Goal: Task Accomplishment & Management: Manage account settings

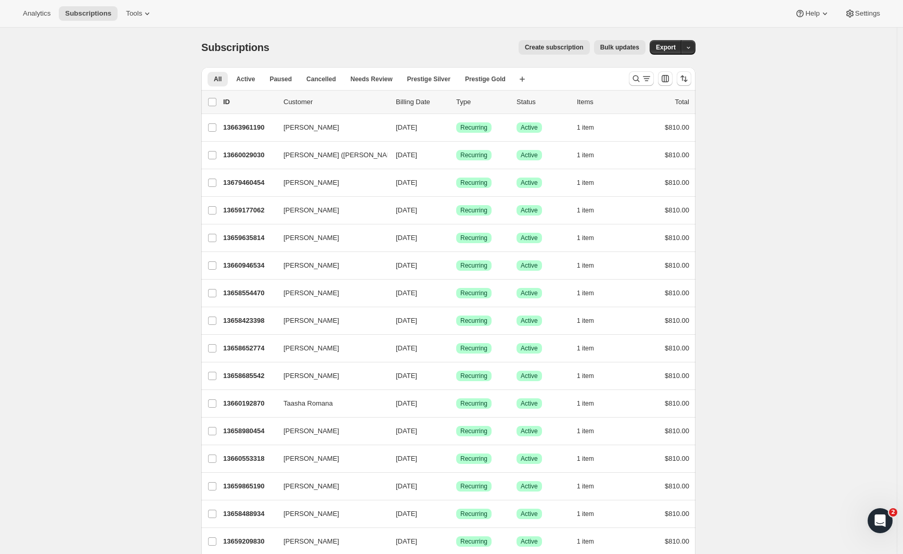
drag, startPoint x: 832, startPoint y: 243, endPoint x: 801, endPoint y: 237, distance: 31.3
drag, startPoint x: 126, startPoint y: 174, endPoint x: 133, endPoint y: 172, distance: 7.6
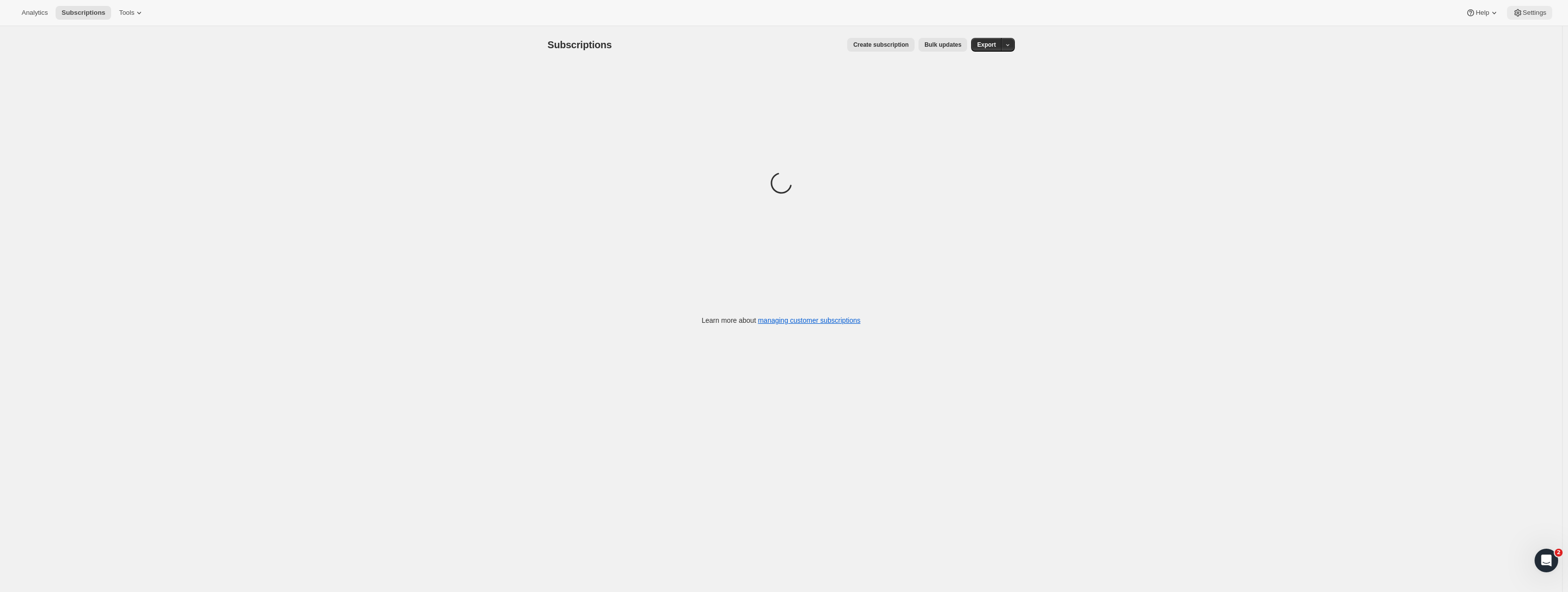
click at [1542, 14] on span "Settings" at bounding box center [1534, 12] width 24 height 8
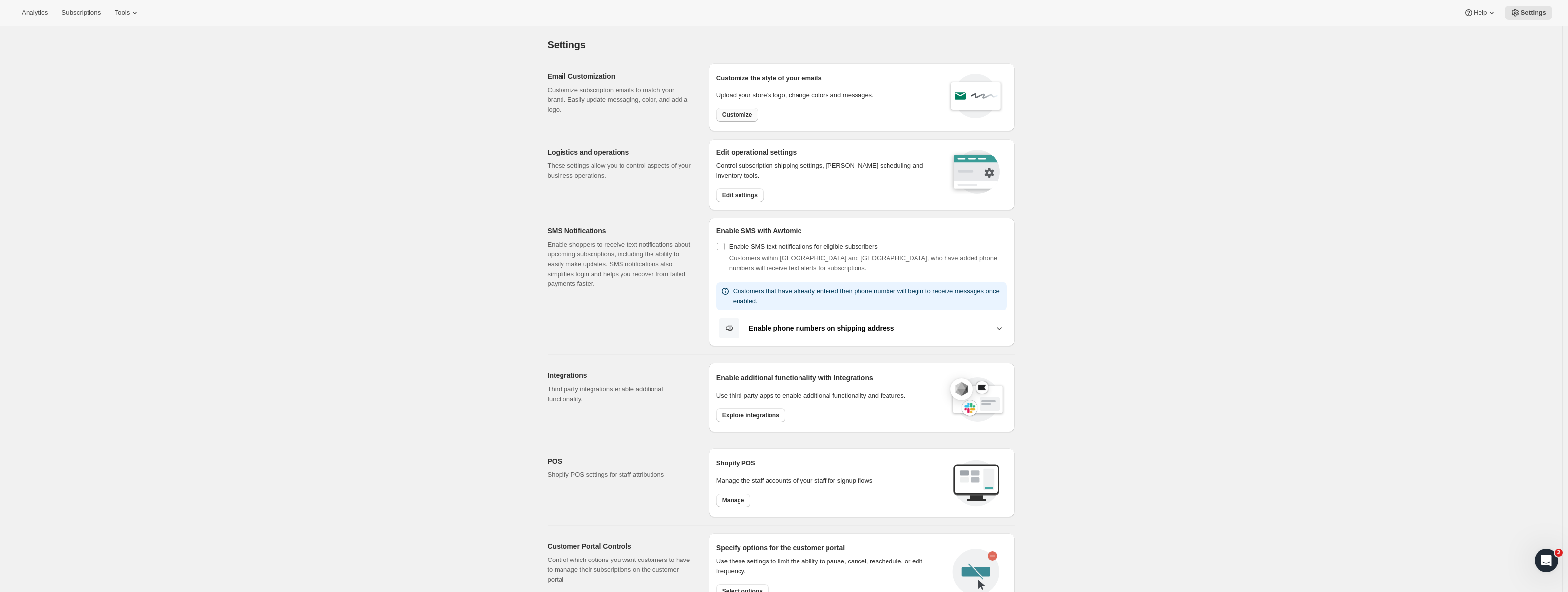
click at [737, 116] on span "Customize" at bounding box center [737, 114] width 30 height 8
select select "subscriptionMessage"
select select "5"
select select "15"
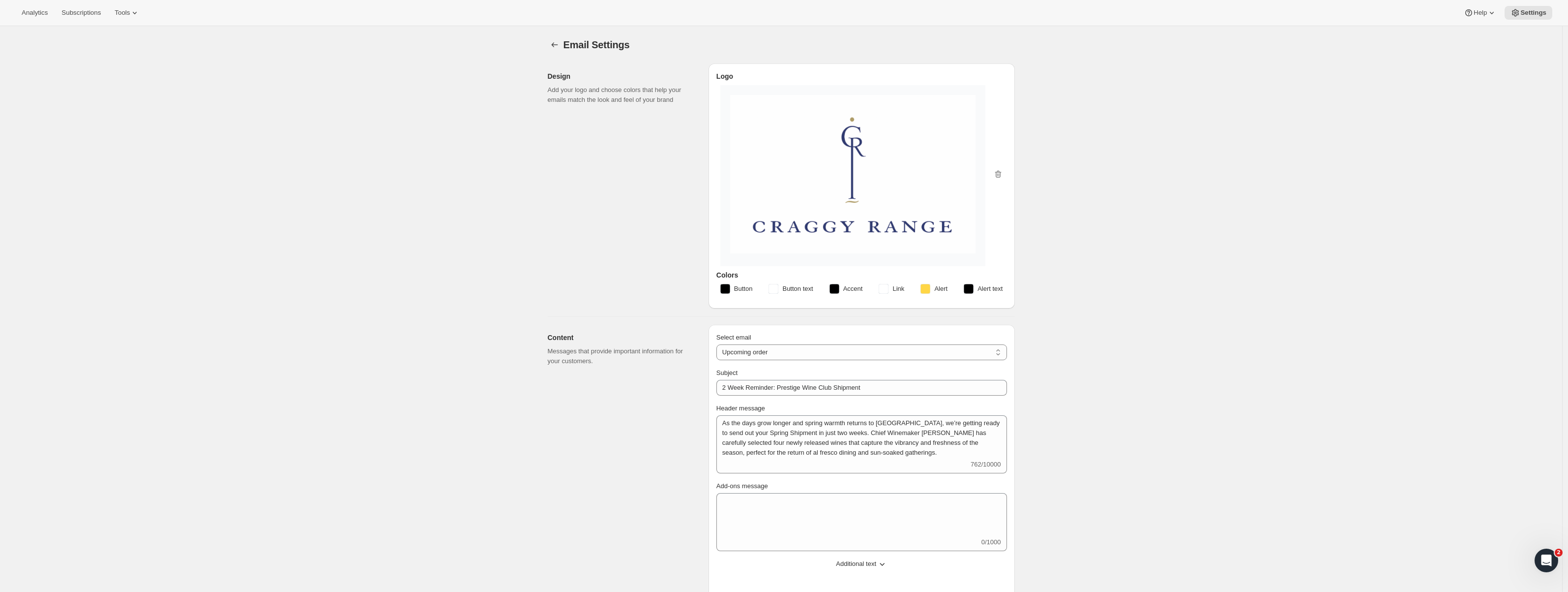
type input "2 Week Reminder: Prestige Wine Club Shipment"
type textarea "As the days grow longer and spring warmth returns to [GEOGRAPHIC_DATA], we’re g…"
select select "14"
type input "Craggy Range"
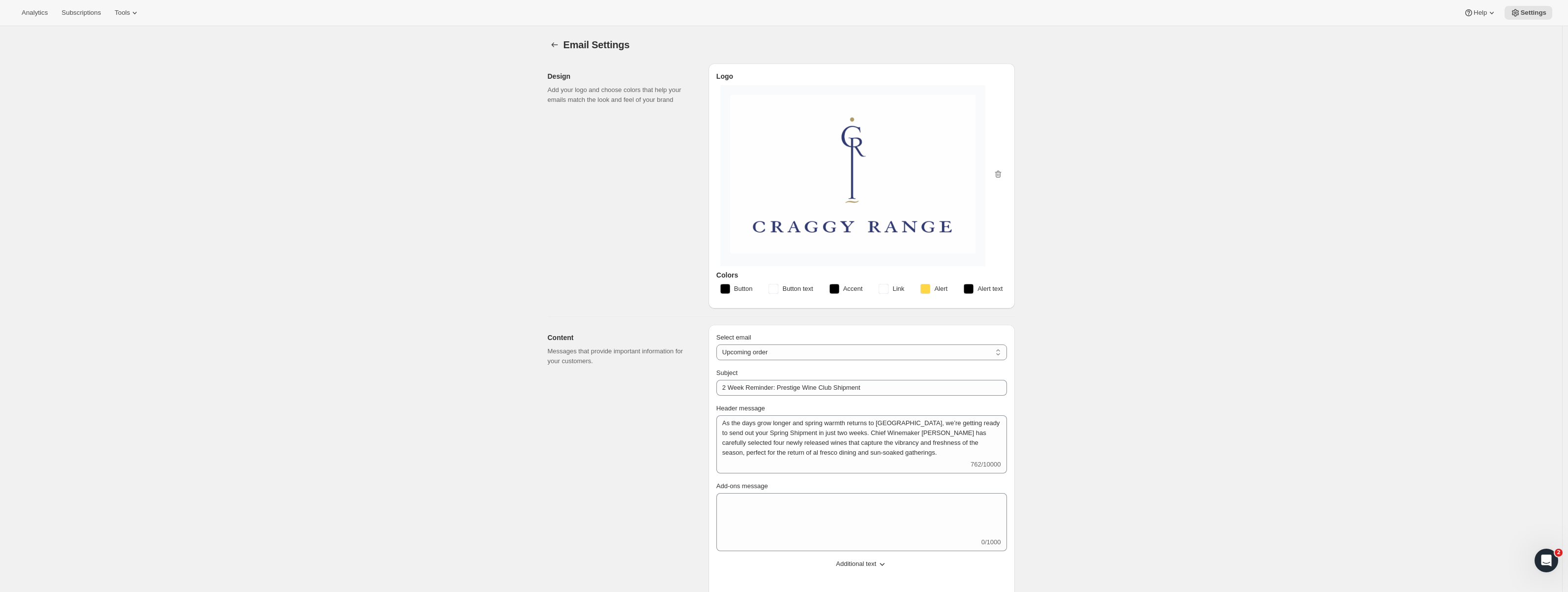
checkbox input "false"
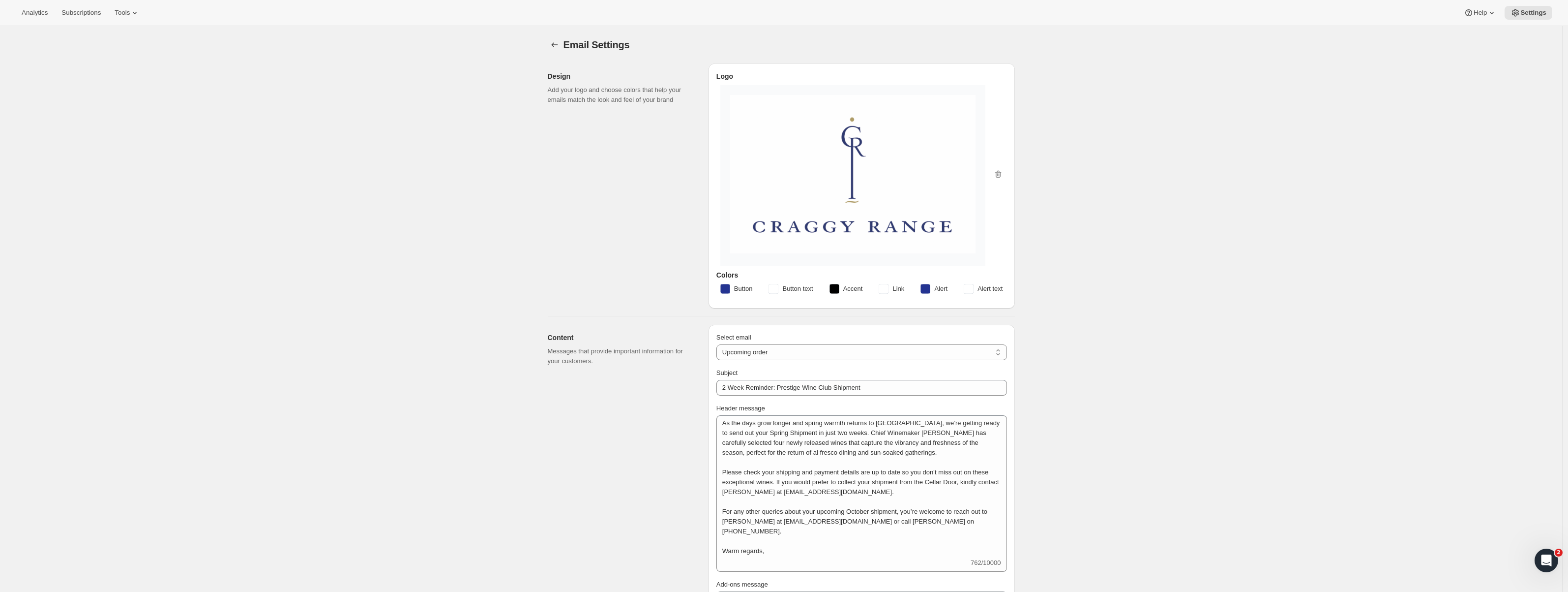
scroll to position [16, 0]
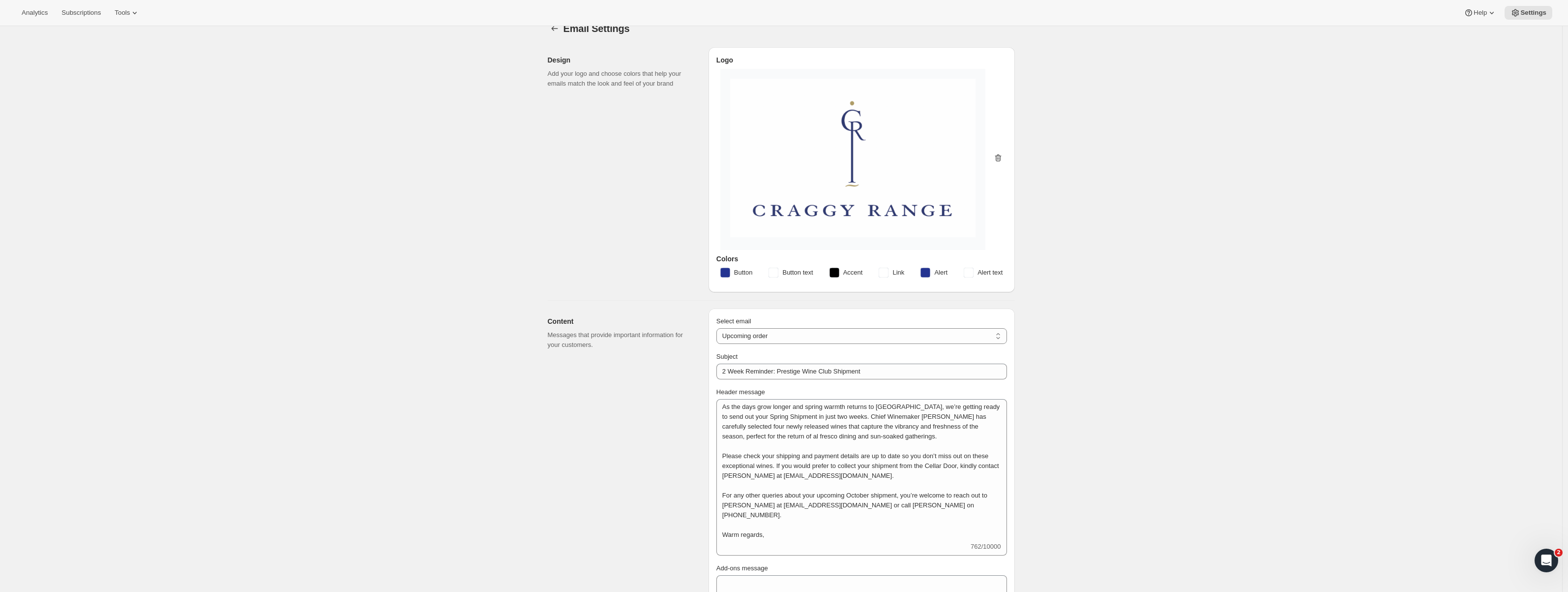
click at [999, 159] on icon "button" at bounding box center [998, 158] width 1 height 3
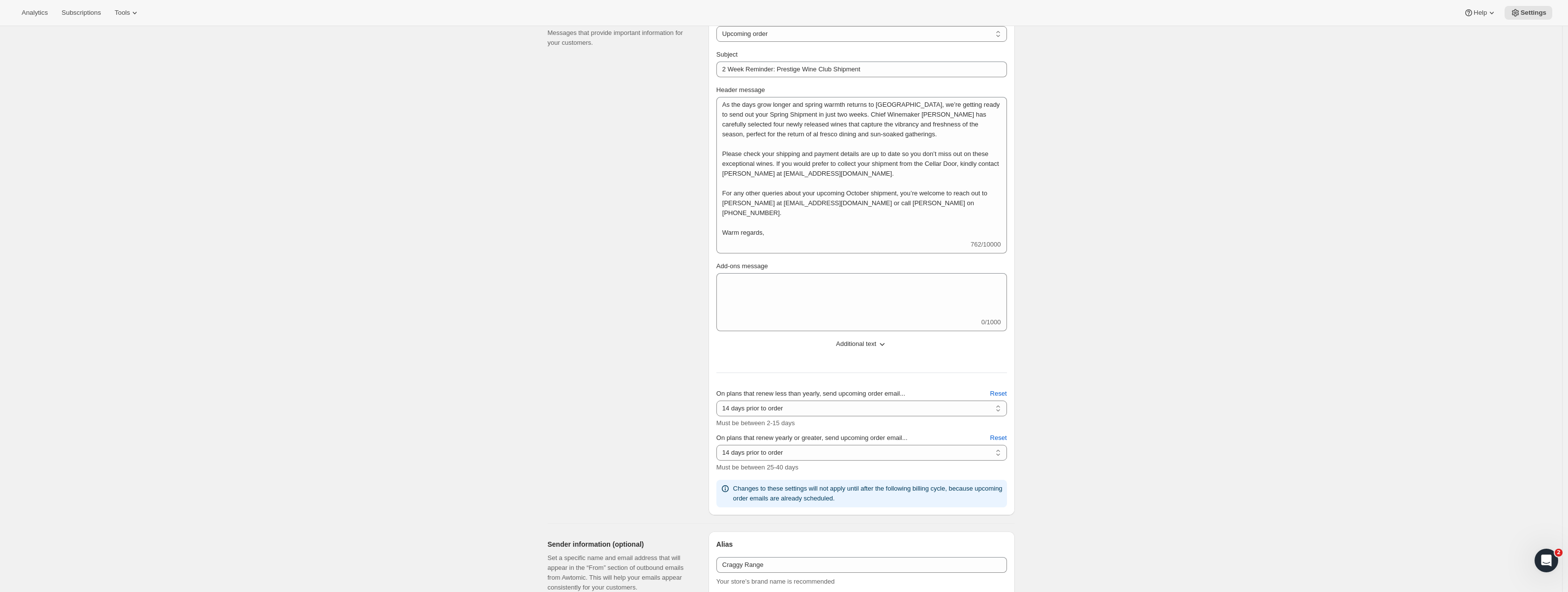
scroll to position [0, 0]
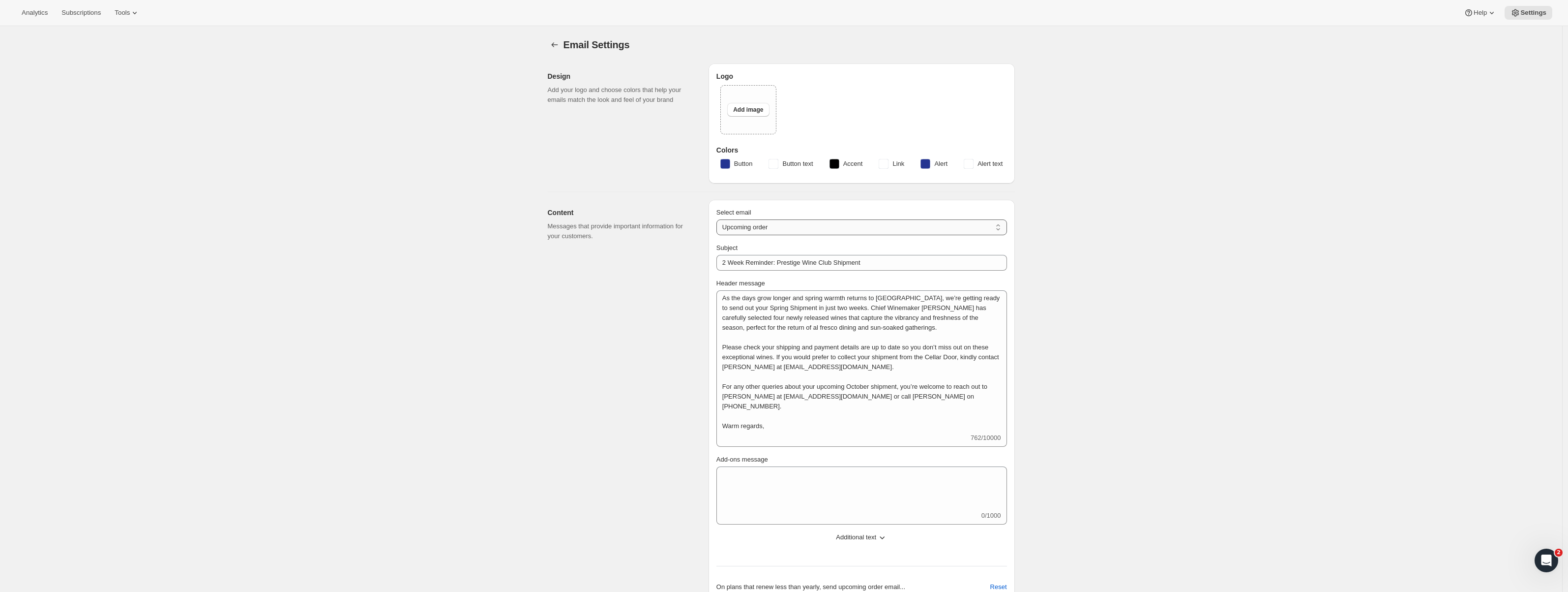
select select "welcomeMessage"
type input "Welcome to the Prestige Wine Club"
type textarea "Thank you for joining our Prestige Wine Club - we’re absolutely delighted to we…"
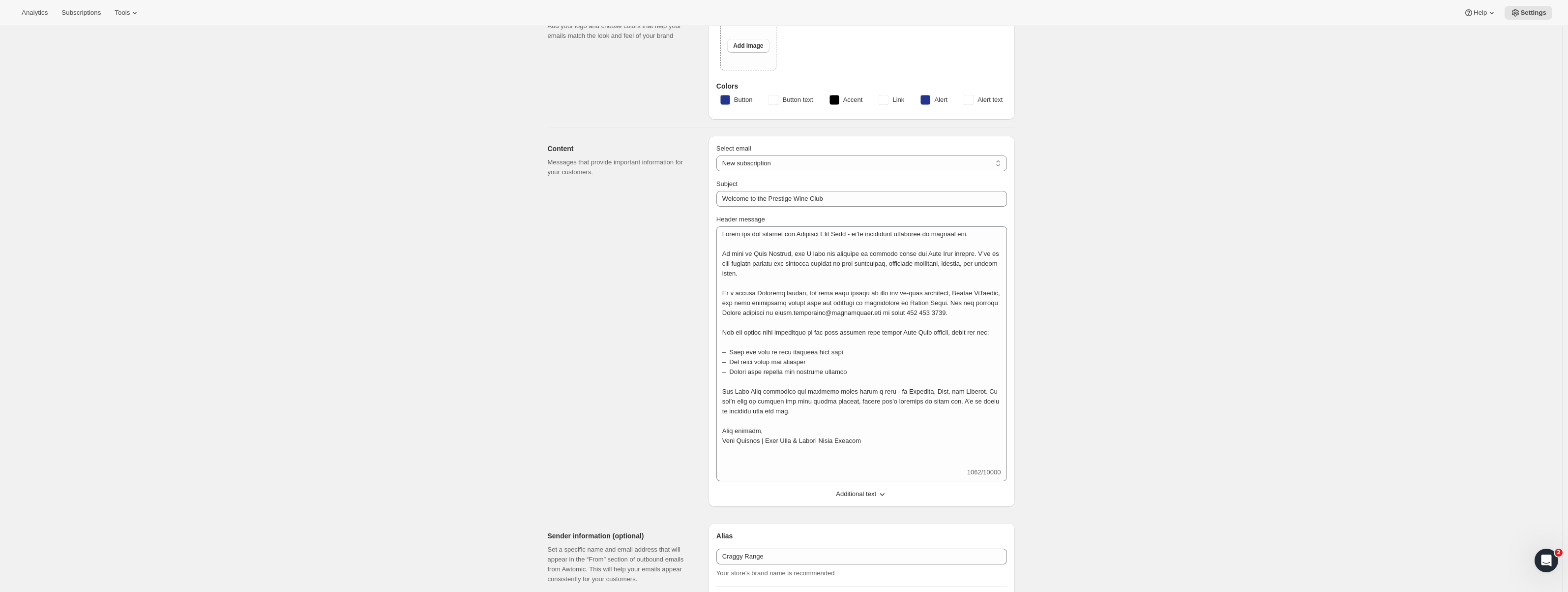
scroll to position [70, 0]
select select "failedPaymentMessage"
type input "Action Needed: Payment Issue with Your Wine Club Order"
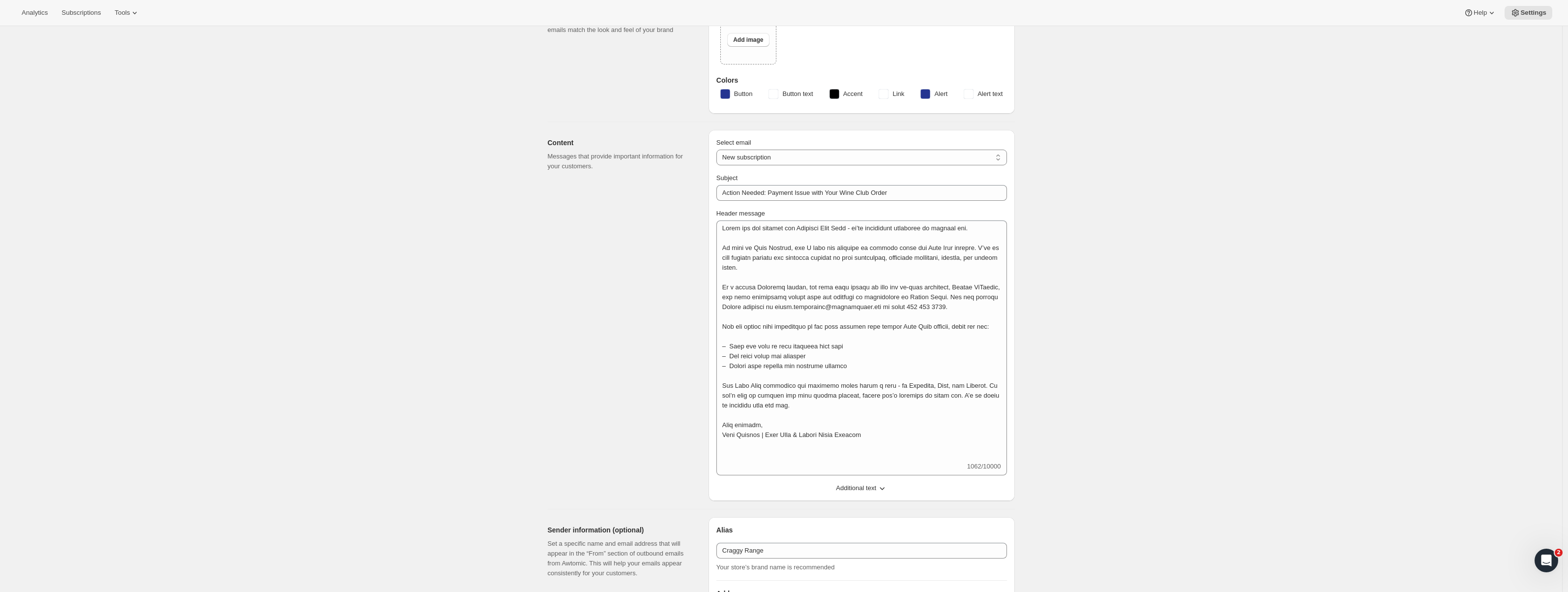
type textarea "We tried to process the payment for your upcoming Wine Club shipment, but unfor…"
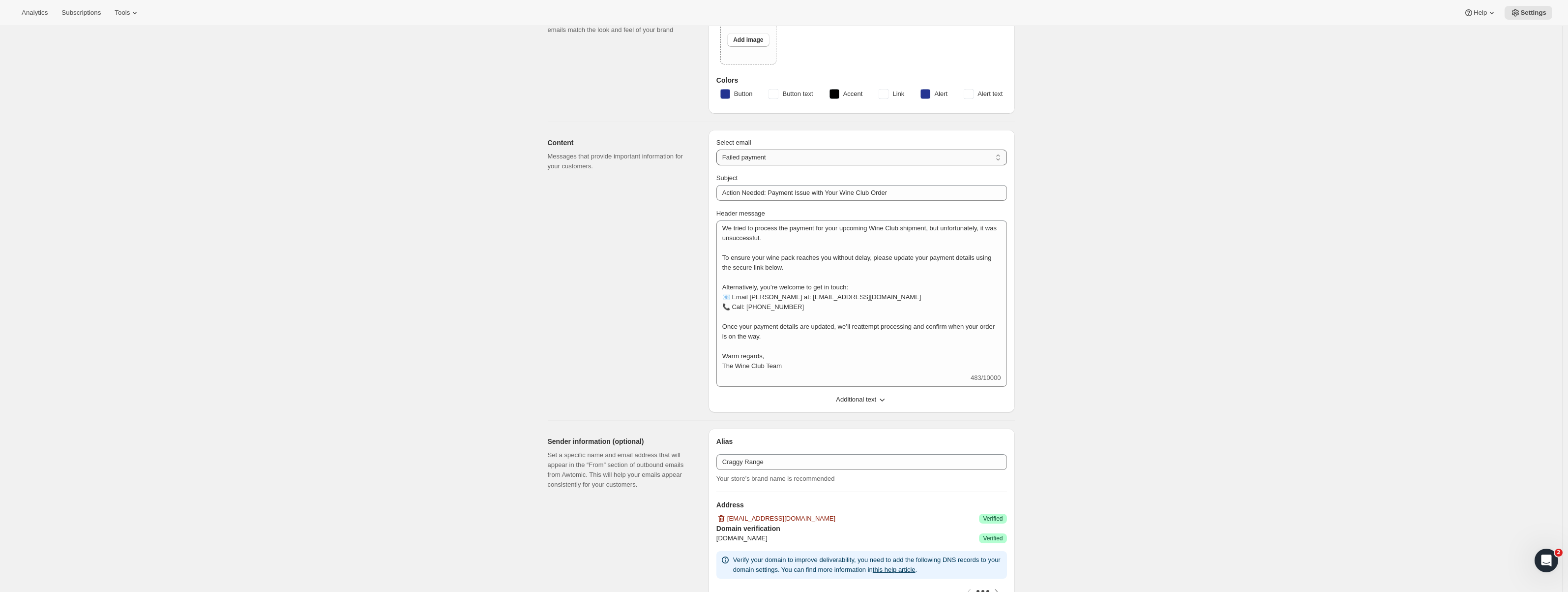
select select "subscriptionUpdatedMessage"
type input "Your Wine Club Order Has Been Updated"
type textarea "We’ve received your recent updates to your upcoming Wine Club order! Your prefe…"
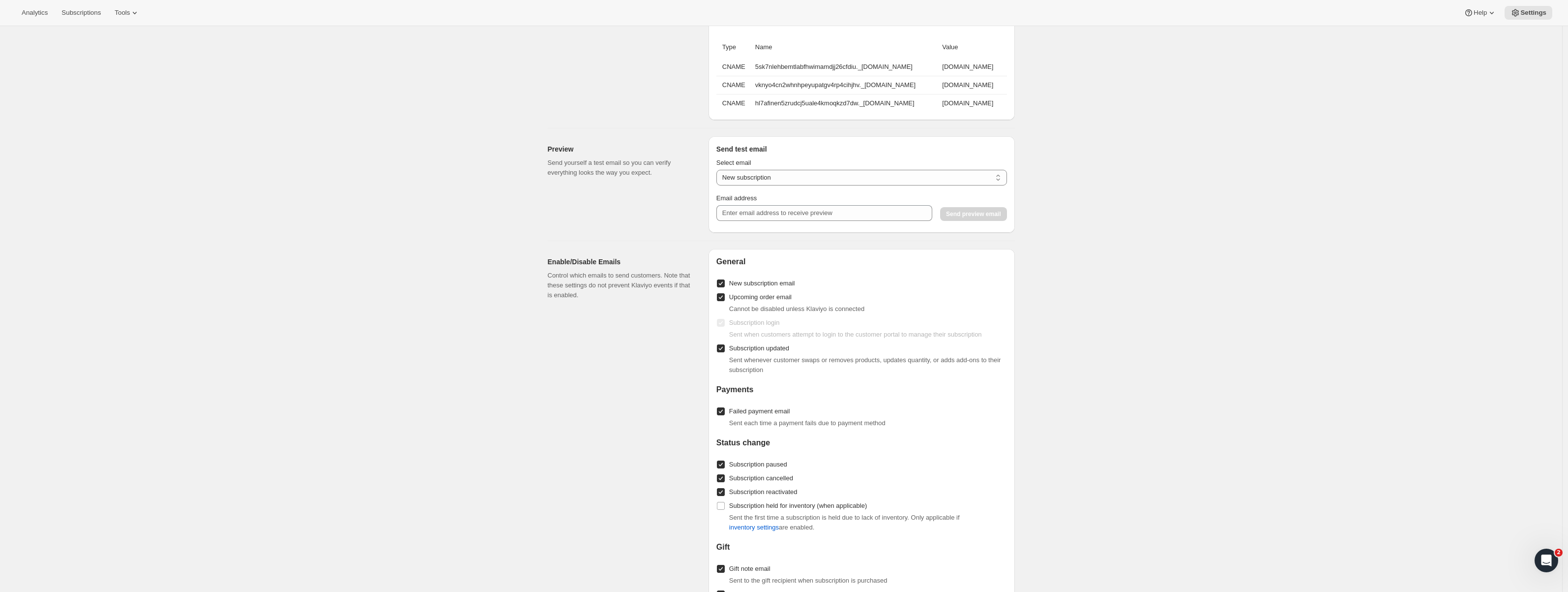
scroll to position [790, 0]
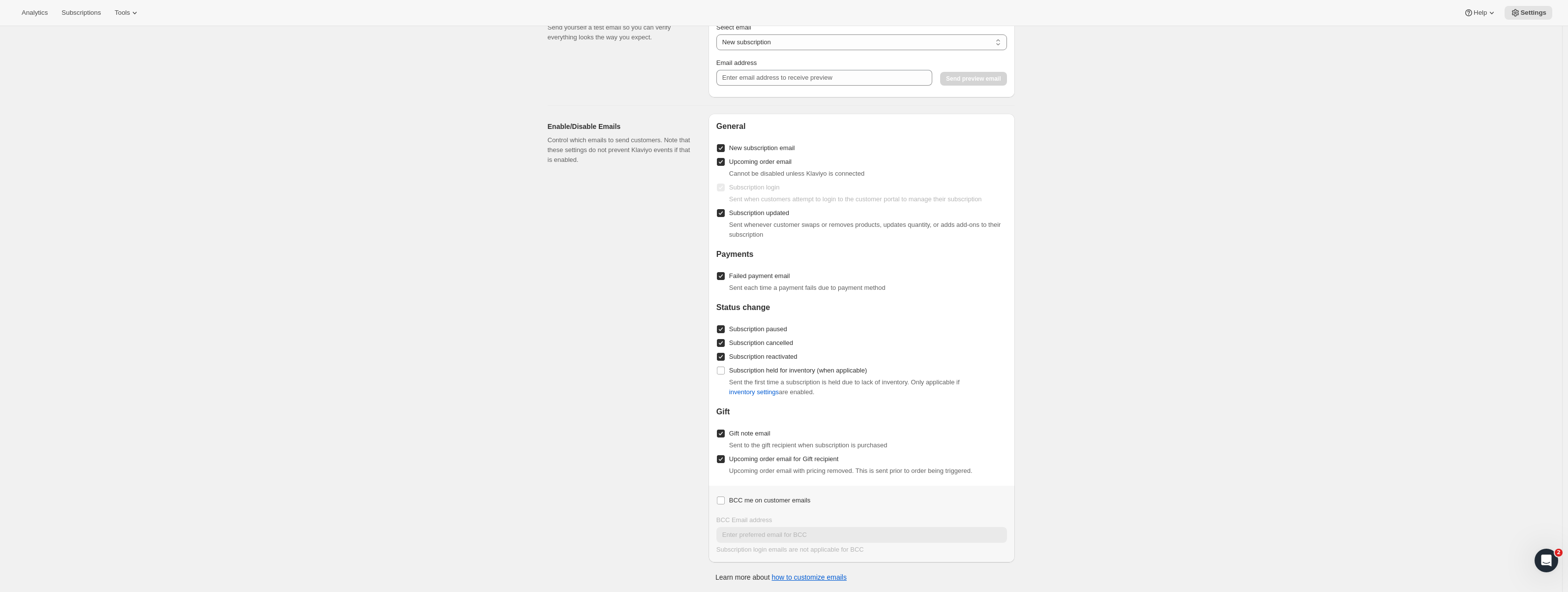
click at [725, 215] on input "Subscription updated" at bounding box center [721, 213] width 8 height 8
checkbox input "false"
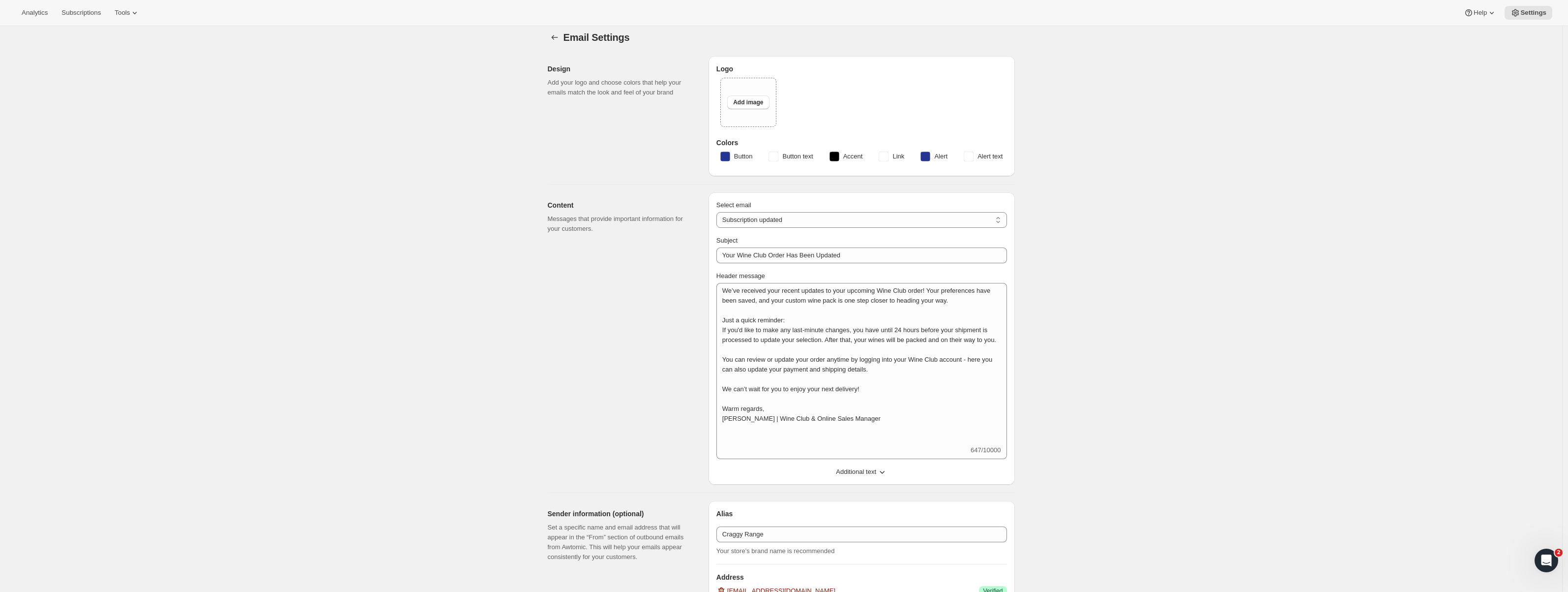
scroll to position [19, 0]
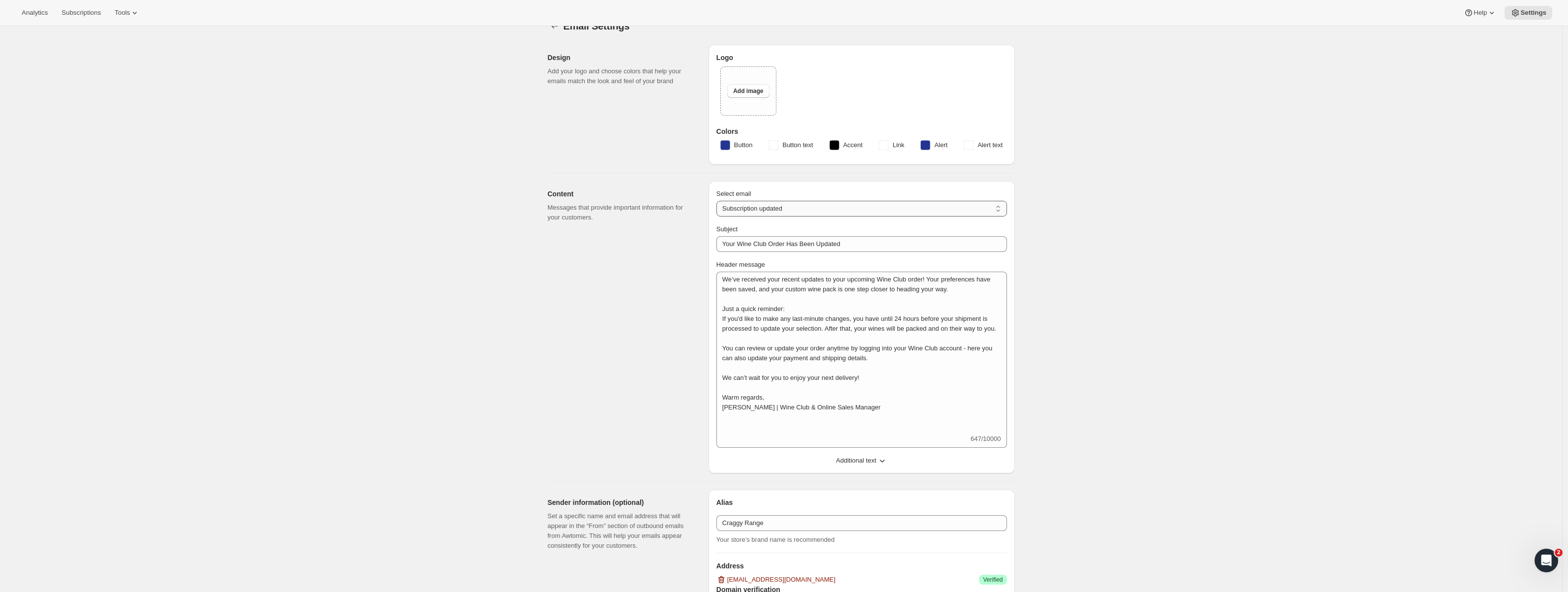
select select "pausedMessage"
type input "Your Wine Club Membership Has Been Paused"
type textarea "We’ve received your request to pause your Wine Club subscription. Your membersh…"
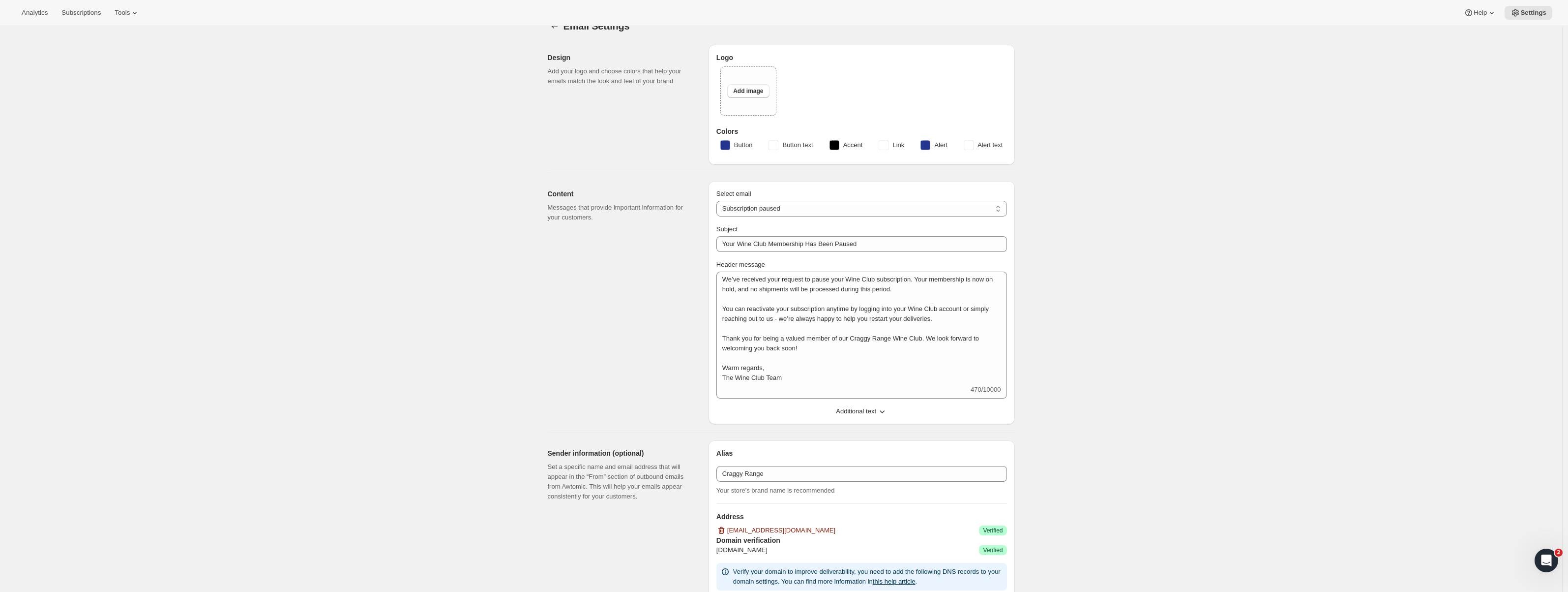
click at [674, 276] on div "Content Messages that provide important information for your customers." at bounding box center [625, 302] width 153 height 243
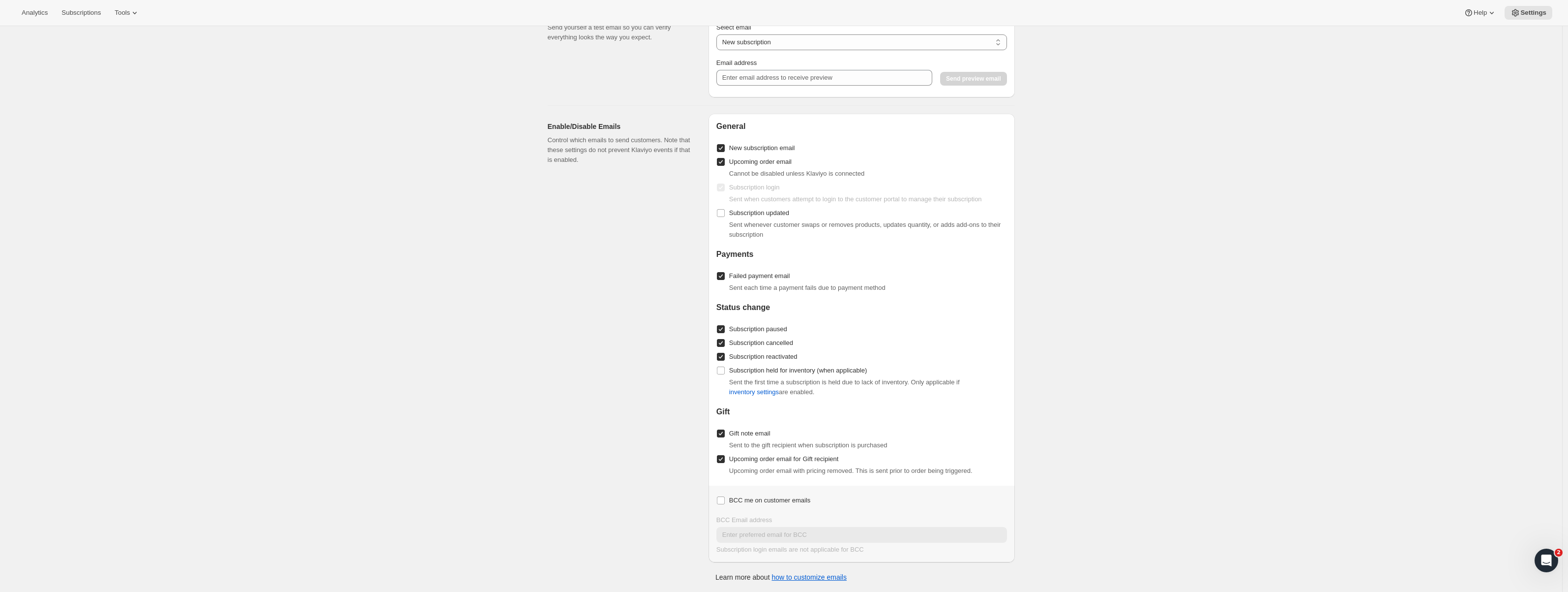
click at [723, 343] on input "Subscription cancelled" at bounding box center [721, 342] width 8 height 8
click at [724, 342] on input "Subscription cancelled" at bounding box center [721, 342] width 8 height 8
checkbox input "true"
click at [725, 333] on input "Subscription paused" at bounding box center [721, 329] width 8 height 8
checkbox input "false"
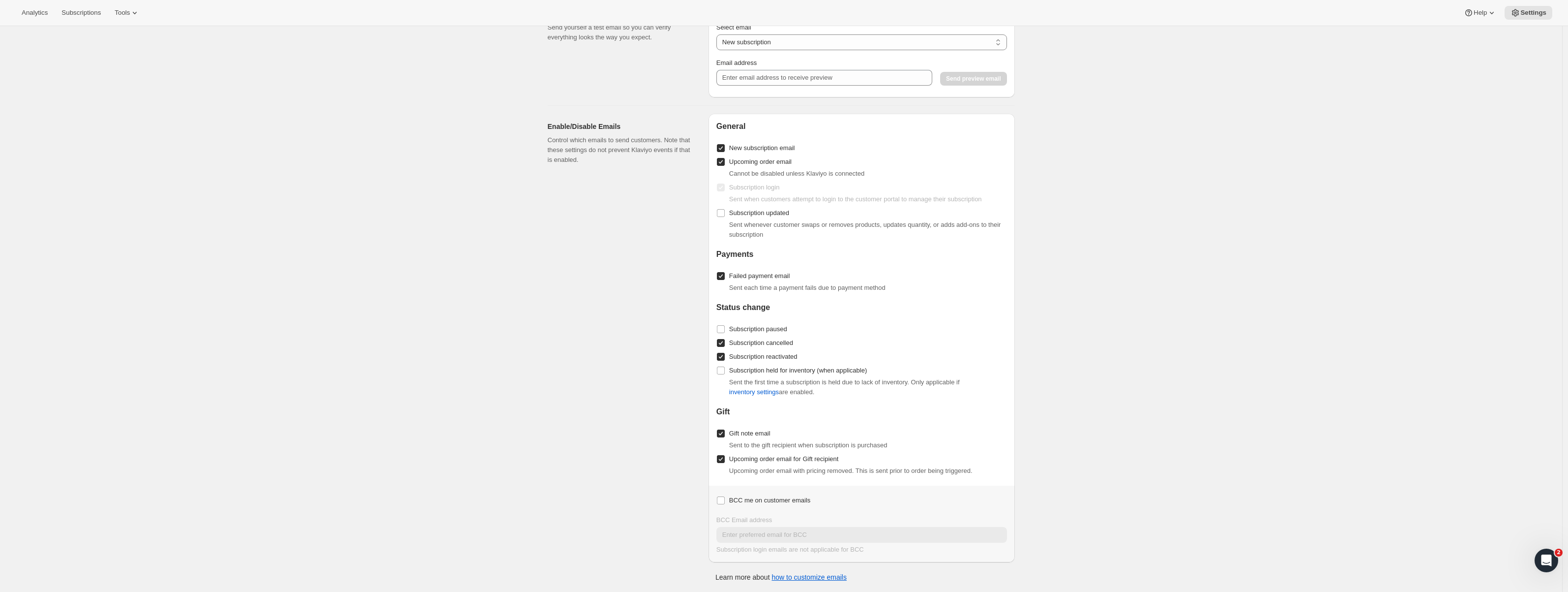
scroll to position [0, 0]
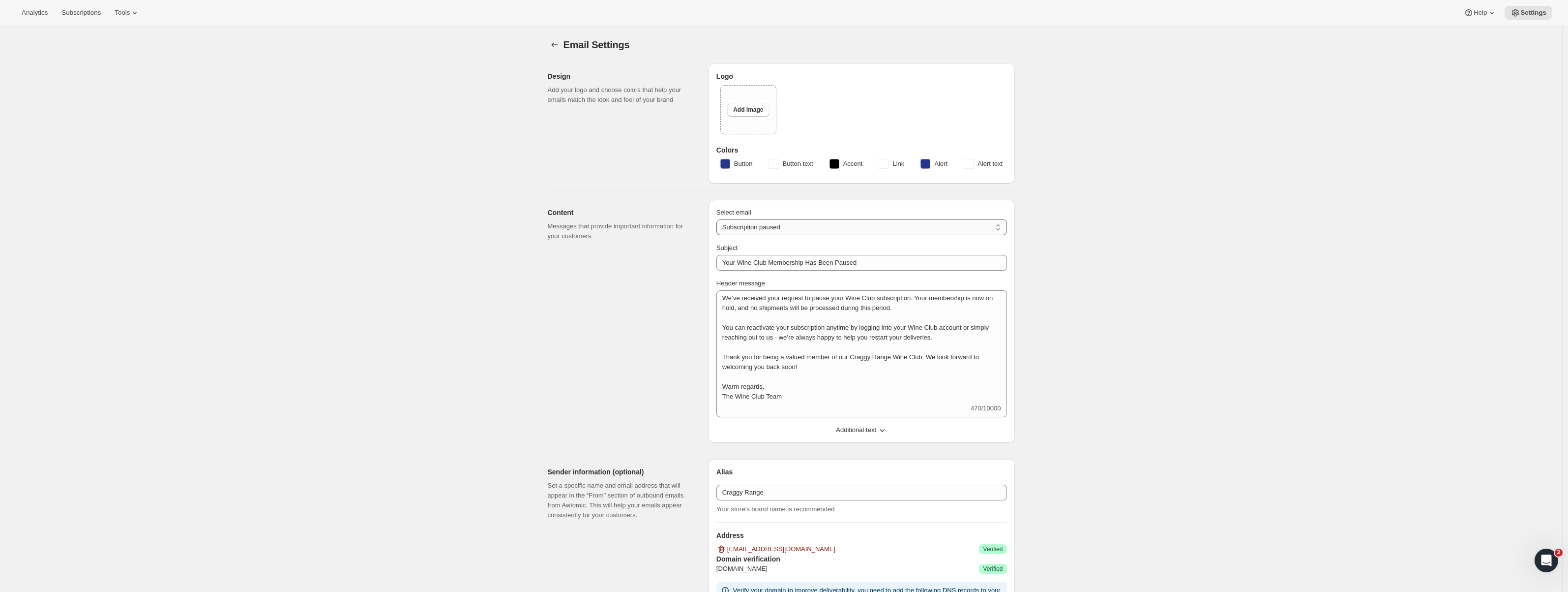
select select "cancelledMessage"
type input "Your Wine Club Subscription Has Been Cancelled - But We’ve Got Something New fo…"
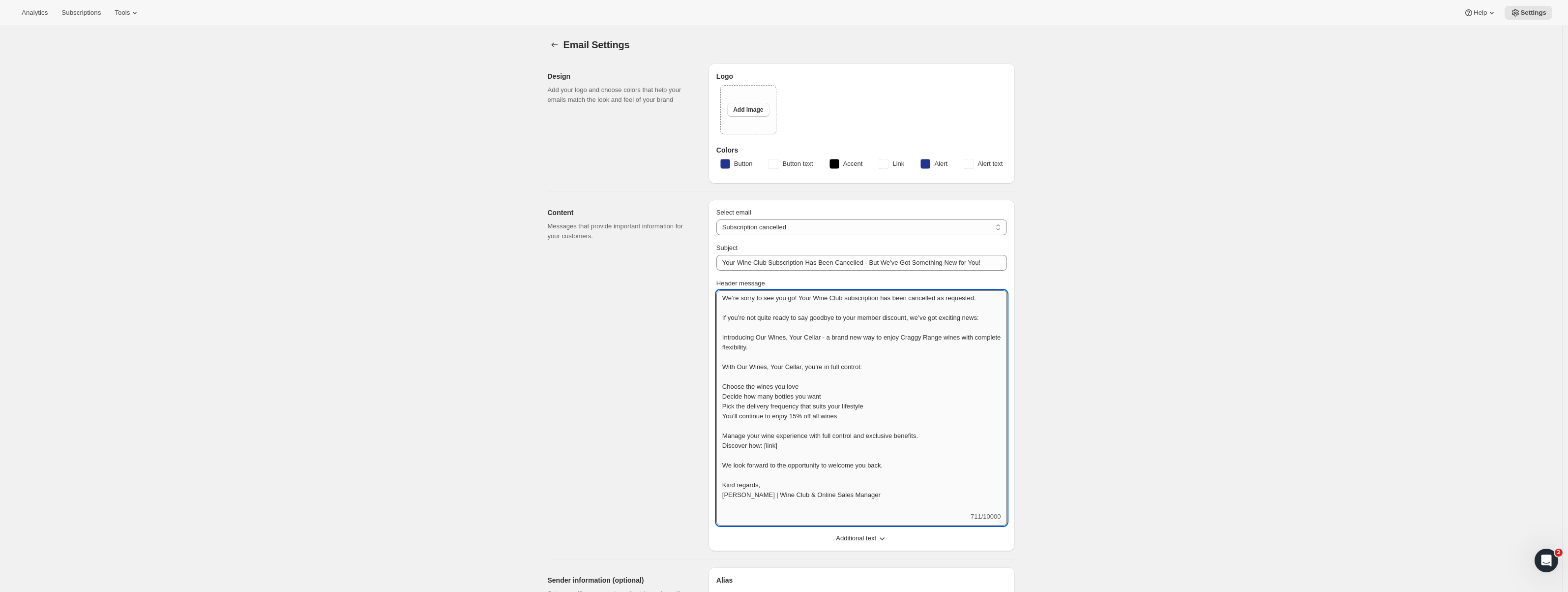
click at [797, 461] on textarea "We’re sorry to see you go! Your Wine Club subscription has been cancelled as re…" at bounding box center [862, 401] width 291 height 221
drag, startPoint x: 793, startPoint y: 454, endPoint x: 769, endPoint y: 455, distance: 24.0
click at [769, 455] on textarea "We’re sorry to see you go! Your Wine Club subscription has been cancelled as re…" at bounding box center [862, 401] width 291 height 221
paste textarea "https://craggyrange.com/products/our-wines-your-cellar"
type textarea "We’re sorry to see you go! Your Wine Club subscription has been cancelled as re…"
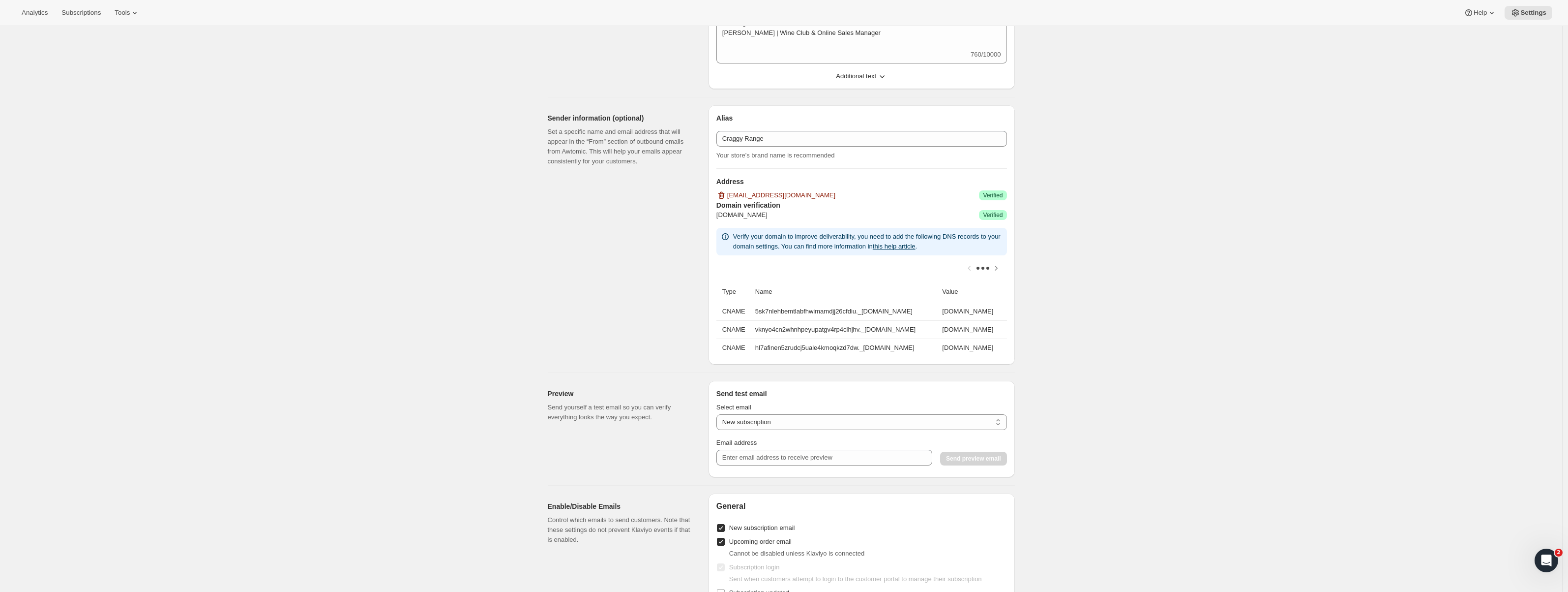
scroll to position [580, 0]
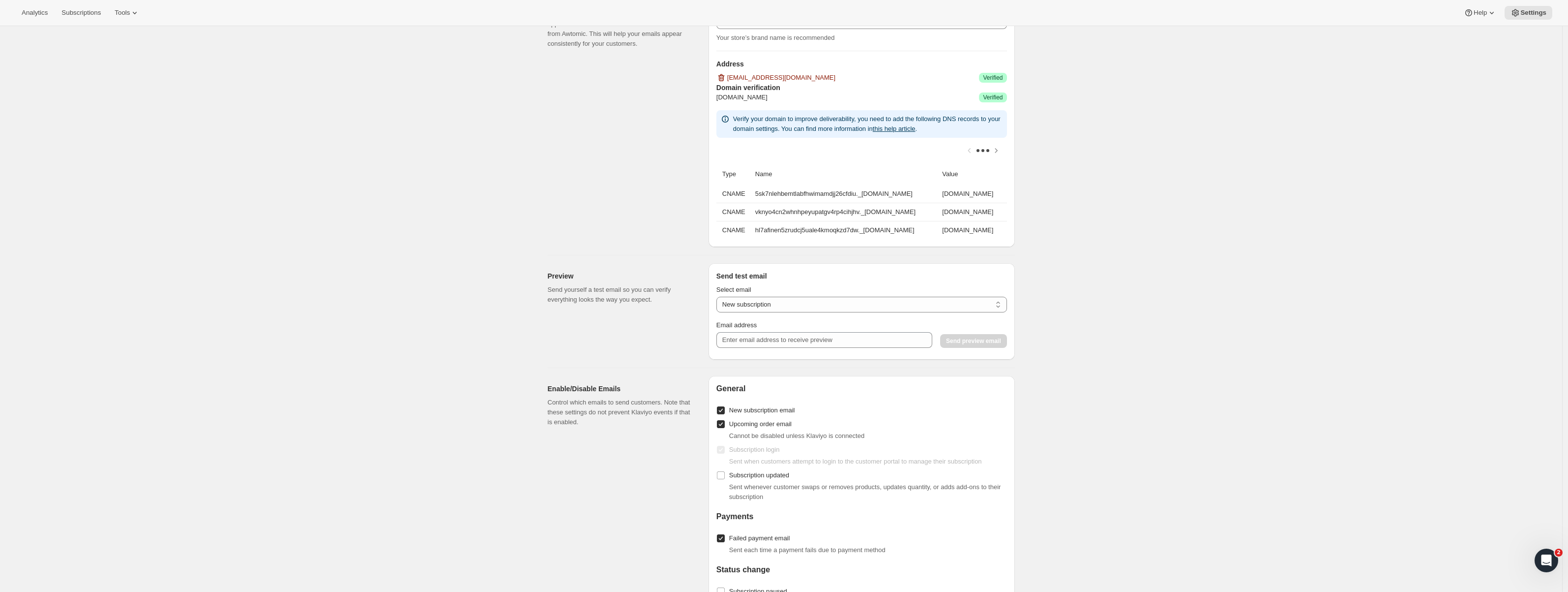
click at [773, 320] on div "Select email New subscription Upcoming order Payment failure Delayed subscripti…" at bounding box center [862, 316] width 291 height 63
select select "subscription-status-changed_cancelled"
type input "ella.russell@craggyrange.com"
click at [977, 345] on span "Send preview email" at bounding box center [974, 340] width 55 height 8
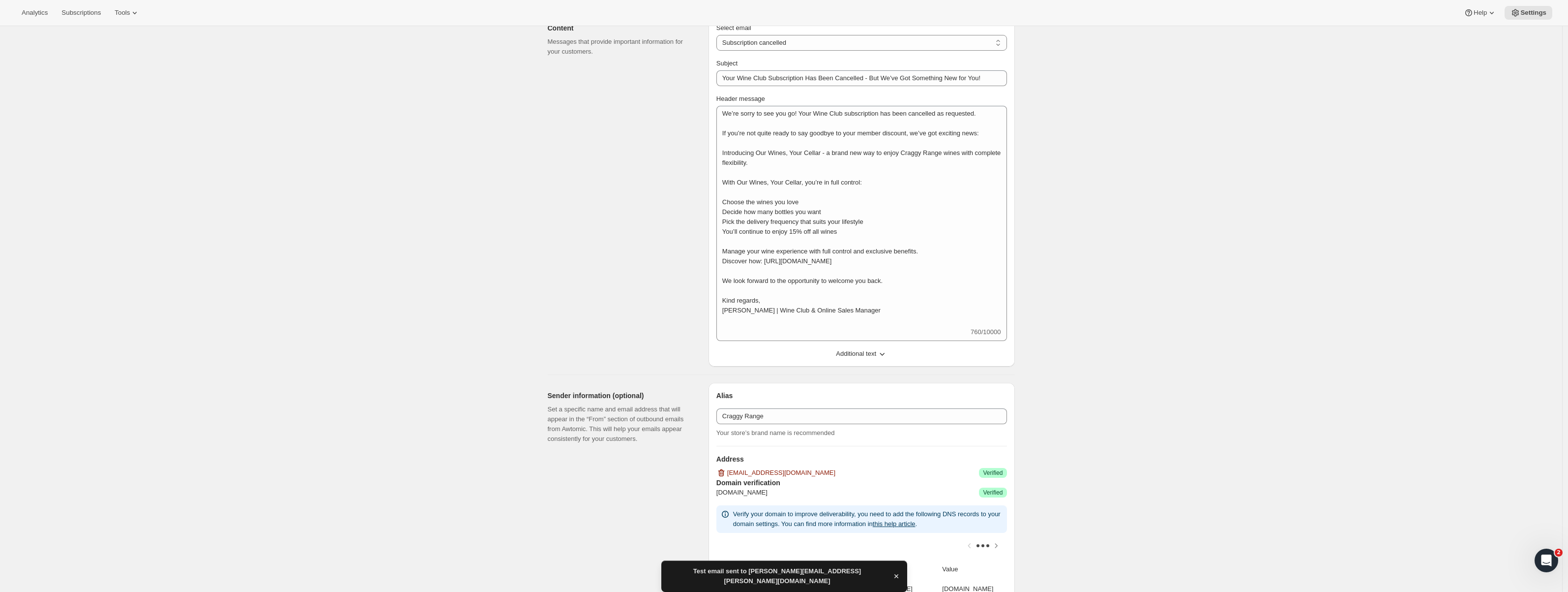
scroll to position [0, 0]
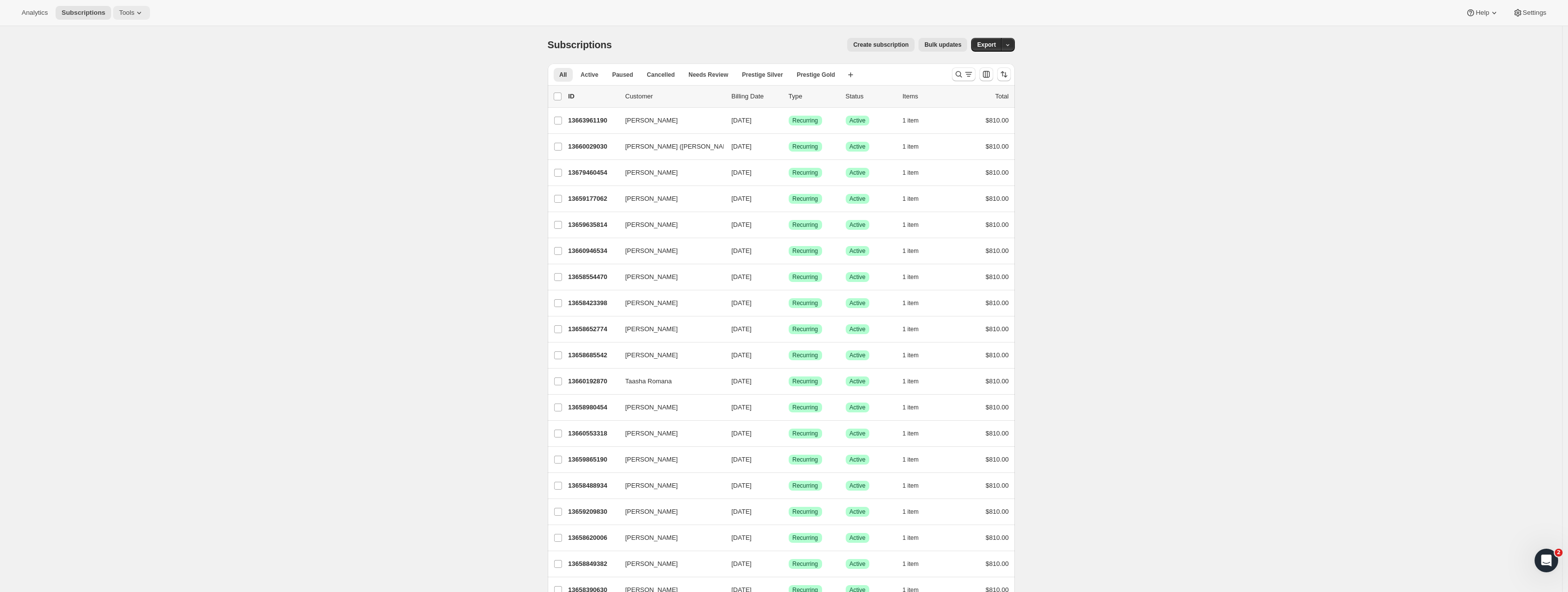
click at [122, 14] on span "Tools" at bounding box center [127, 12] width 15 height 8
click at [105, 63] on span "Bundles" at bounding box center [94, 67] width 23 height 8
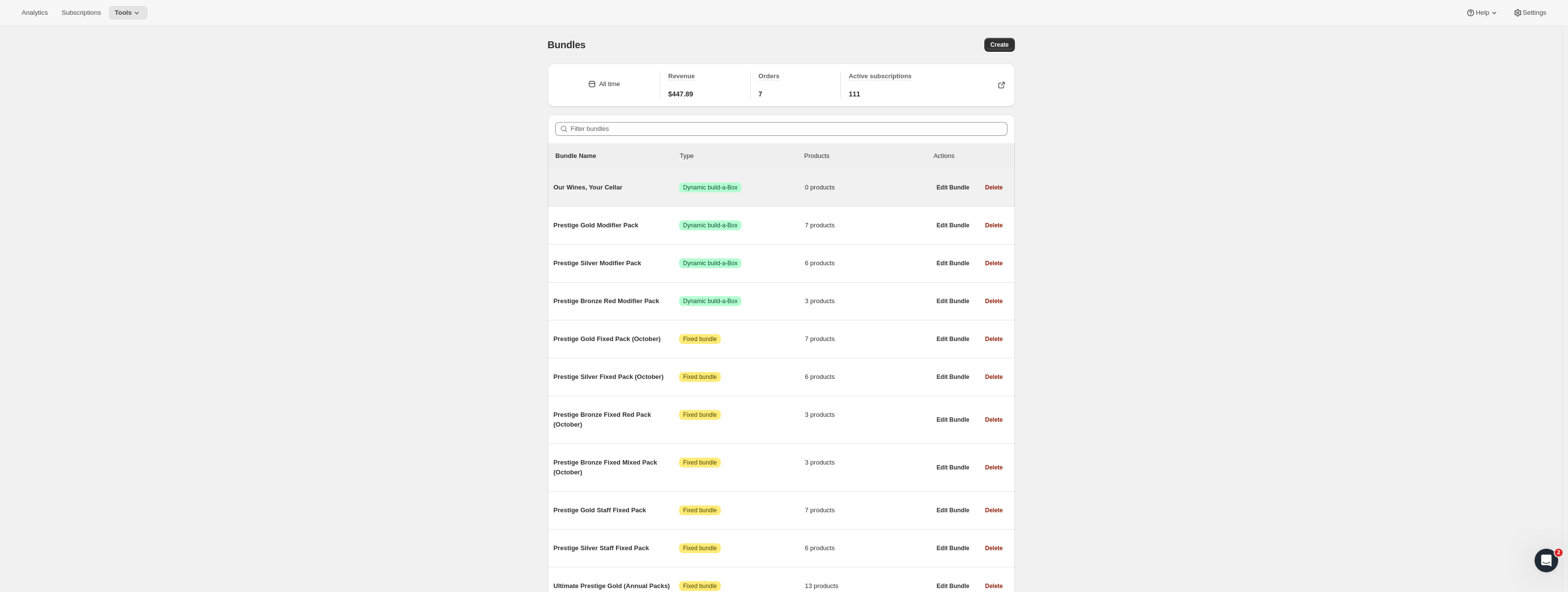
click at [612, 185] on span "Our Wines, Your Cellar" at bounding box center [616, 187] width 126 height 9
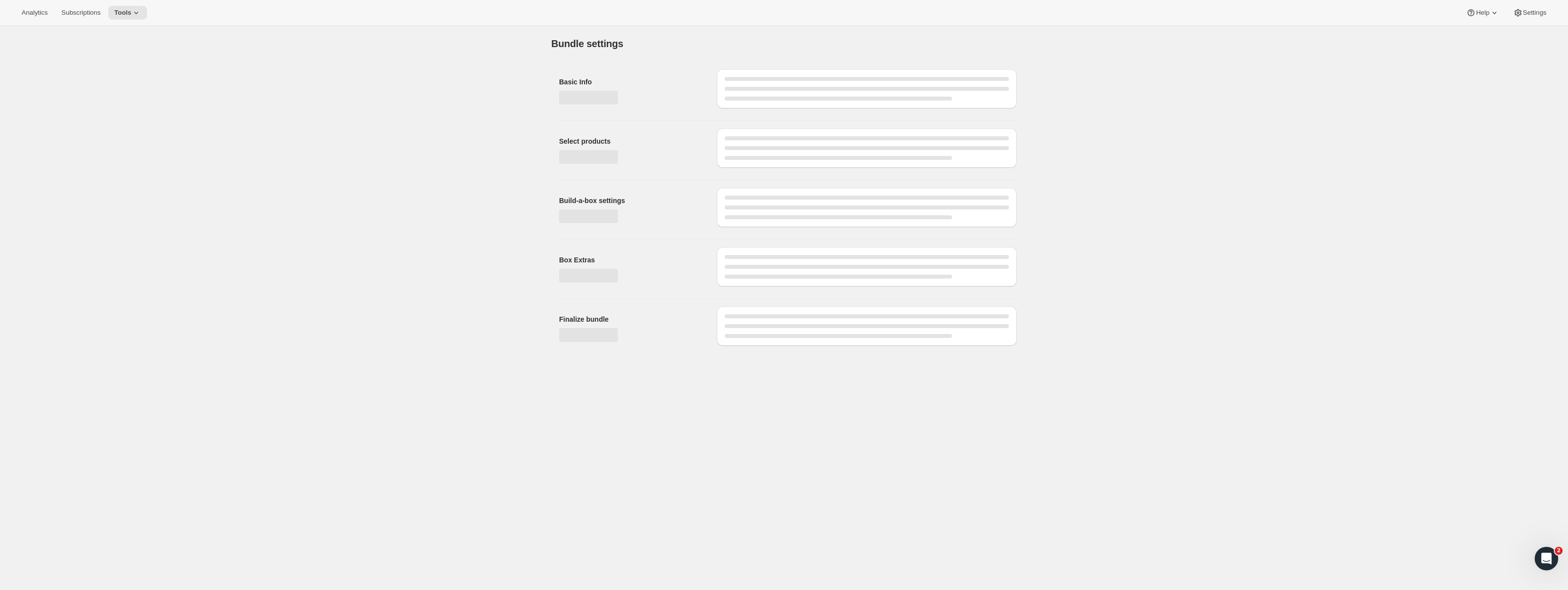
type input "Our Wines, Your Cellar"
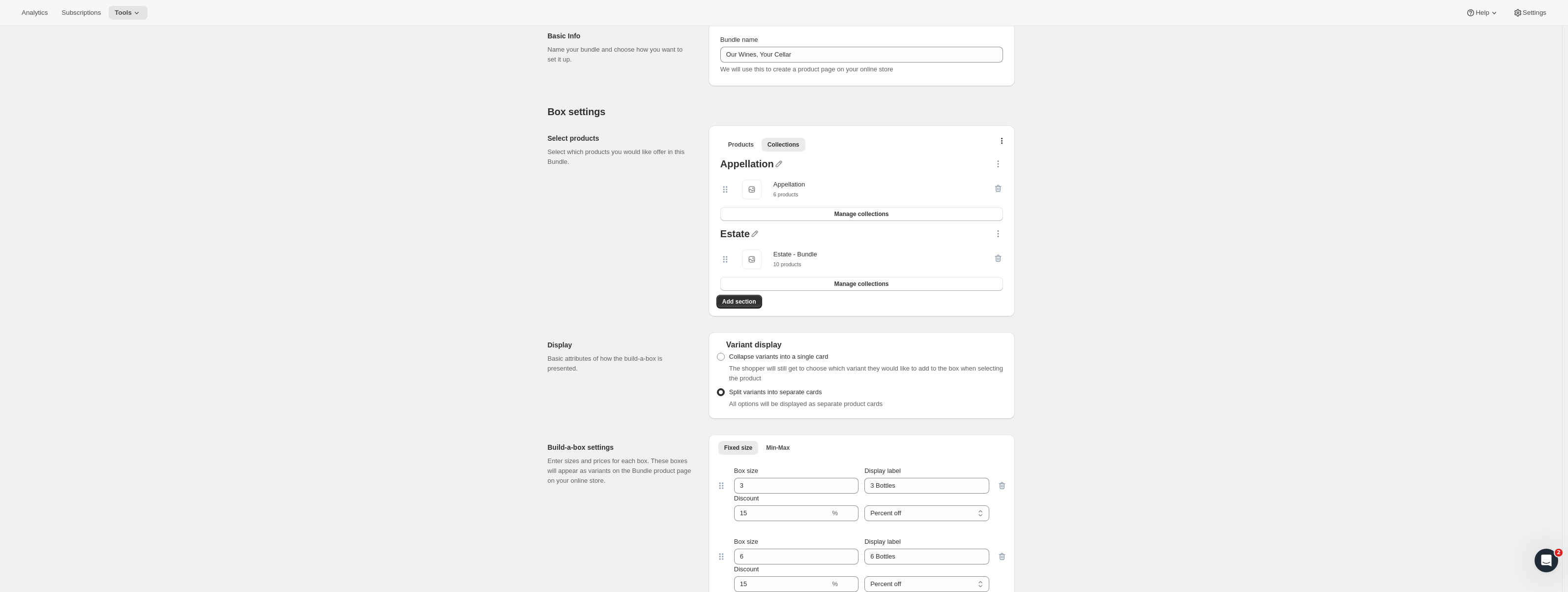
scroll to position [154, 0]
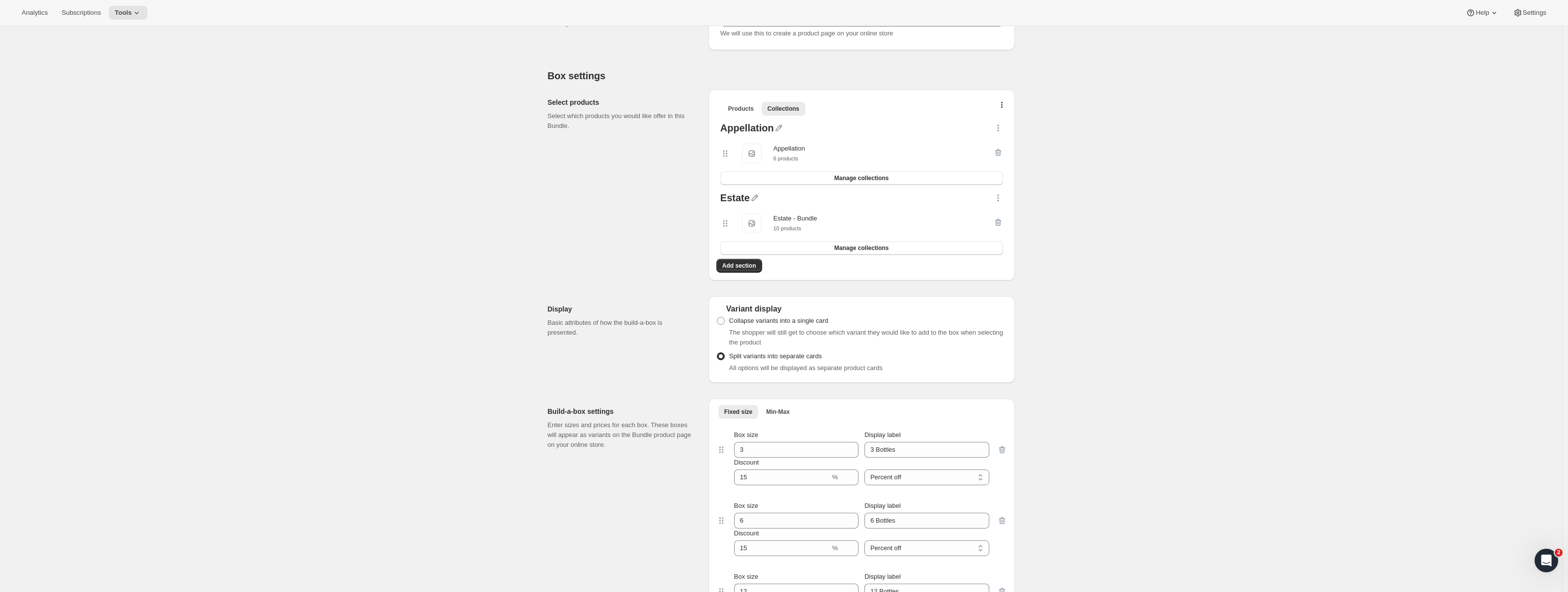
click at [816, 154] on div "Appellation Appellation 6 products" at bounding box center [856, 153] width 273 height 20
click at [476, 224] on div "Edit Bundle. This page is ready Edit Bundle Analytics Open Build-a-box More act…" at bounding box center [781, 555] width 1562 height 1368
click at [744, 111] on span "Products" at bounding box center [741, 109] width 26 height 8
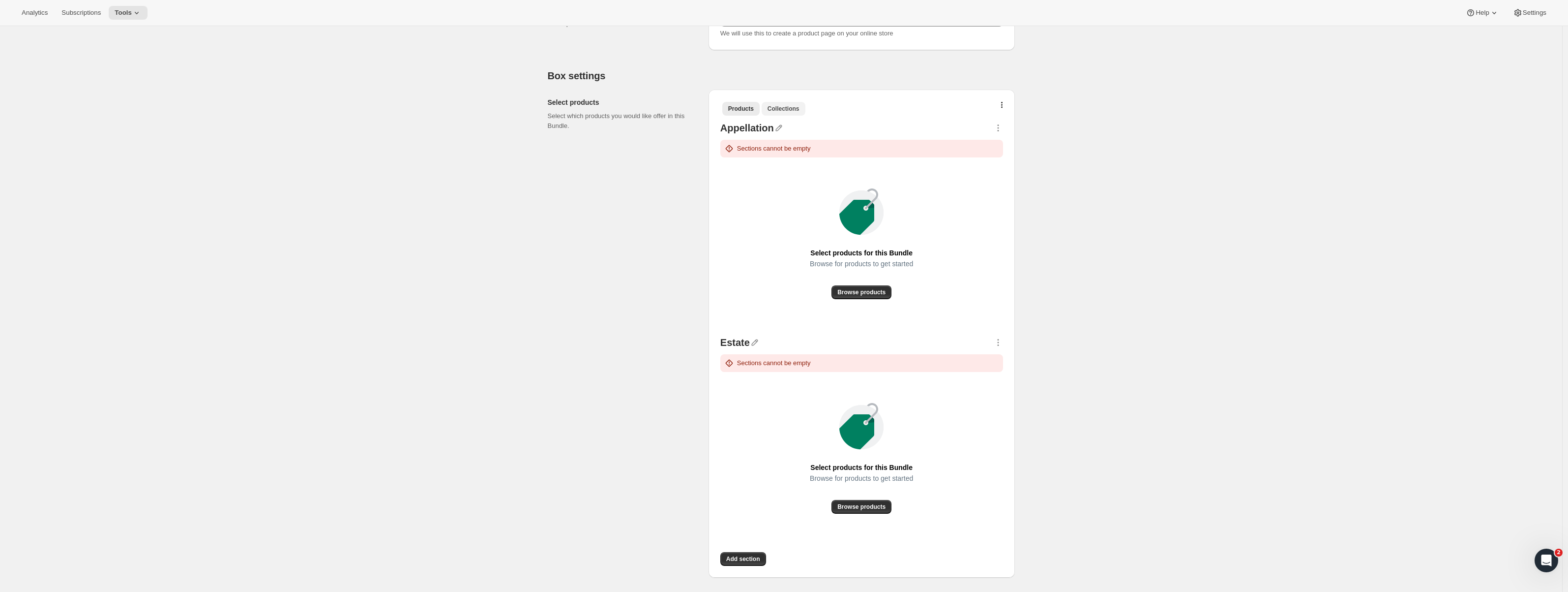
click at [797, 107] on span "Collections" at bounding box center [784, 109] width 32 height 8
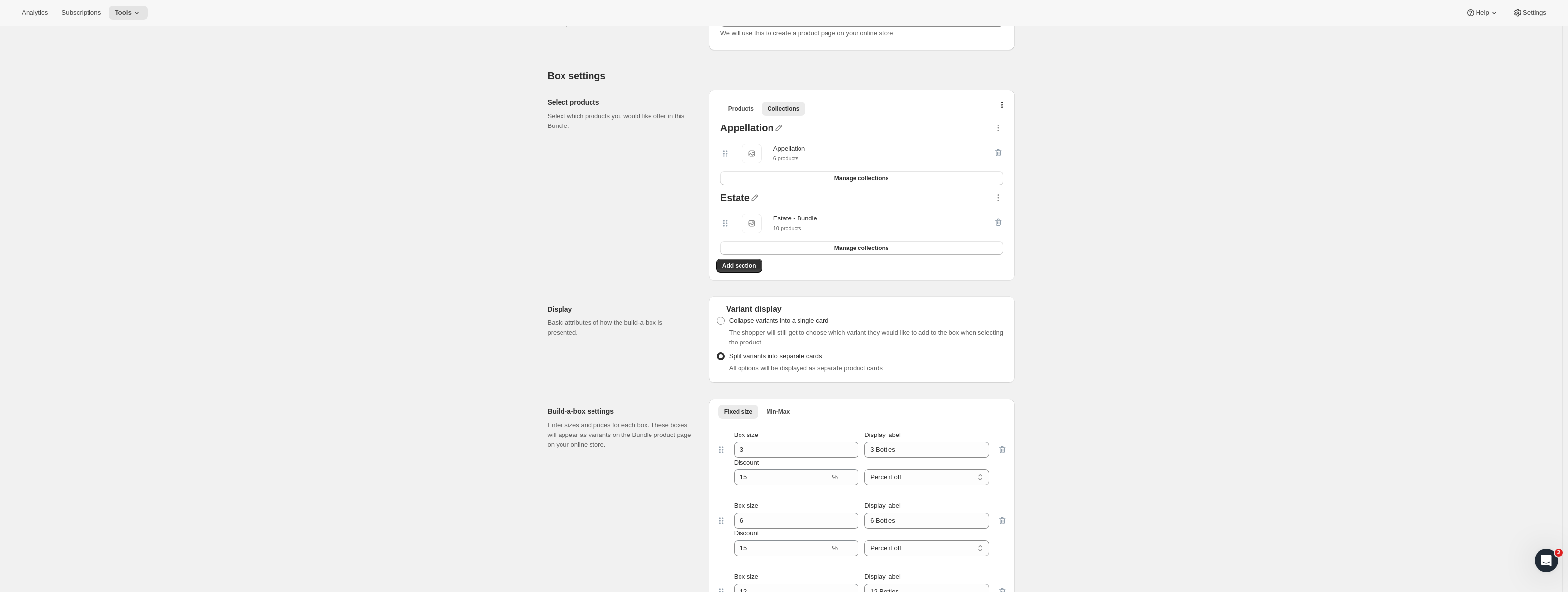
click at [784, 155] on small "6 products" at bounding box center [785, 158] width 26 height 6
click at [750, 154] on span "Appellation" at bounding box center [751, 153] width 20 height 20
click at [741, 155] on div "Appellation Appellation 6 products" at bounding box center [856, 153] width 273 height 20
click at [767, 151] on div "Appellation Appellation 6 products" at bounding box center [856, 153] width 273 height 20
click at [731, 155] on icon at bounding box center [725, 153] width 9 height 9
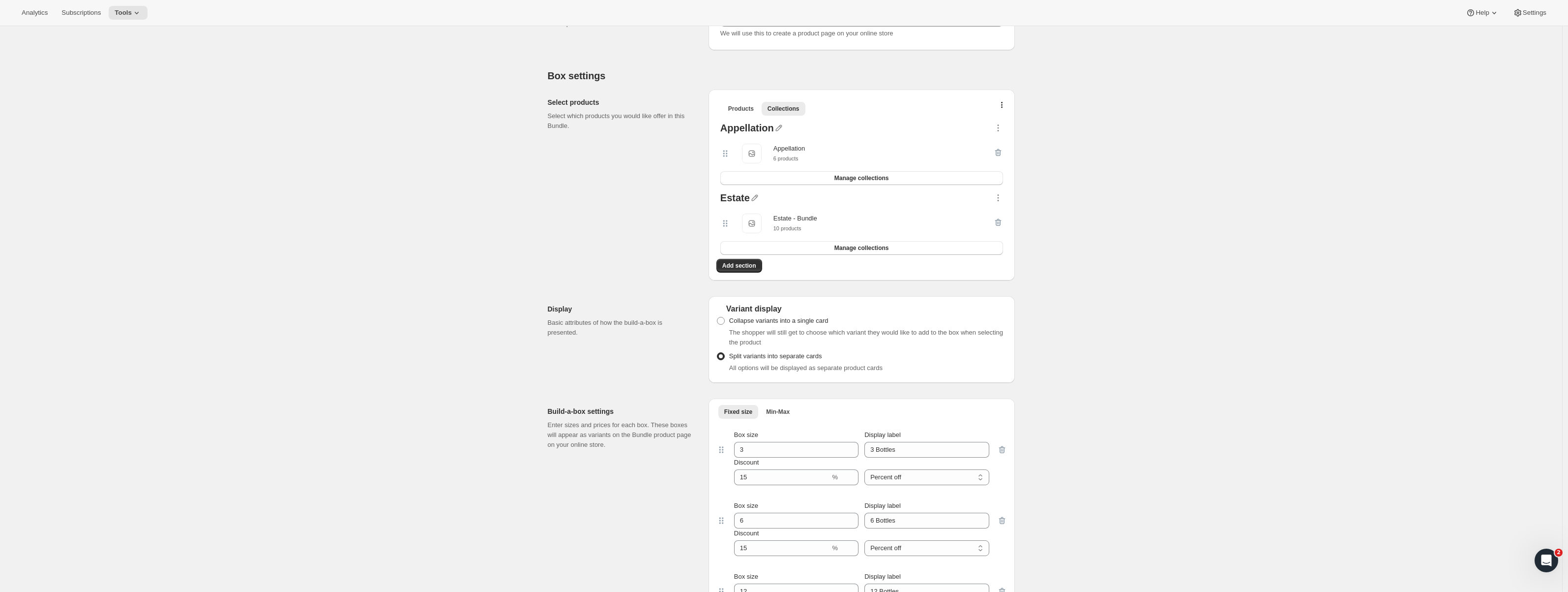
click at [408, 169] on div "Edit Bundle. This page is ready Edit Bundle Analytics Open Build-a-box More act…" at bounding box center [781, 555] width 1562 height 1368
click at [539, 239] on div "Edit Bundle. This page is ready Edit Bundle Analytics Open Build-a-box More act…" at bounding box center [781, 555] width 491 height 1368
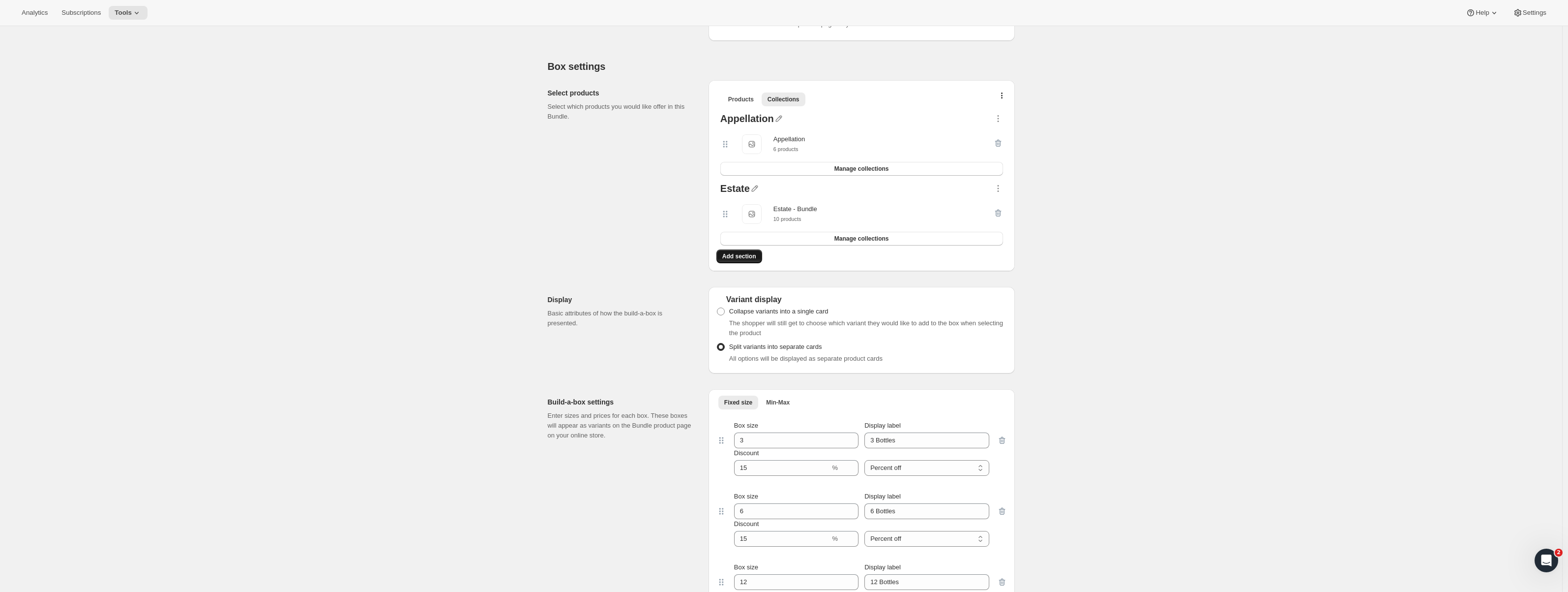
click at [739, 259] on span "Add section" at bounding box center [739, 256] width 34 height 8
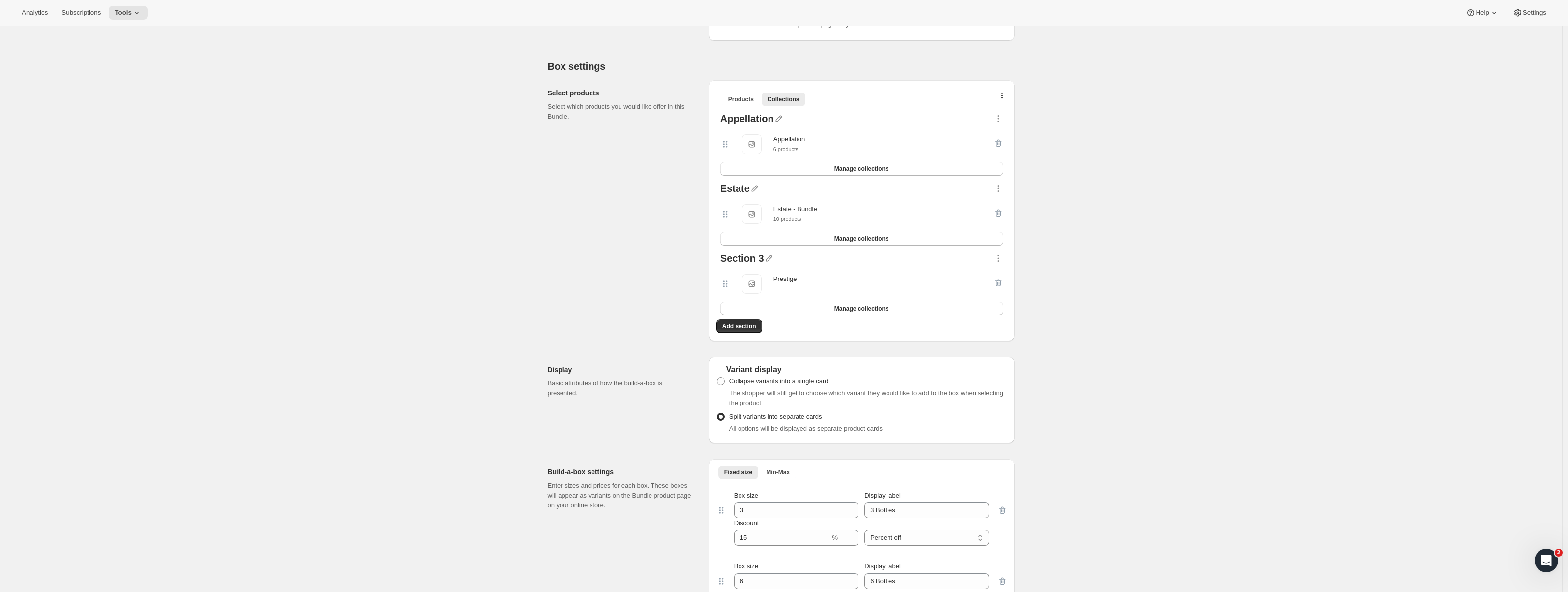
click at [759, 260] on div "Section 3" at bounding box center [742, 260] width 43 height 13
drag, startPoint x: 765, startPoint y: 259, endPoint x: 751, endPoint y: 261, distance: 14.1
click at [751, 261] on div "Section 3" at bounding box center [742, 260] width 43 height 13
click at [768, 260] on icon "button" at bounding box center [769, 258] width 9 height 9
click at [756, 280] on input "text" at bounding box center [771, 277] width 95 height 16
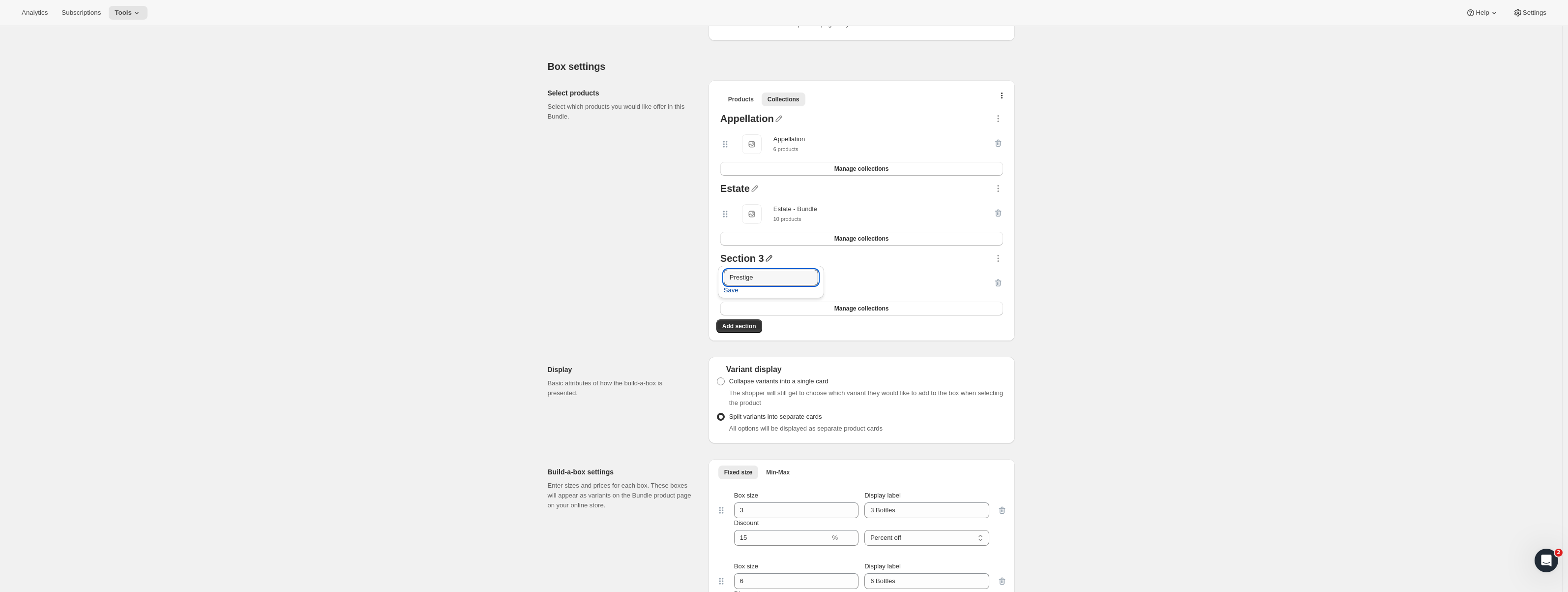
type input "Prestige"
click at [732, 291] on span "Save" at bounding box center [732, 290] width 15 height 9
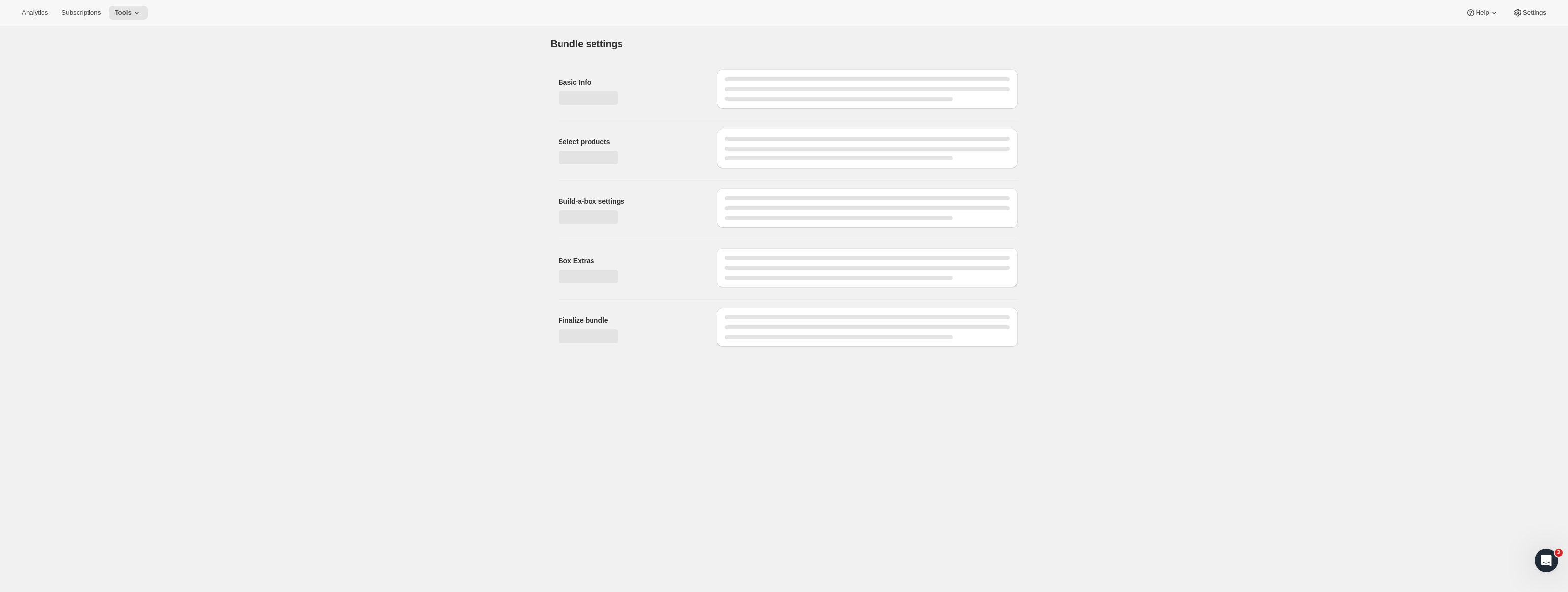
scroll to position [0, 0]
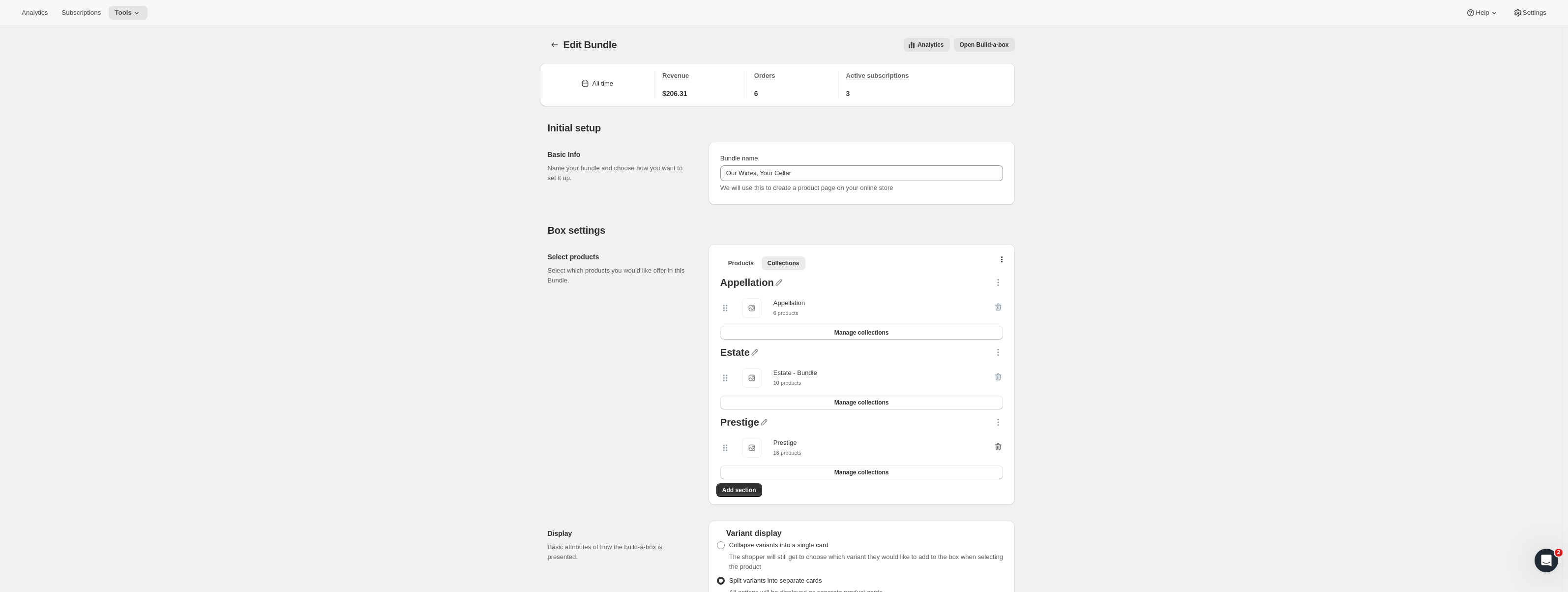
click at [1003, 446] on icon "button" at bounding box center [998, 446] width 9 height 9
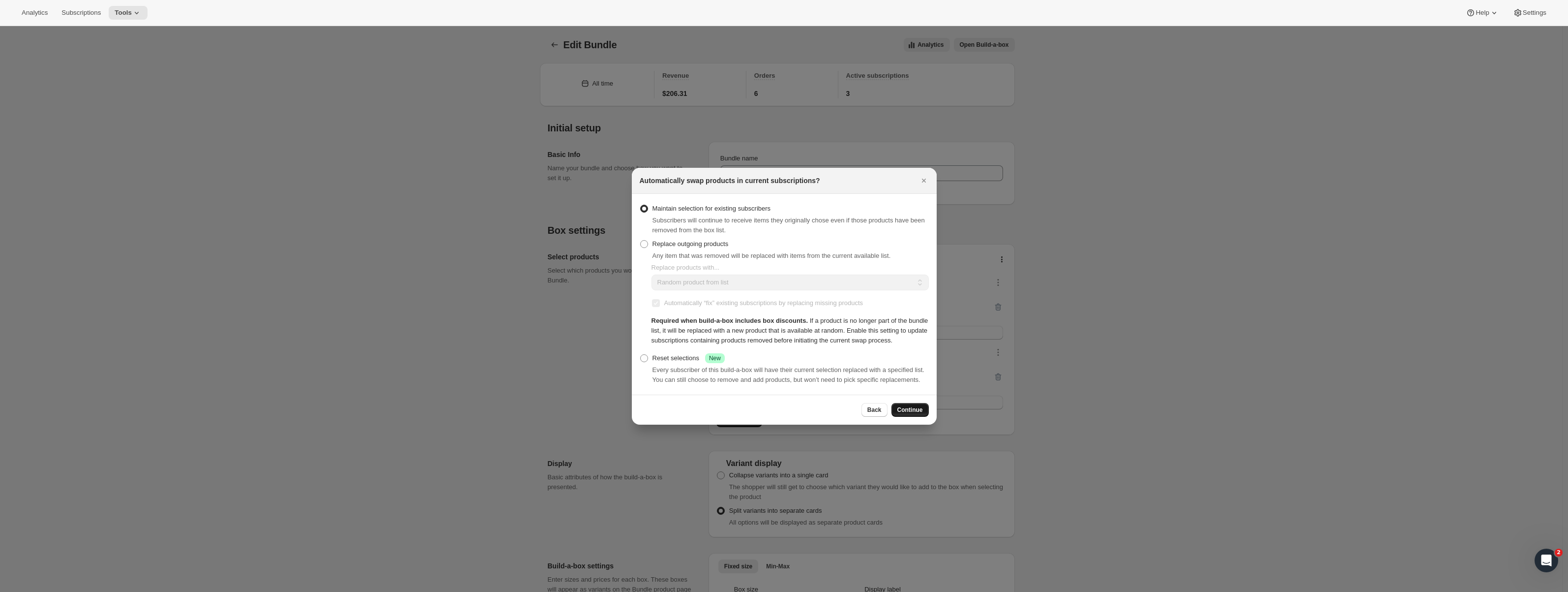
click at [915, 414] on span "Continue" at bounding box center [910, 409] width 26 height 8
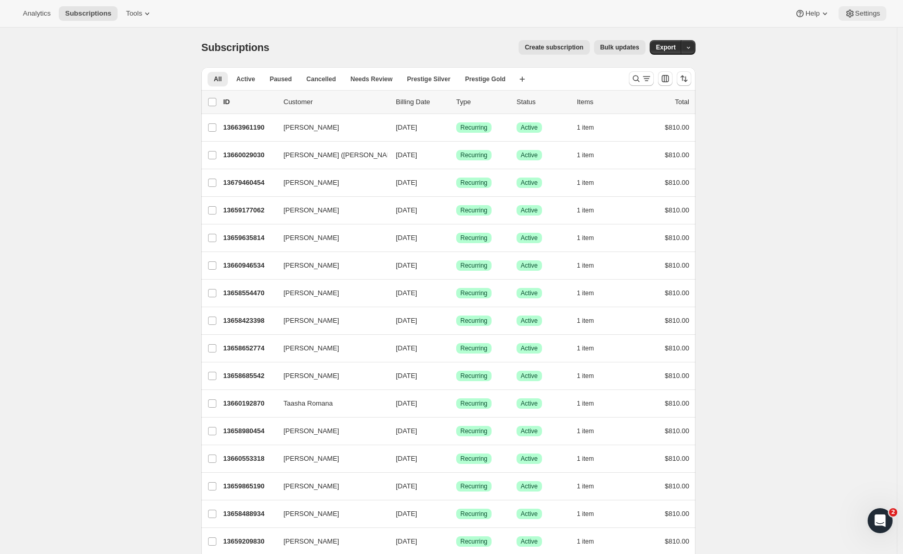
click at [872, 14] on span "Settings" at bounding box center [867, 13] width 25 height 8
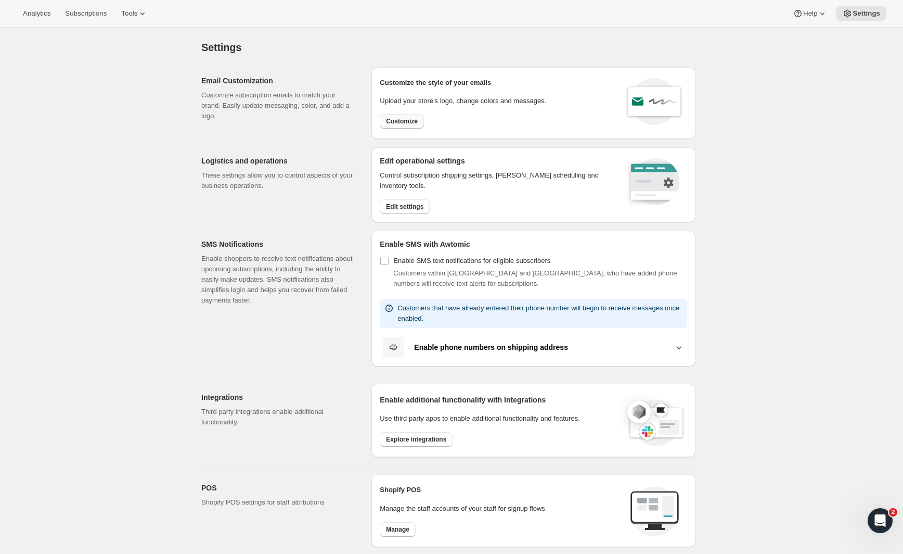
click at [418, 121] on span "Customize" at bounding box center [402, 121] width 32 height 8
select select "subscriptionMessage"
select select "5"
select select "15"
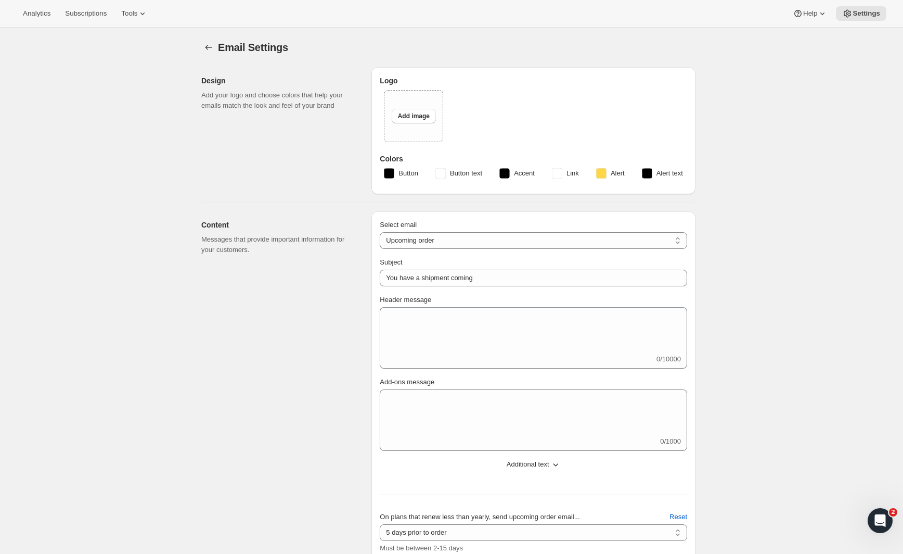
type input "2 Week Reminder: Prestige Wine Club Shipment"
type textarea "As the days grow longer and spring warmth returns to Hawke’s Bay, we’re getting…"
select select "14"
type input "Craggy Range"
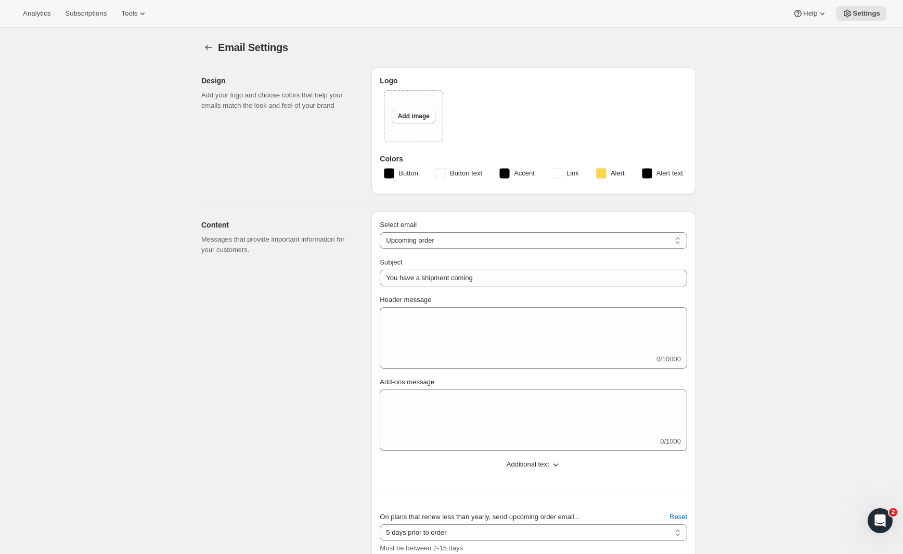
checkbox input "false"
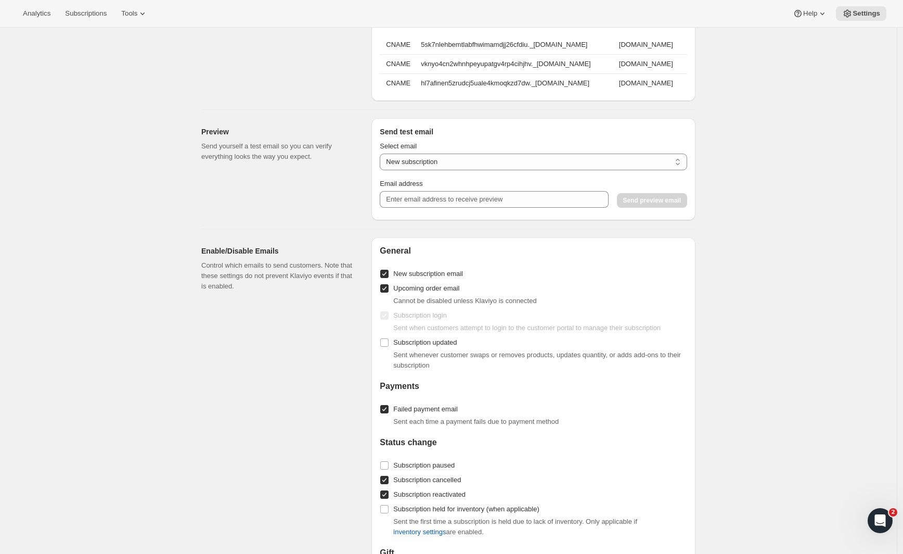
scroll to position [674, 0]
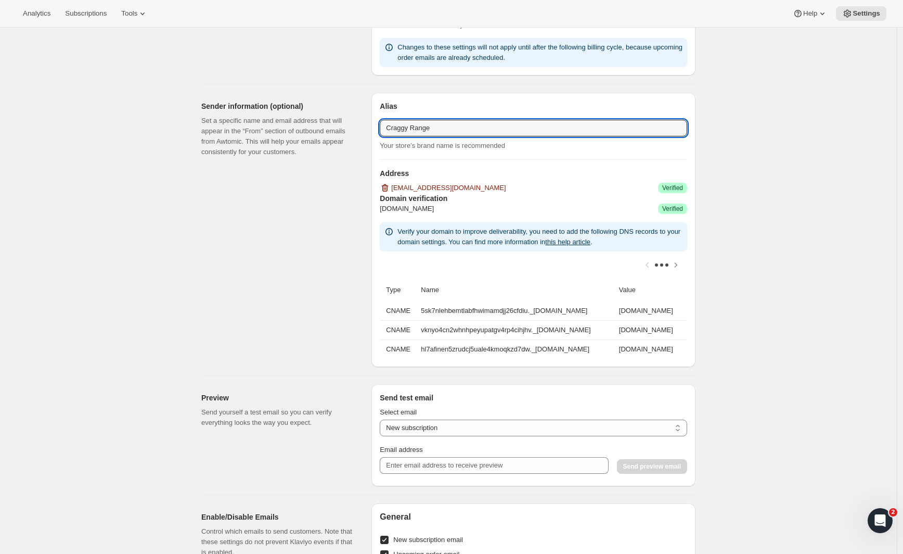
drag, startPoint x: 451, startPoint y: 133, endPoint x: 331, endPoint y: 140, distance: 119.9
click at [332, 140] on div "Sender information (optional) Set a specific name and email address that will a…" at bounding box center [444, 225] width 503 height 283
type input "C"
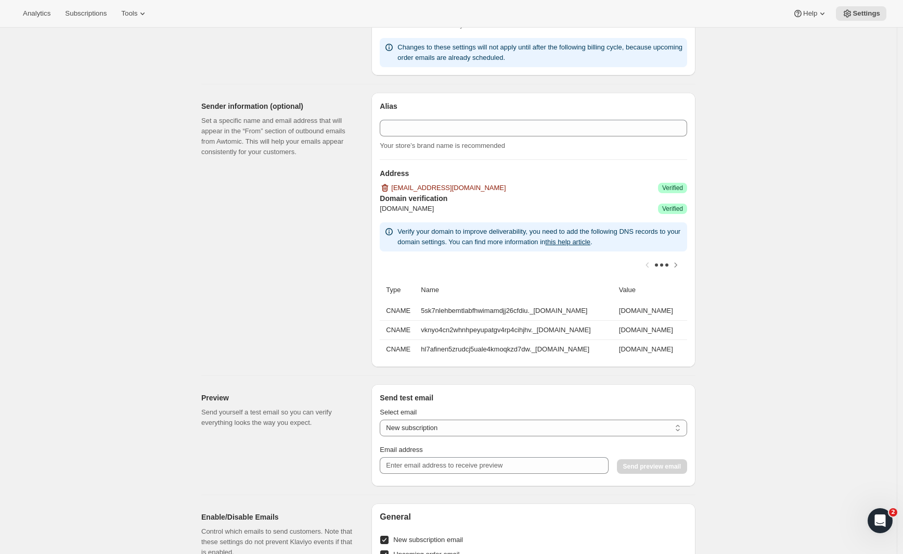
click at [765, 147] on div "Email Settings. This page is ready Email Settings Design Add your logo and choo…" at bounding box center [448, 181] width 897 height 1655
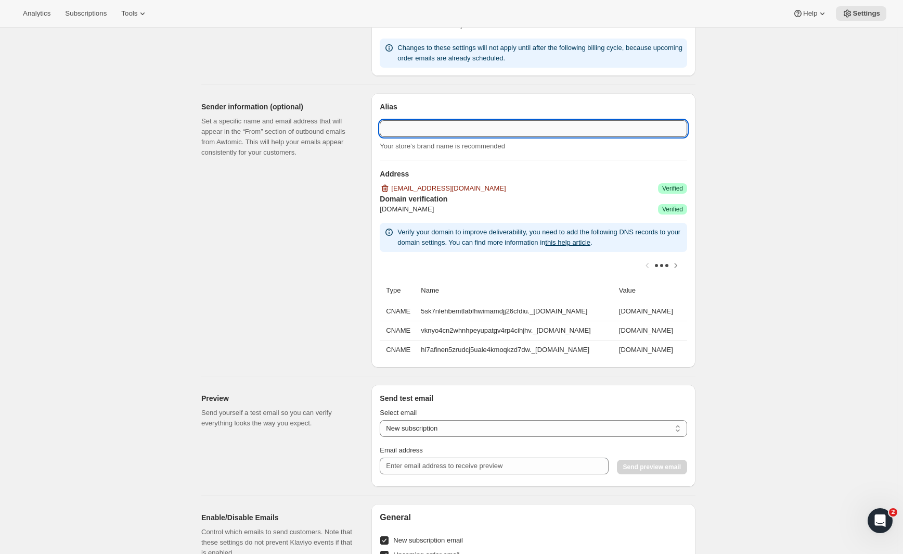
click at [473, 122] on input "Alias" at bounding box center [534, 128] width 308 height 17
drag, startPoint x: 479, startPoint y: 127, endPoint x: 364, endPoint y: 121, distance: 115.6
click at [364, 121] on div "Sender information (optional) Set a specific name and email address that will a…" at bounding box center [444, 226] width 503 height 283
click at [849, 155] on div "Email Settings. This page is ready Email Settings Design Add your logo and choo…" at bounding box center [448, 181] width 897 height 1655
drag, startPoint x: 479, startPoint y: 130, endPoint x: 366, endPoint y: 122, distance: 113.7
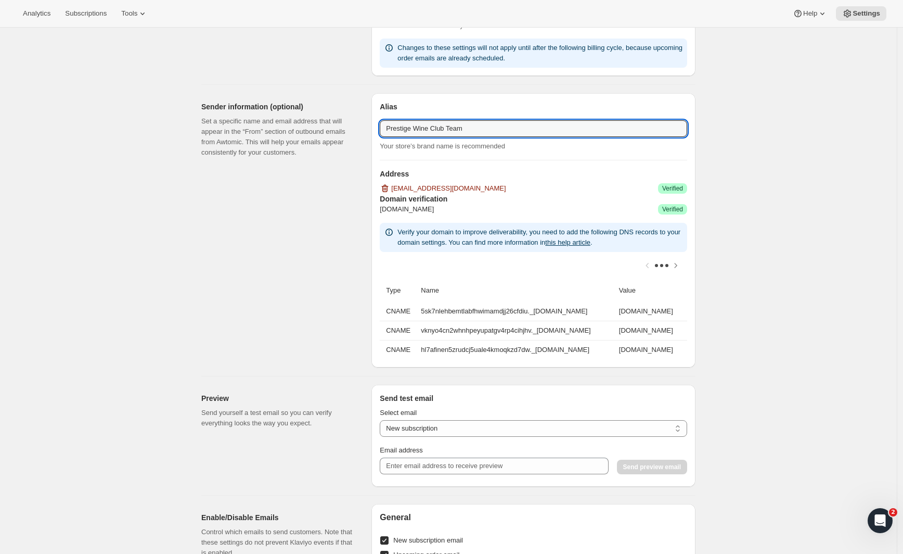
click at [367, 121] on div "Sender information (optional) Set a specific name and email address that will a…" at bounding box center [444, 226] width 503 height 283
click at [421, 138] on div "Alias Prestige Wine Club Team Your store’s brand name is recommended" at bounding box center [534, 135] width 308 height 31
drag, startPoint x: 419, startPoint y: 130, endPoint x: 372, endPoint y: 124, distance: 47.8
click at [373, 124] on div "Sender information (optional) Set a specific name and email address that will a…" at bounding box center [444, 226] width 503 height 283
click at [451, 136] on div "Alias Prestige Wine Club Team Your store’s brand name is recommended" at bounding box center [534, 135] width 308 height 31
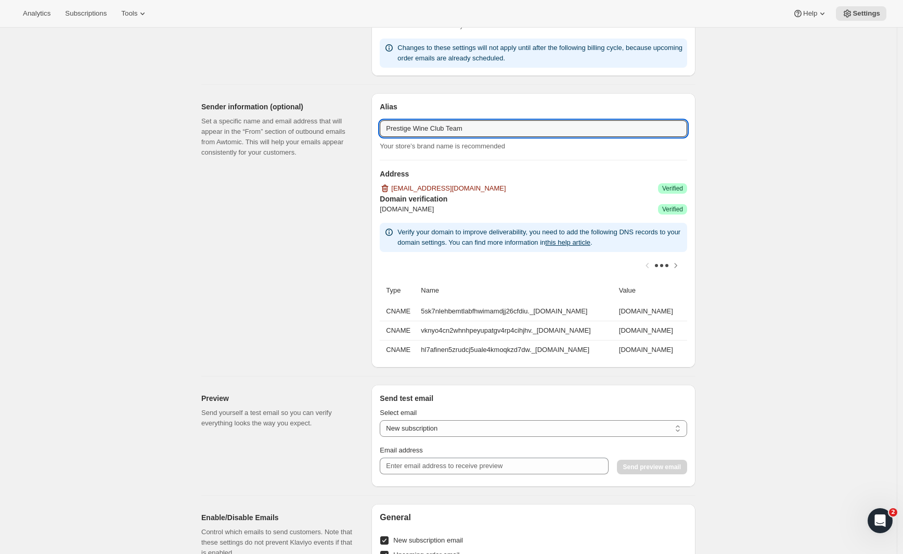
drag, startPoint x: 488, startPoint y: 128, endPoint x: 374, endPoint y: 126, distance: 113.4
click at [374, 126] on div "Alias Alias Prestige Wine Club Team Your store’s brand name is recommended Addr…" at bounding box center [533, 230] width 324 height 274
click at [477, 130] on input "Prestige Wine Club Team" at bounding box center [534, 128] width 308 height 17
click at [779, 140] on div "Email Settings. This page is ready Email Settings Design Add your logo and choo…" at bounding box center [448, 181] width 897 height 1655
click at [473, 125] on input "Prestige Wine Club Team" at bounding box center [534, 128] width 308 height 17
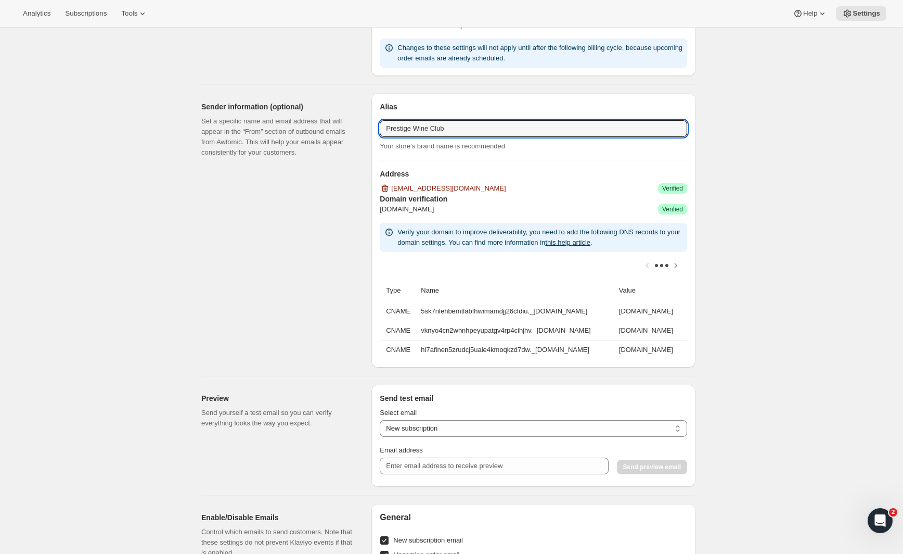
type input "Prestige Wine Club"
click at [751, 171] on div "Email Settings. This page is ready Email Settings Design Add your logo and choo…" at bounding box center [448, 181] width 897 height 1655
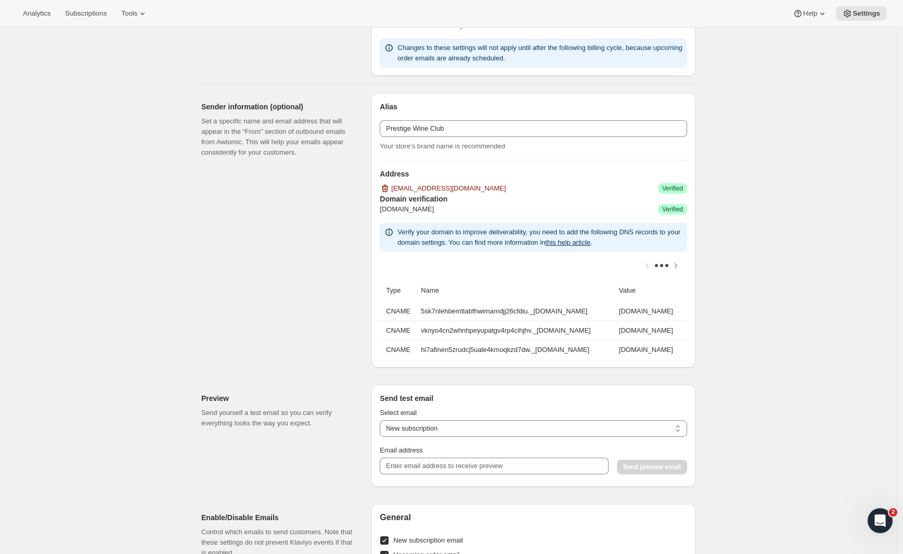
click at [756, 248] on div "Email Settings. This page is ready Email Settings Design Add your logo and choo…" at bounding box center [448, 181] width 897 height 1655
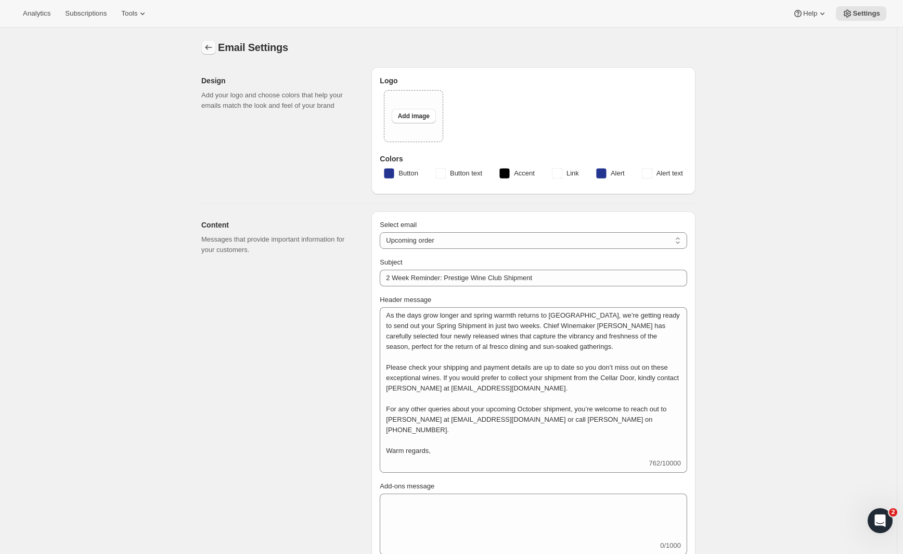
click at [216, 52] on button "Settings" at bounding box center [208, 47] width 15 height 15
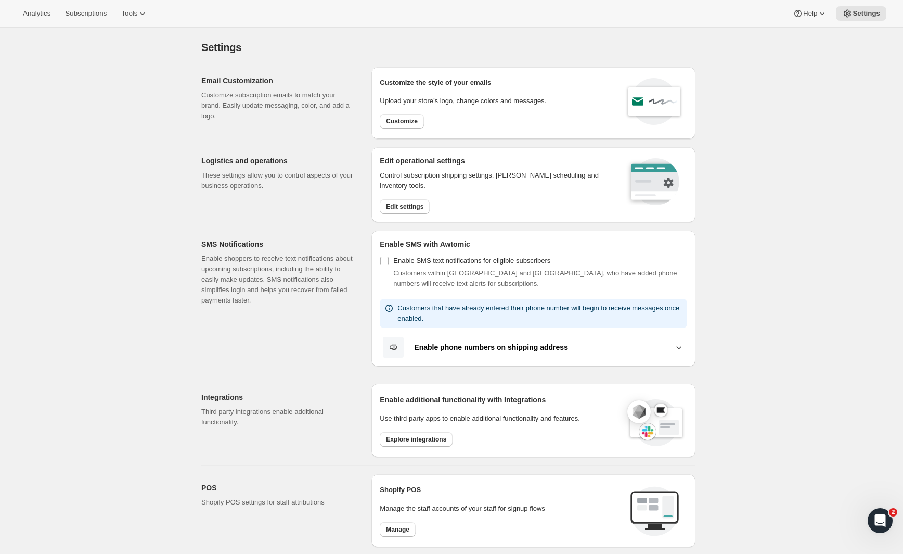
click at [123, 111] on div "Settings. This page is ready Settings Email Customization Customize subscriptio…" at bounding box center [448, 454] width 897 height 852
drag, startPoint x: 164, startPoint y: 136, endPoint x: 150, endPoint y: 132, distance: 14.7
click at [164, 136] on div "Settings. This page is ready Settings Email Customization Customize subscriptio…" at bounding box center [448, 454] width 897 height 852
click at [145, 16] on button "Tools" at bounding box center [134, 13] width 39 height 15
click at [110, 68] on span "Bundles" at bounding box center [98, 71] width 24 height 8
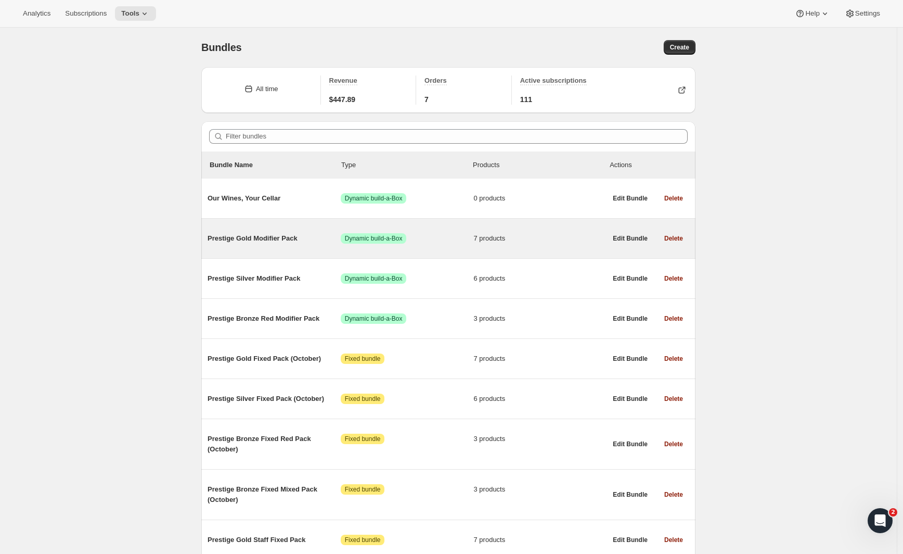
click at [277, 230] on div "Prestige Gold Modifier Pack Success Dynamic build-a-Box 7 products" at bounding box center [407, 238] width 399 height 27
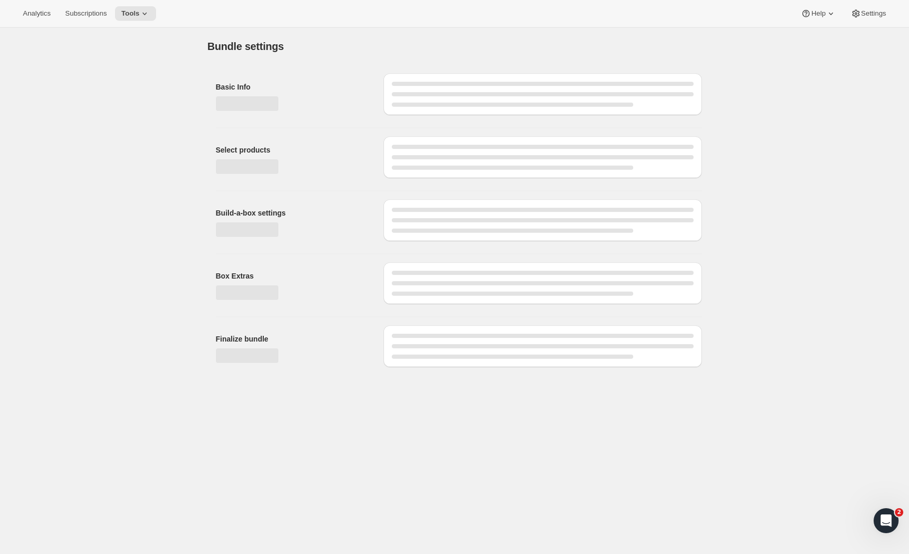
click at [283, 238] on div "Build-a-box settings" at bounding box center [295, 222] width 159 height 46
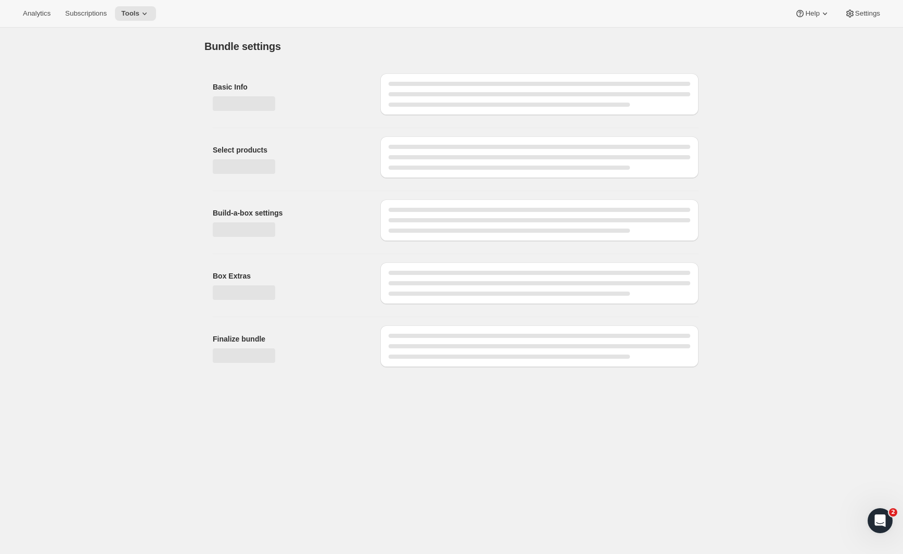
type input "Prestige Gold Modifier Pack"
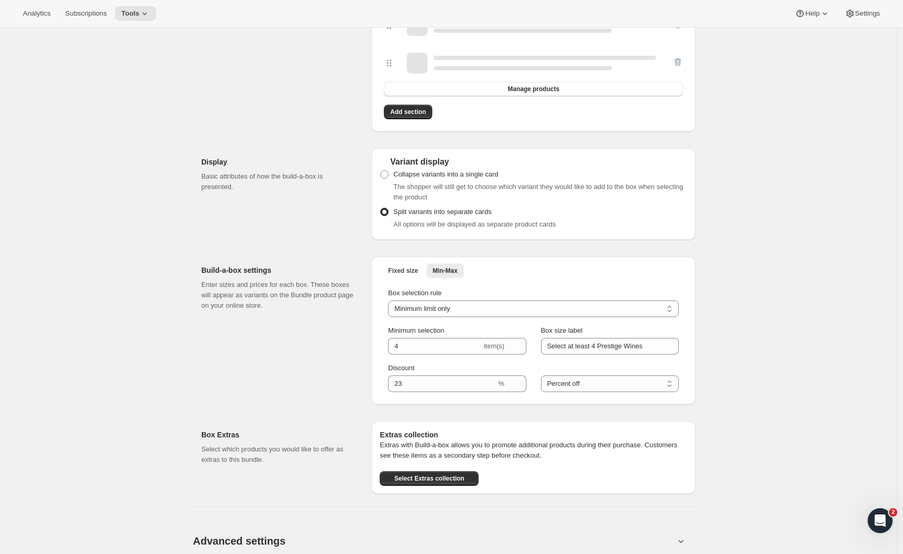
scroll to position [662, 0]
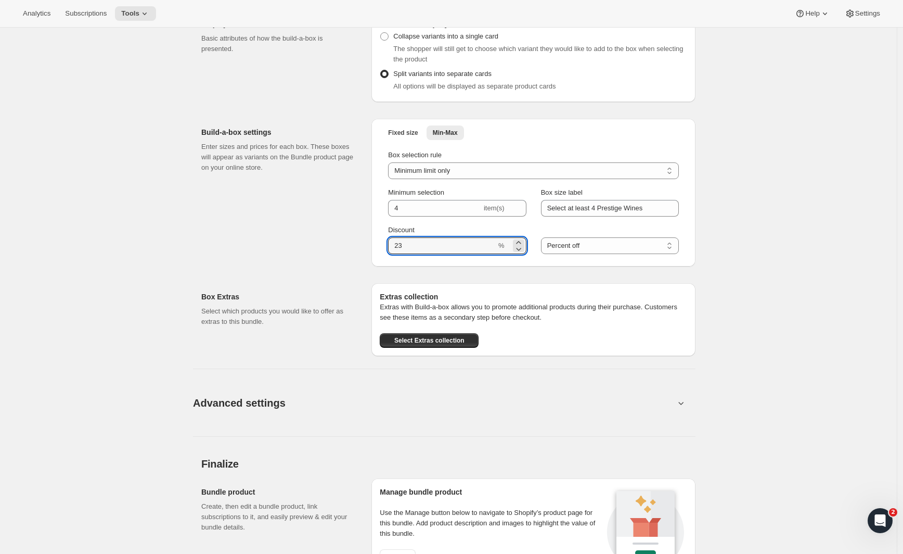
drag, startPoint x: 427, startPoint y: 250, endPoint x: 370, endPoint y: 248, distance: 56.8
click at [370, 248] on div "Build-a-box settings Enter sizes and prices for each box. These boxes will appe…" at bounding box center [448, 188] width 494 height 156
type input "24"
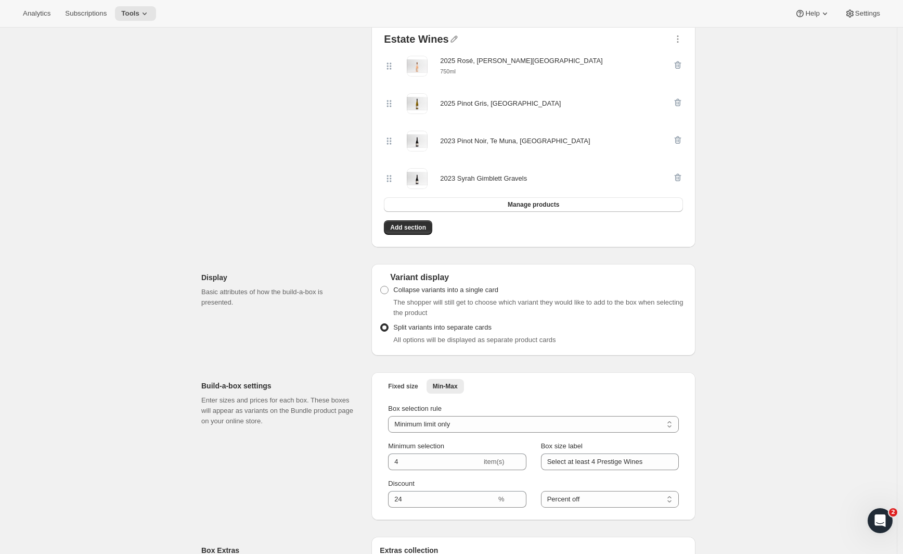
scroll to position [0, 0]
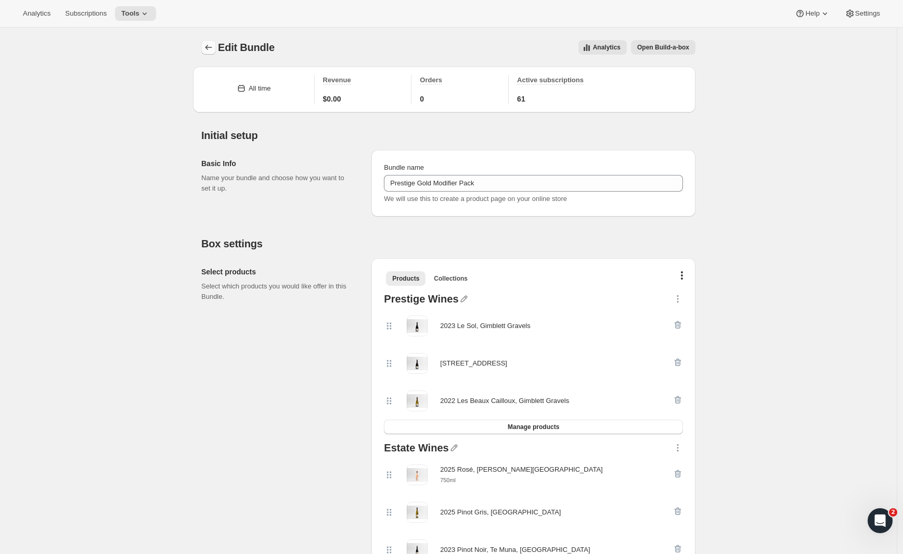
click at [211, 45] on icon "Bundles" at bounding box center [208, 47] width 10 height 10
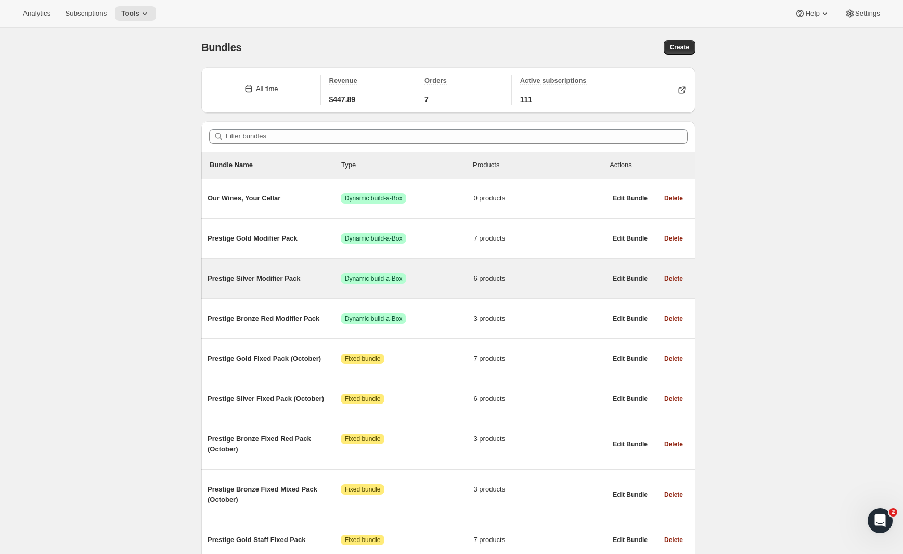
click at [271, 280] on span "Prestige Silver Modifier Pack" at bounding box center [274, 278] width 133 height 10
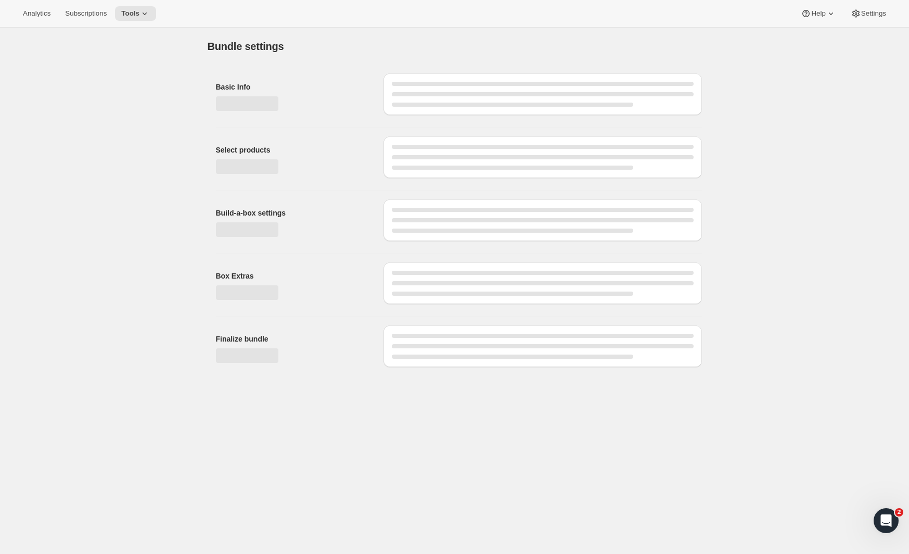
type input "Prestige Silver Modifier Pack"
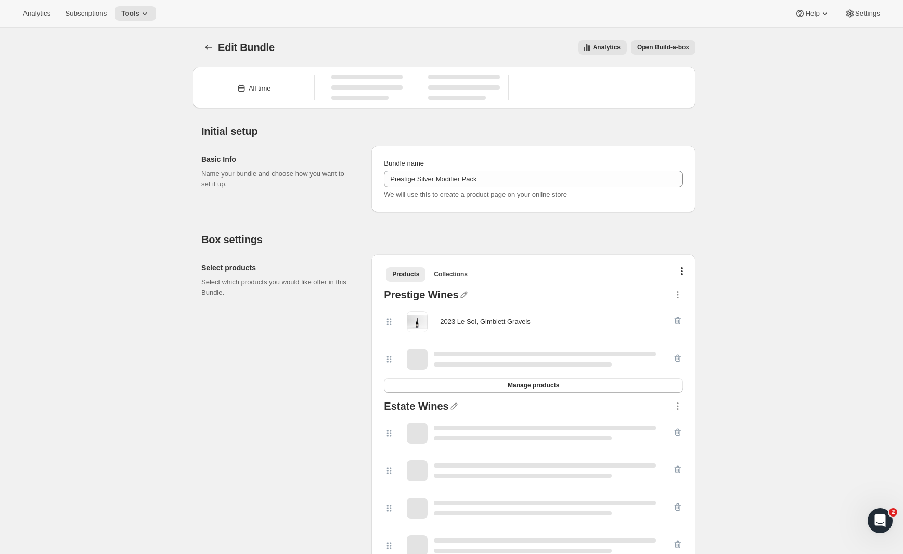
scroll to position [451, 0]
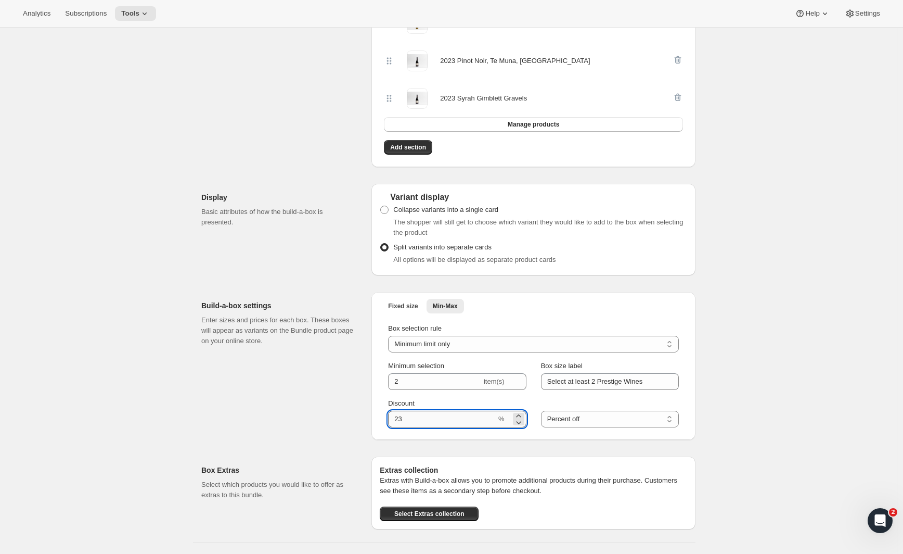
click at [429, 420] on input "Discount" at bounding box center [442, 419] width 108 height 17
type input "24"
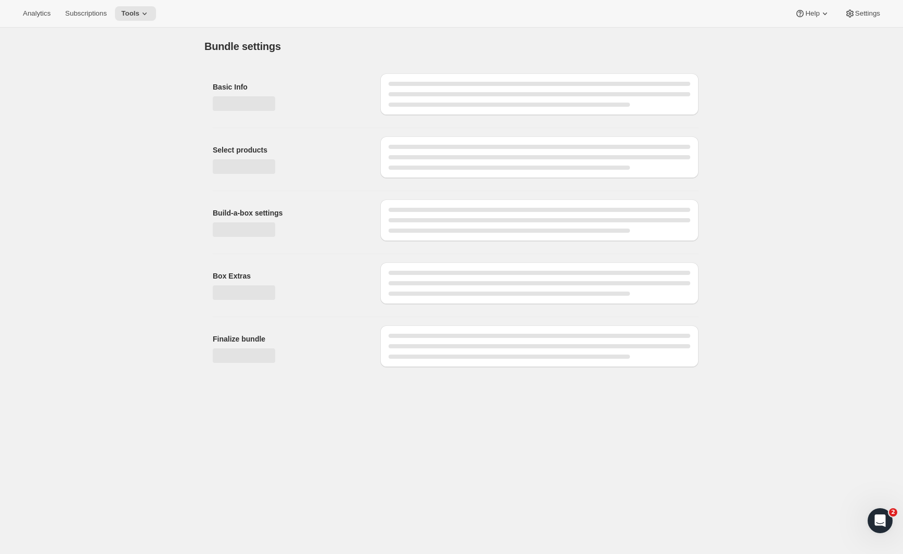
scroll to position [0, 0]
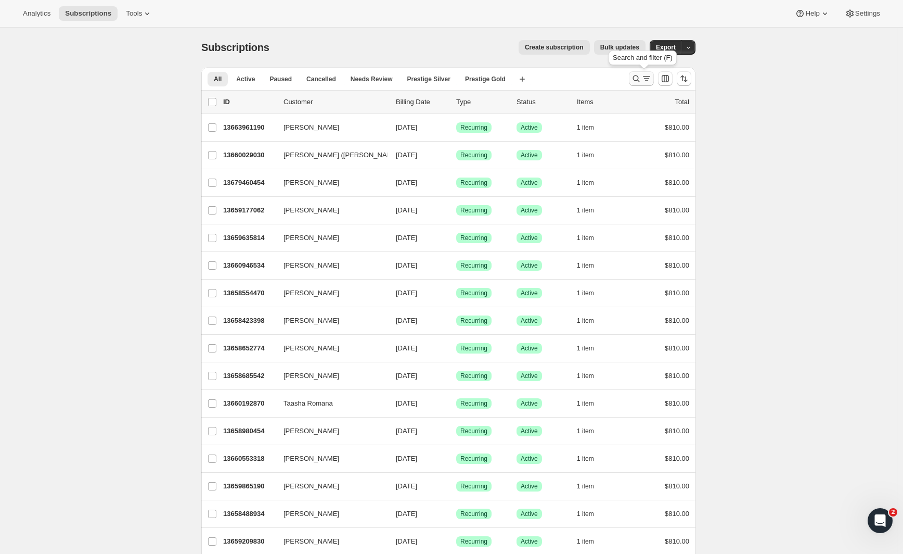
click at [644, 76] on div "Search and filter results" at bounding box center [641, 78] width 21 height 10
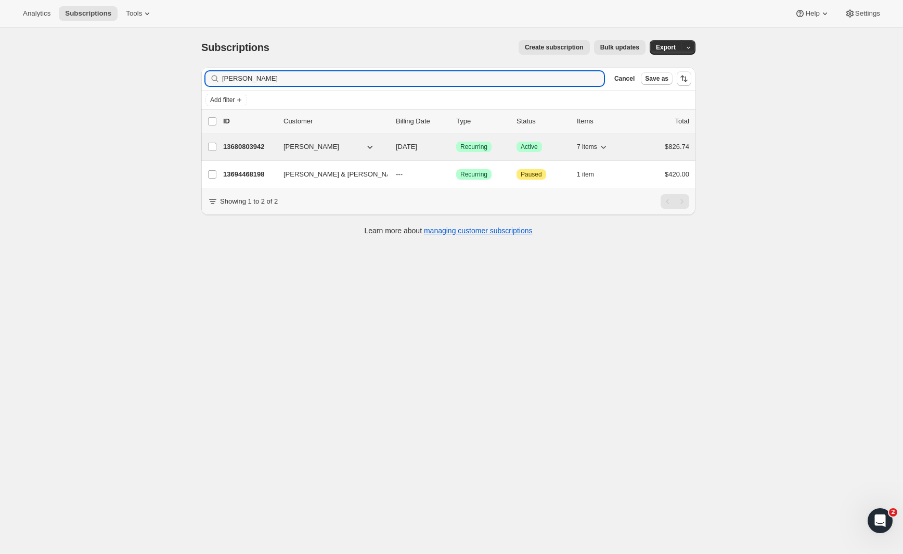
type input "[PERSON_NAME]"
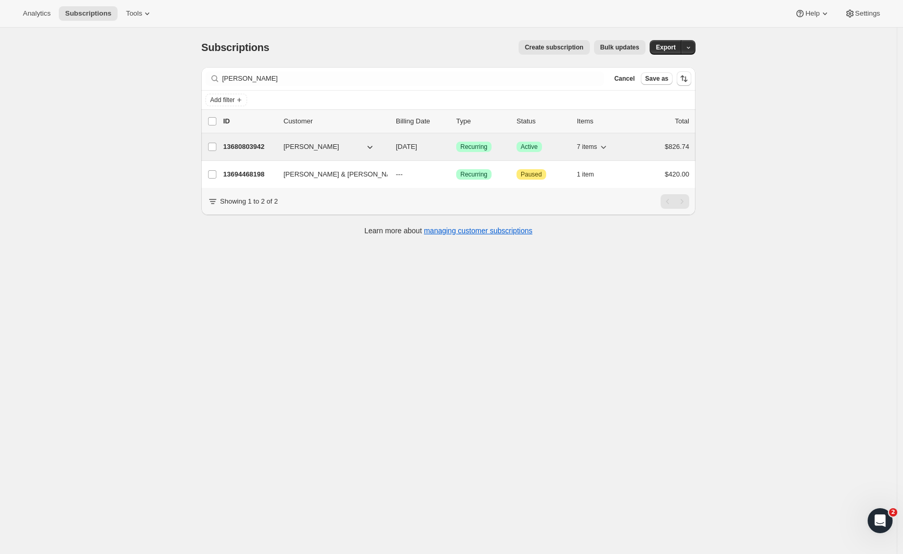
click at [258, 147] on p "13680803942" at bounding box center [249, 147] width 52 height 10
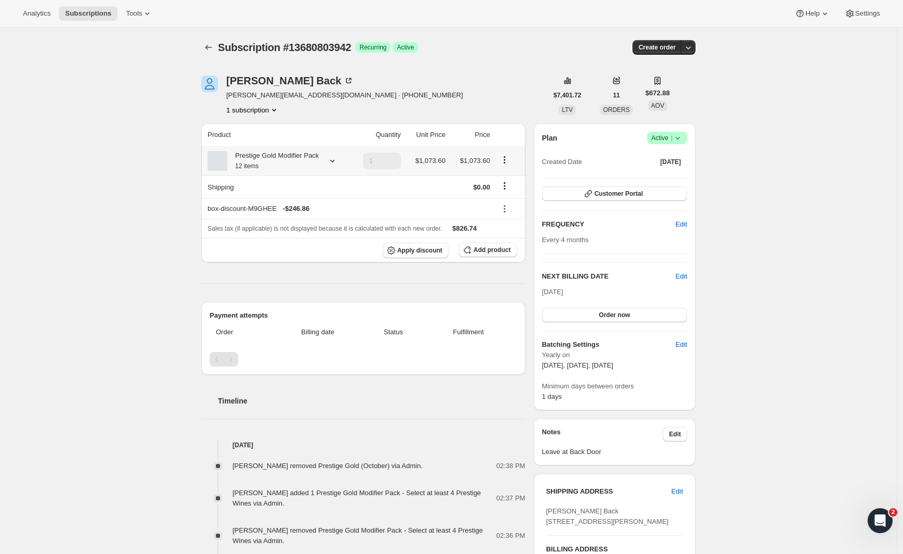
click at [508, 164] on icon "Product actions" at bounding box center [504, 160] width 10 height 10
click at [504, 183] on span "Edit box" at bounding box center [507, 187] width 24 height 8
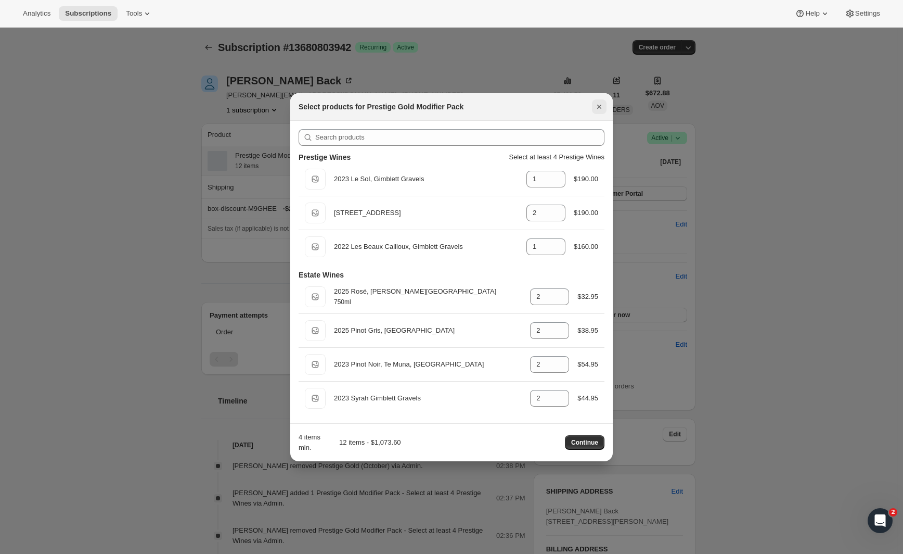
click at [598, 107] on icon "Close" at bounding box center [599, 107] width 4 height 4
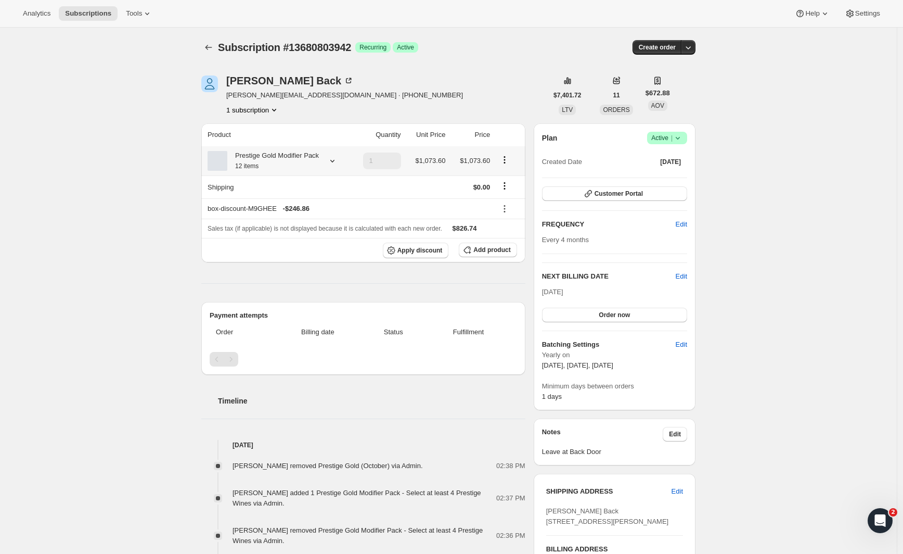
click at [174, 151] on div "Subscription #13680803942. This page is ready Subscription #13680803942 Success…" at bounding box center [448, 416] width 897 height 776
click at [506, 160] on icon "Product actions" at bounding box center [505, 160] width 2 height 2
click at [460, 101] on div "Darrell Back darrell@steelformers.co.nz · +64274425992 1 subscription" at bounding box center [374, 95] width 346 height 40
click at [507, 191] on td at bounding box center [509, 186] width 32 height 23
click at [488, 254] on span "Add product" at bounding box center [491, 250] width 37 height 8
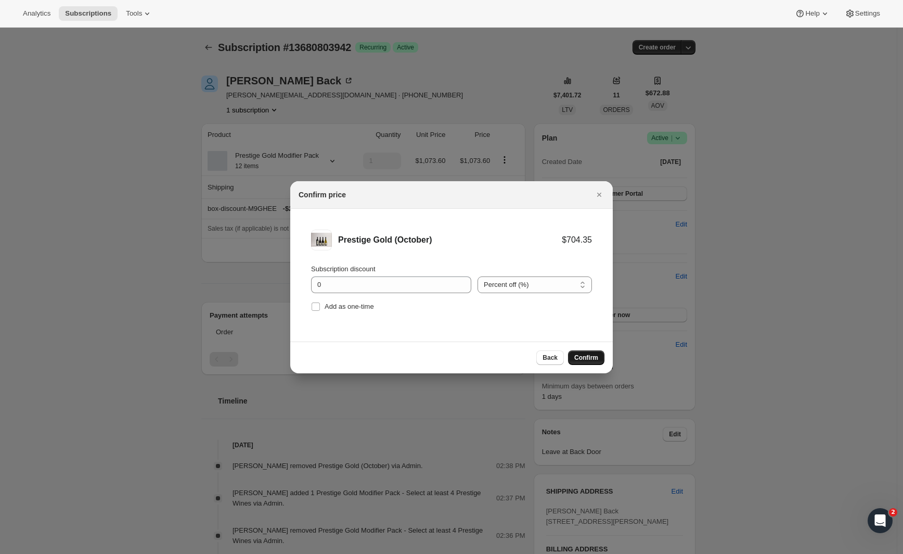
click at [586, 357] on span "Confirm" at bounding box center [586, 357] width 24 height 8
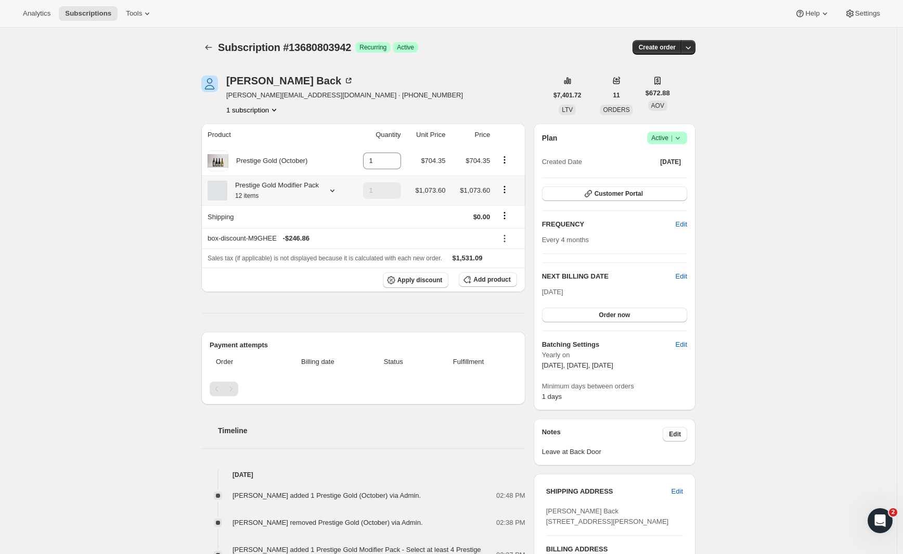
click at [507, 195] on icon "Product actions" at bounding box center [504, 189] width 10 height 10
click at [508, 235] on span "Remove" at bounding box center [507, 234] width 25 height 8
type input "0"
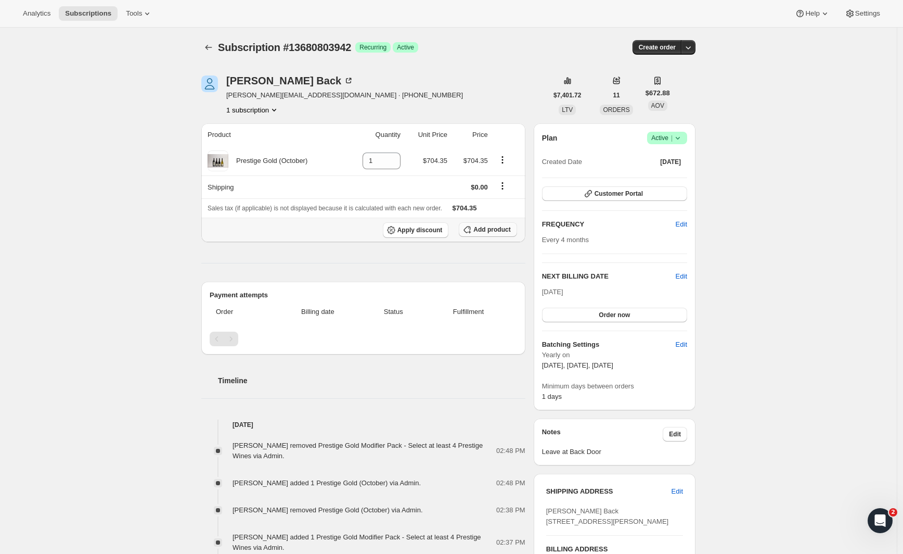
click at [502, 225] on button "Add product" at bounding box center [488, 229] width 58 height 15
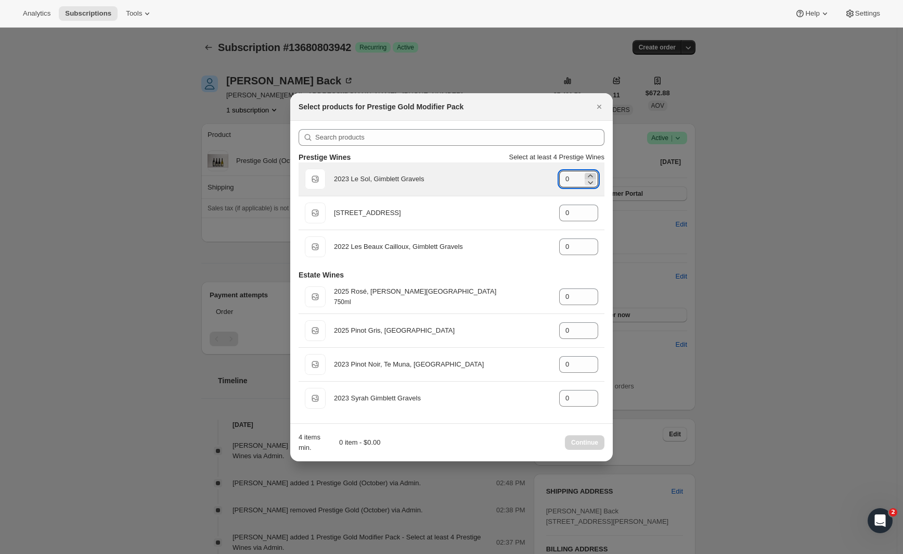
click at [593, 176] on icon ":r17q:" at bounding box center [590, 175] width 5 height 3
type input "1"
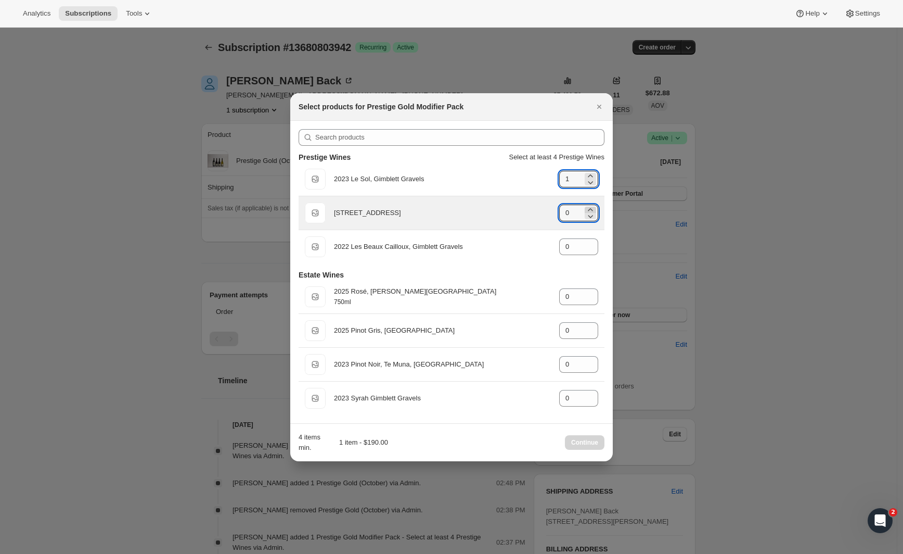
click at [592, 207] on icon ":r17q:" at bounding box center [590, 209] width 10 height 10
type input "2"
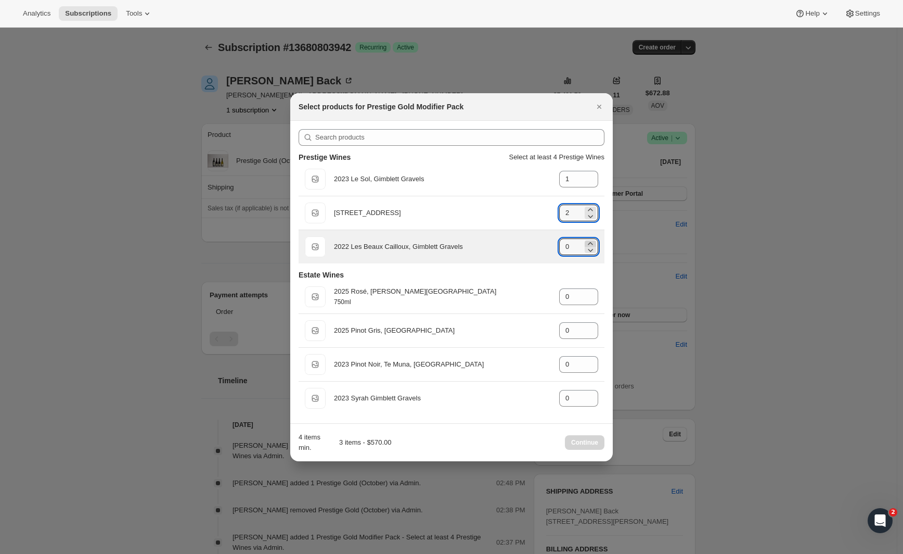
click at [591, 240] on icon ":r17q:" at bounding box center [590, 243] width 10 height 10
type input "1"
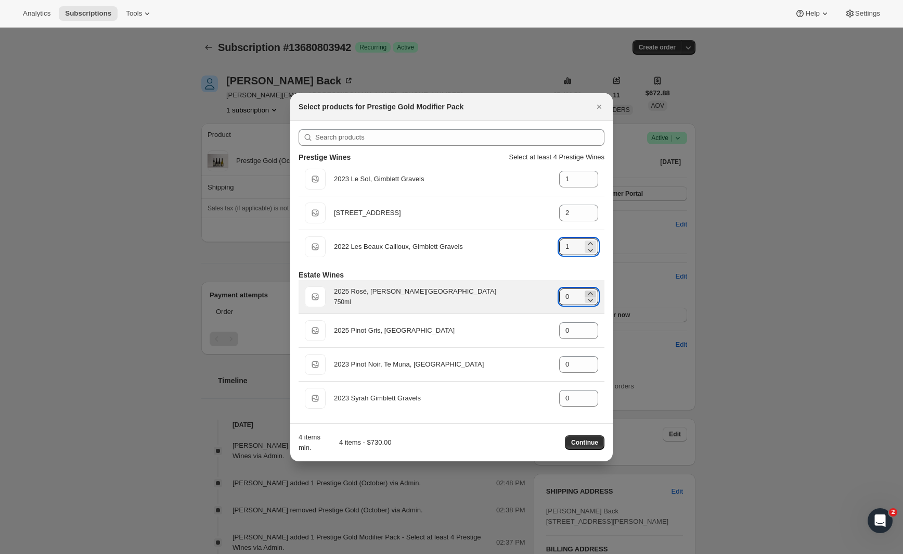
click at [588, 292] on icon ":r17q:" at bounding box center [590, 293] width 10 height 10
type input "2"
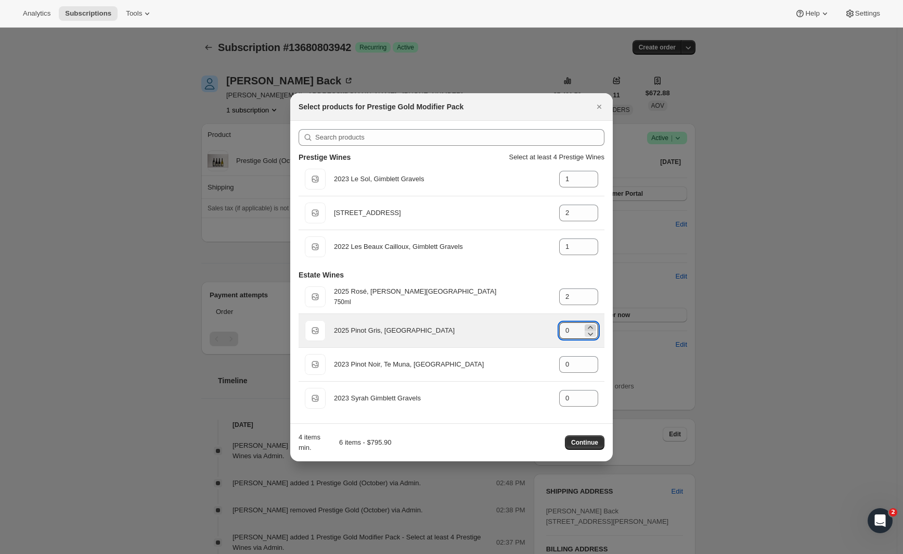
click at [592, 327] on icon ":r17q:" at bounding box center [590, 327] width 5 height 3
type input "2"
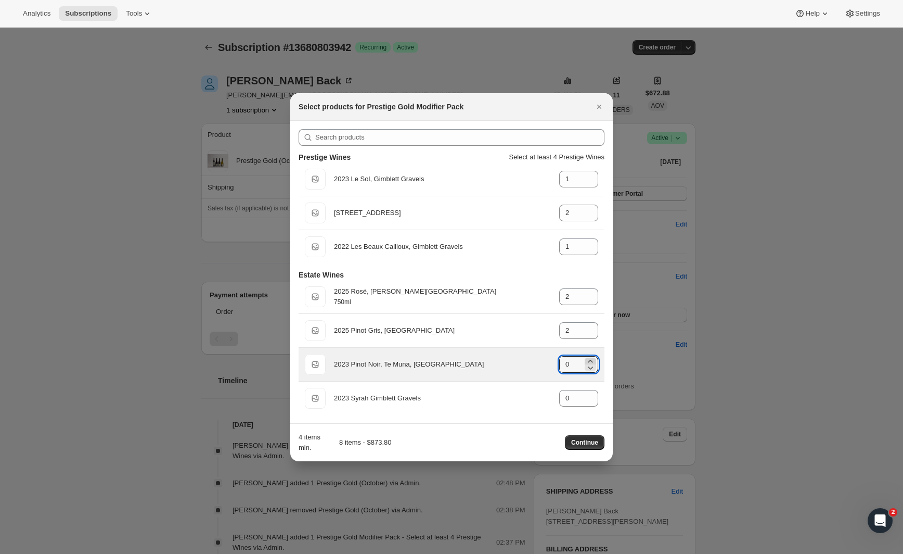
click at [592, 361] on icon ":r17q:" at bounding box center [590, 361] width 5 height 3
type input "2"
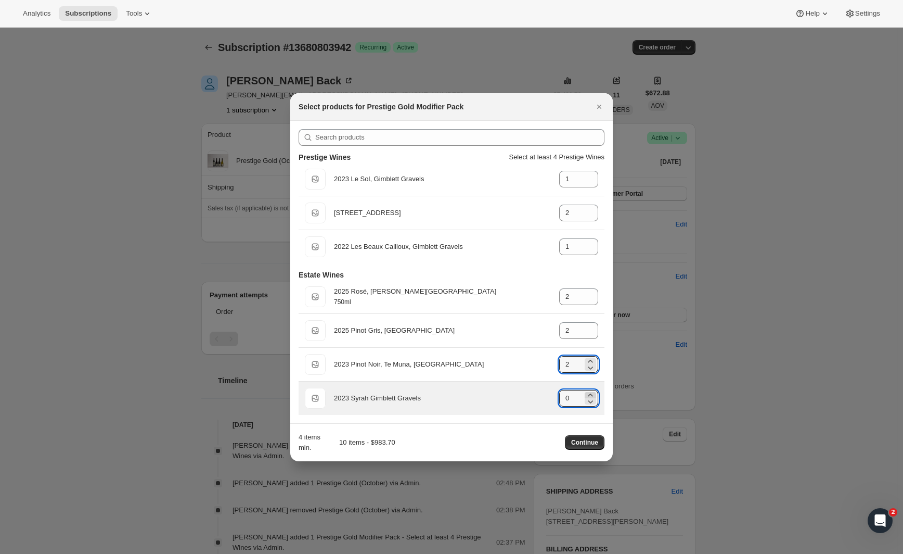
click at [593, 393] on icon ":r17q:" at bounding box center [590, 395] width 10 height 10
type input "2"
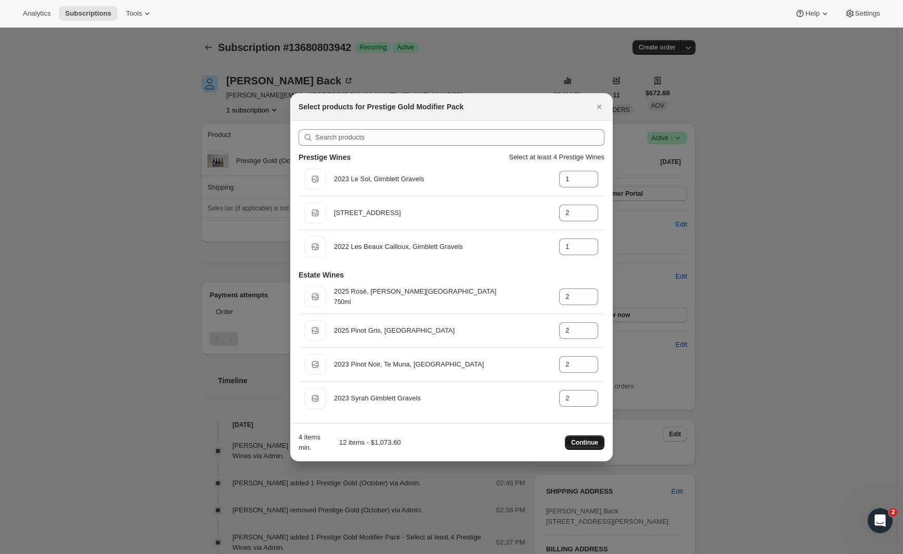
click at [583, 445] on span "Continue" at bounding box center [584, 442] width 27 height 8
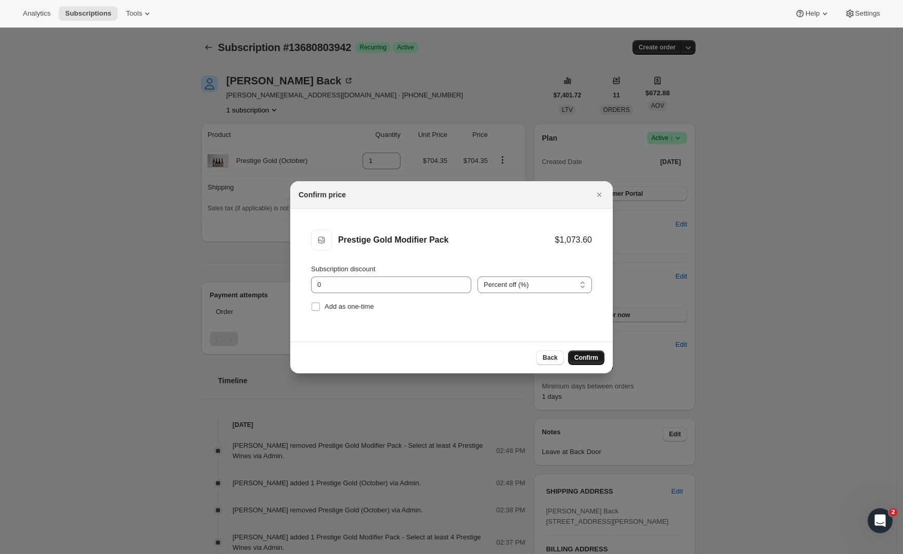
click at [584, 356] on span "Confirm" at bounding box center [586, 357] width 24 height 8
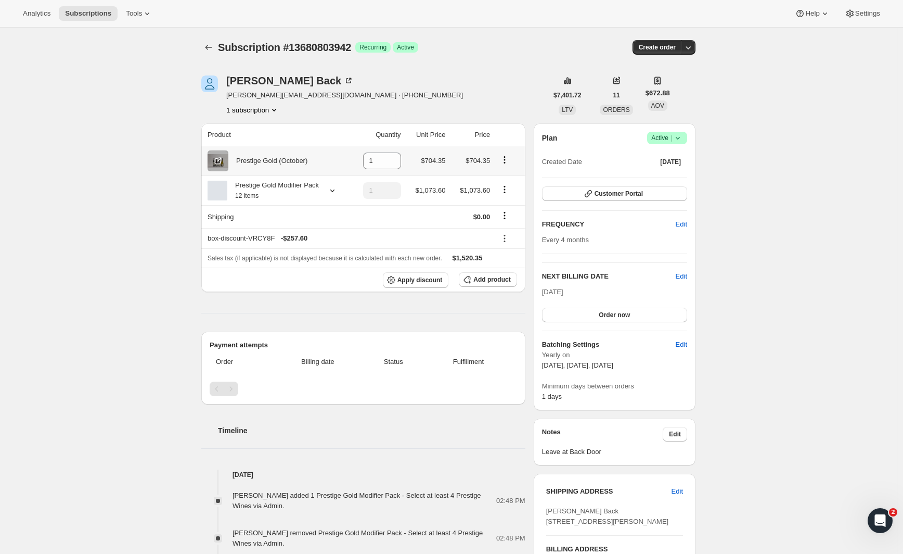
click at [507, 158] on icon "Product actions" at bounding box center [504, 160] width 10 height 10
click at [497, 82] on div "Darrell Back darrell@steelformers.co.nz · +64274425992 1 subscription" at bounding box center [374, 95] width 346 height 40
click at [506, 158] on icon "Product actions" at bounding box center [505, 157] width 2 height 2
click at [509, 184] on span "Remove" at bounding box center [500, 181] width 25 height 8
type input "0"
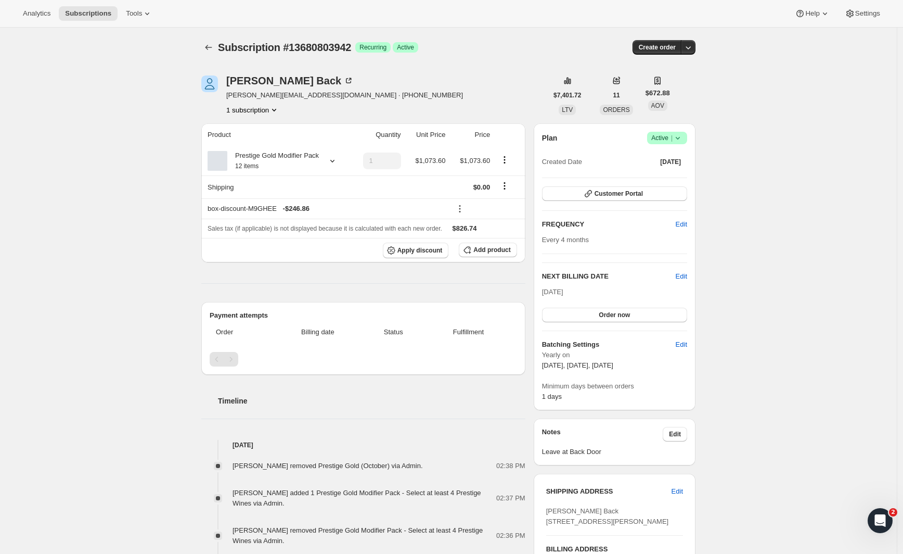
click at [175, 268] on div "Subscription #13680803942. This page is ready Subscription #13680803942 Success…" at bounding box center [448, 416] width 897 height 776
drag, startPoint x: 209, startPoint y: 222, endPoint x: 284, endPoint y: 220, distance: 75.0
click at [284, 219] on th "box-discount-M9GHEE - $246.86" at bounding box center [324, 208] width 247 height 20
copy div "box-discount-M9GHEE"
click at [213, 48] on icon "Subscriptions" at bounding box center [208, 47] width 10 height 10
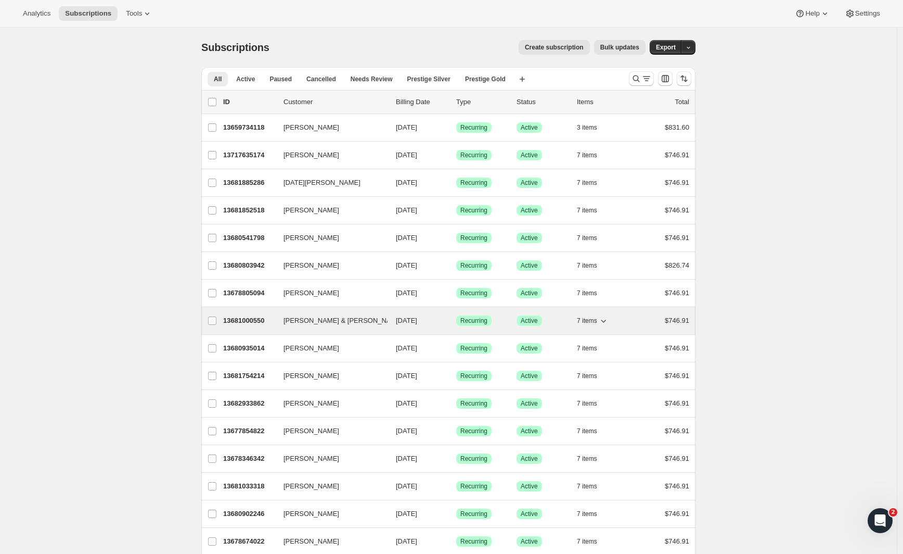
click at [235, 321] on p "13681000550" at bounding box center [249, 320] width 52 height 10
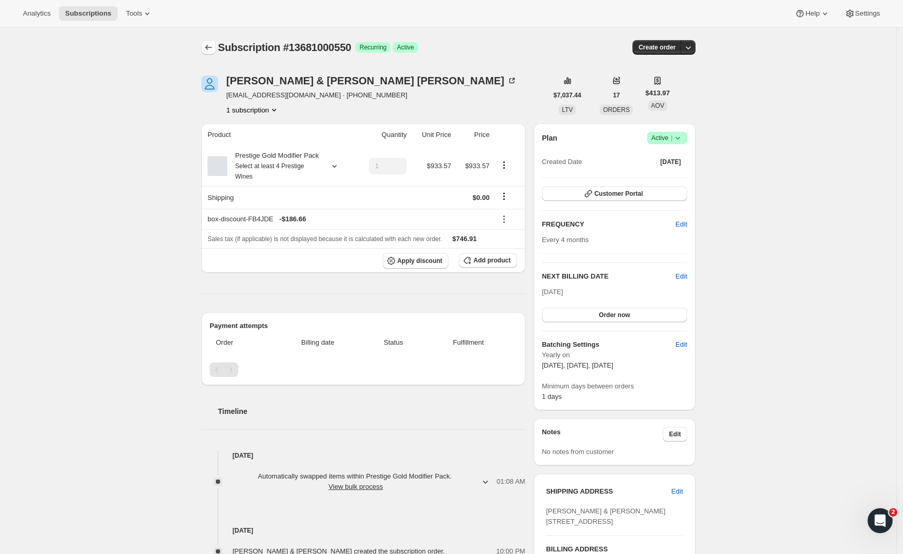
click at [210, 44] on icon "Subscriptions" at bounding box center [208, 47] width 10 height 10
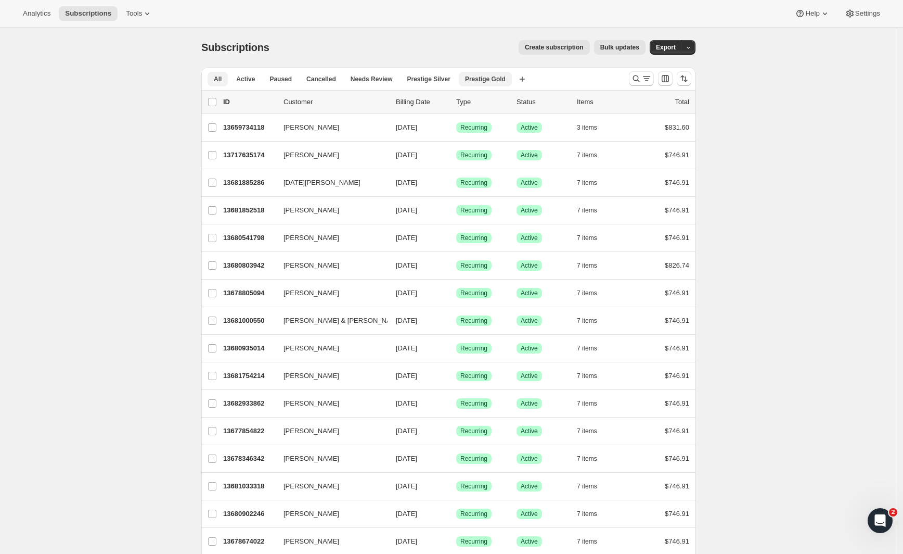
click at [491, 81] on span "Prestige Gold" at bounding box center [485, 79] width 41 height 8
click at [648, 81] on icon "Search and filter results" at bounding box center [647, 78] width 10 height 10
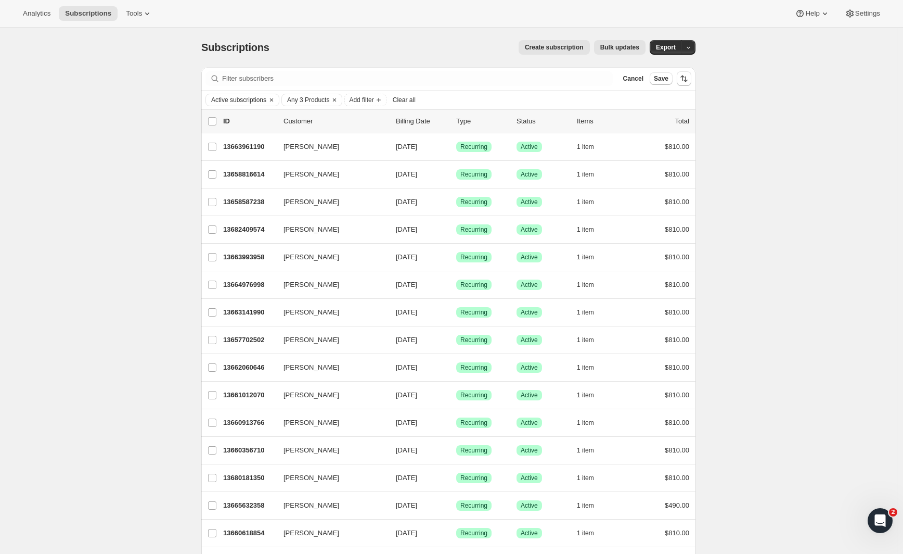
drag, startPoint x: 225, startPoint y: 34, endPoint x: 212, endPoint y: 61, distance: 29.6
click at [225, 34] on div "Subscriptions. This page is ready Subscriptions Create subscription Bulk update…" at bounding box center [448, 48] width 494 height 40
click at [645, 83] on button "Cancel" at bounding box center [633, 78] width 29 height 12
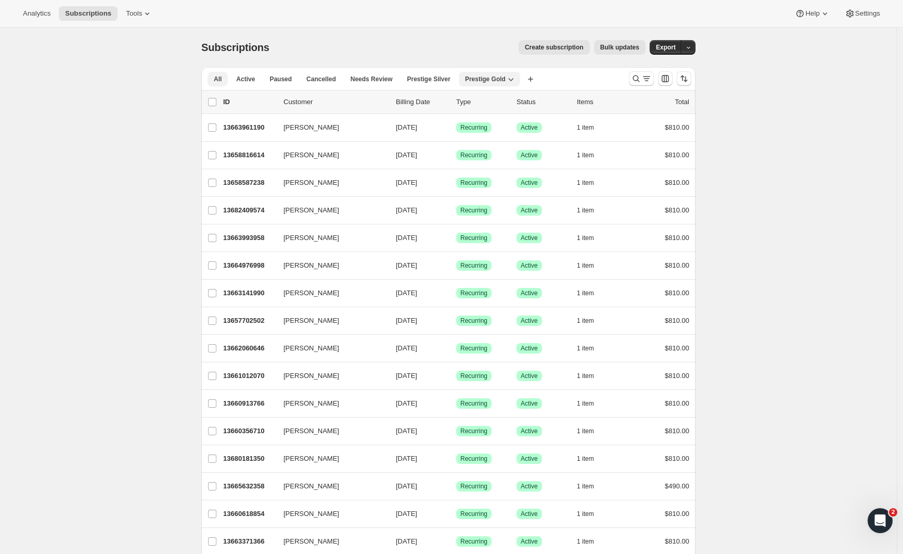
click at [228, 85] on button "All" at bounding box center [218, 79] width 20 height 15
click at [642, 75] on icon "Search and filter results" at bounding box center [636, 78] width 10 height 10
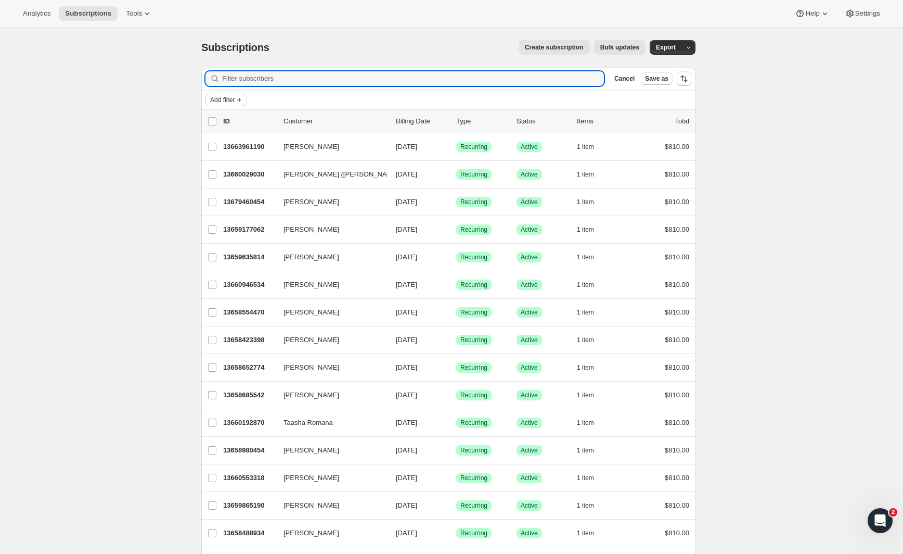
click at [217, 94] on button "Add filter" at bounding box center [227, 100] width 42 height 12
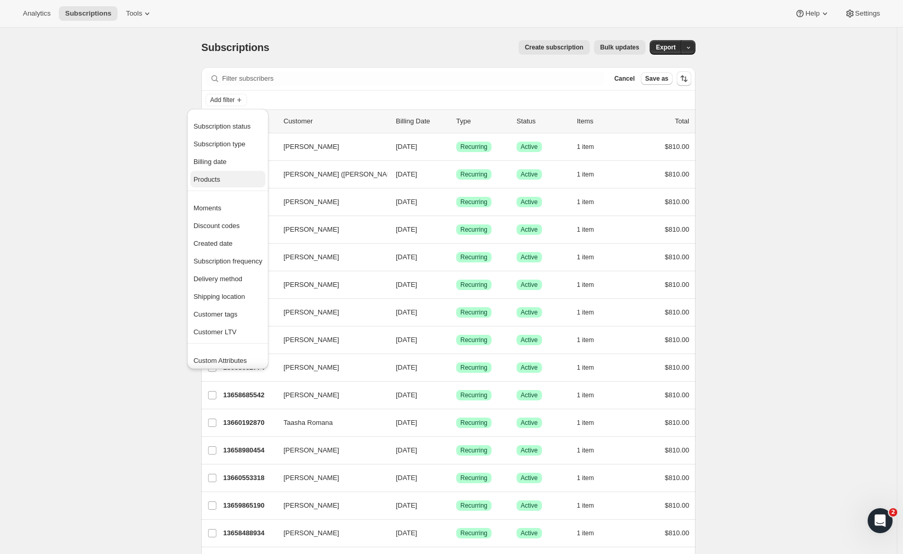
click at [217, 177] on span "Products" at bounding box center [207, 179] width 27 height 8
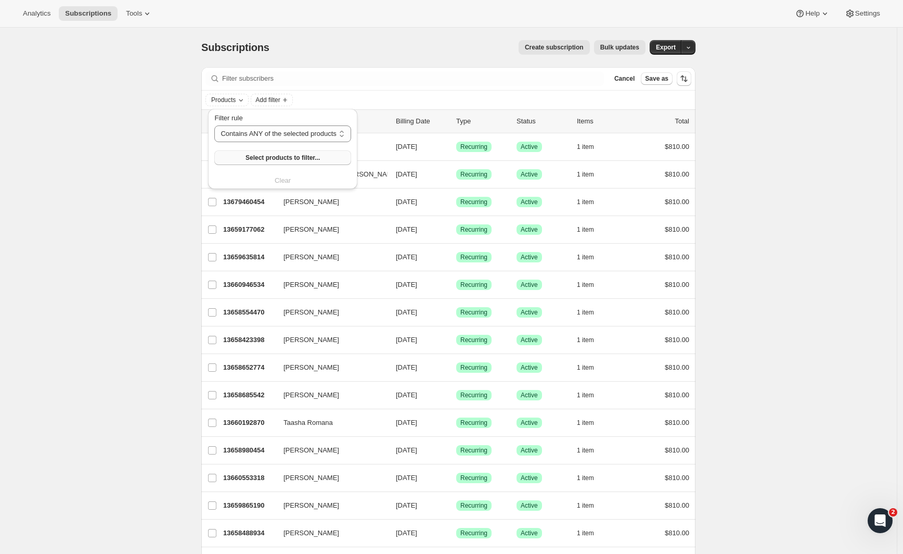
click at [273, 152] on button "Select products to filter..." at bounding box center [282, 157] width 136 height 15
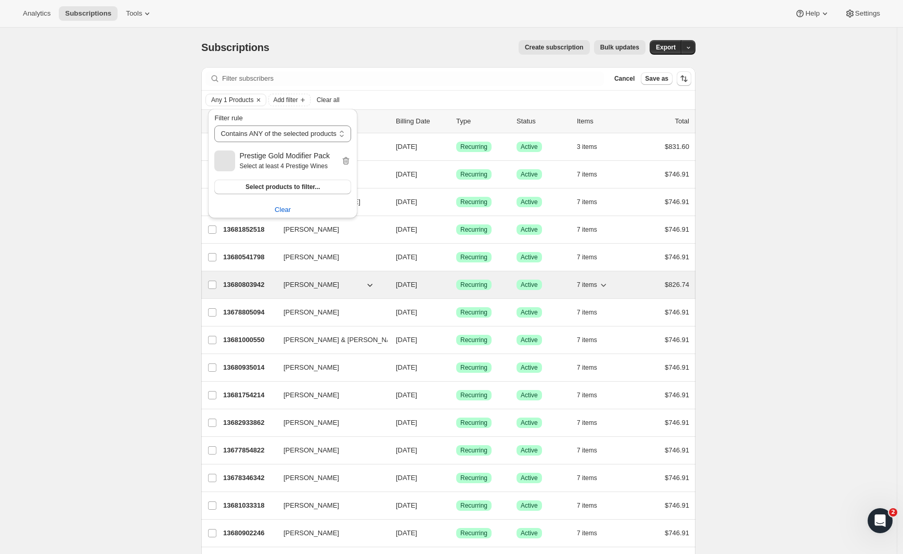
click at [260, 283] on p "13680803942" at bounding box center [249, 284] width 52 height 10
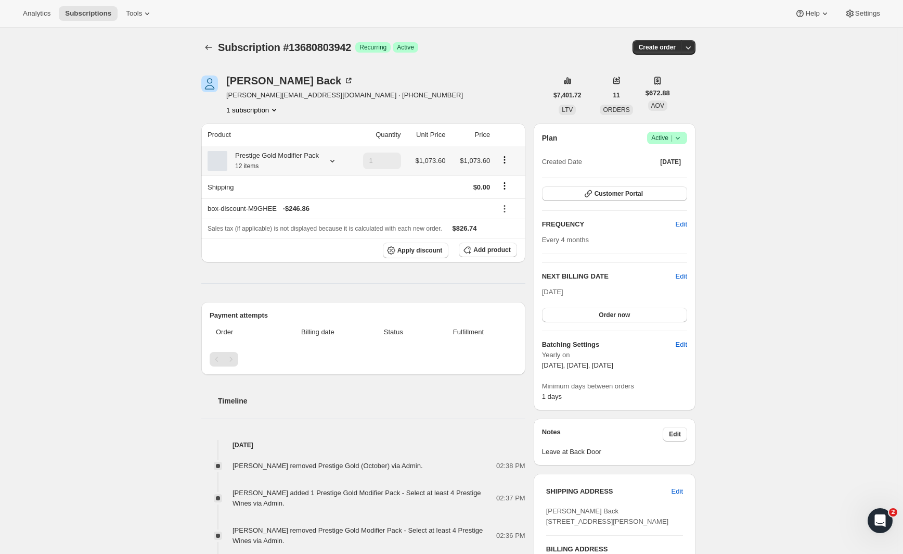
click at [510, 165] on icon "Product actions" at bounding box center [504, 160] width 10 height 10
click at [506, 183] on span "Edit box" at bounding box center [507, 187] width 24 height 8
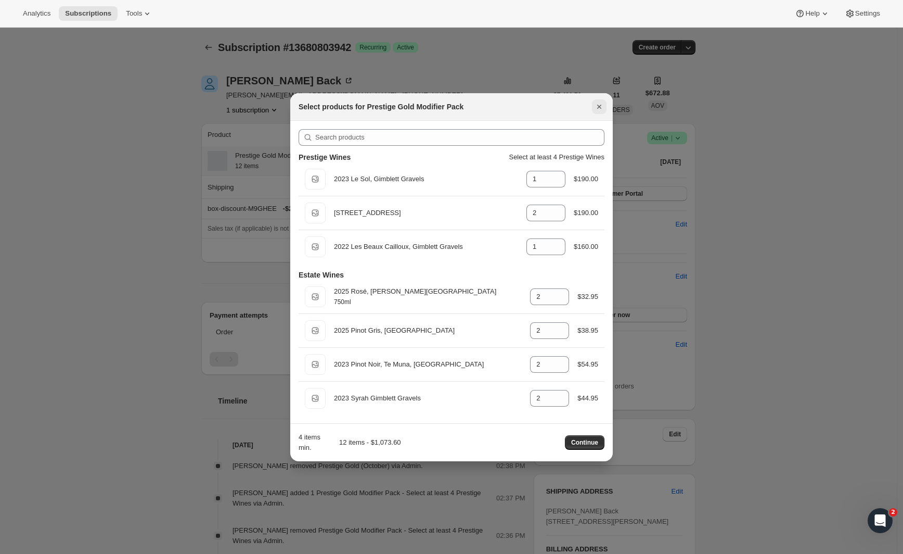
click at [604, 105] on icon "Close" at bounding box center [599, 106] width 10 height 10
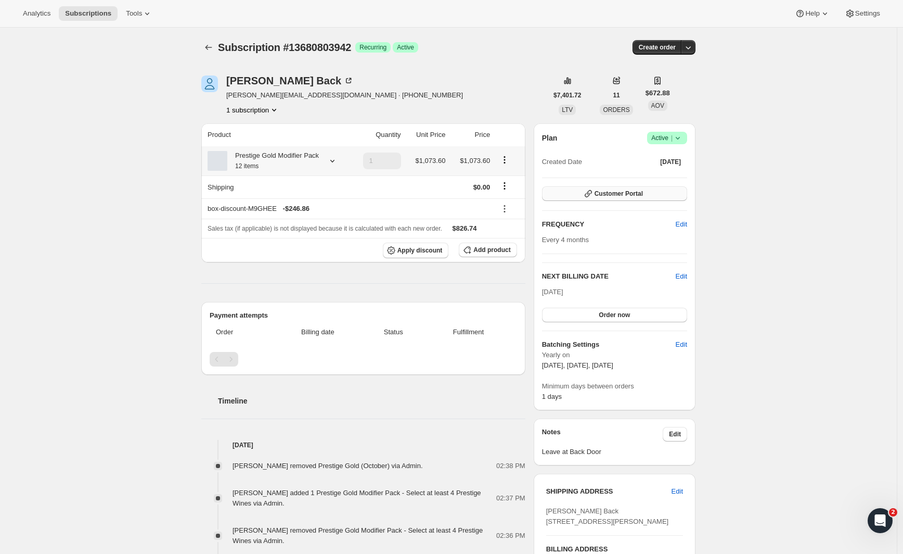
click at [635, 190] on span "Customer Portal" at bounding box center [619, 193] width 48 height 8
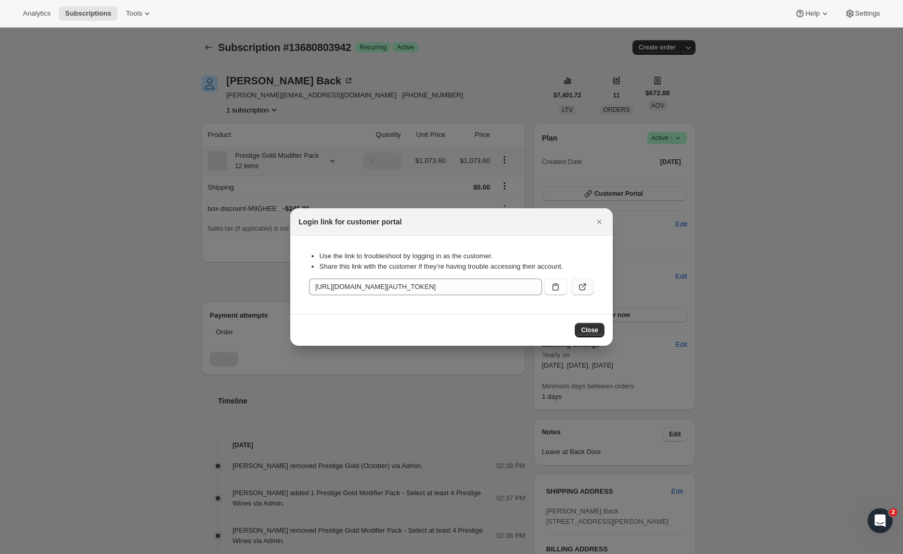
click at [583, 290] on icon ":r11c:" at bounding box center [583, 287] width 6 height 6
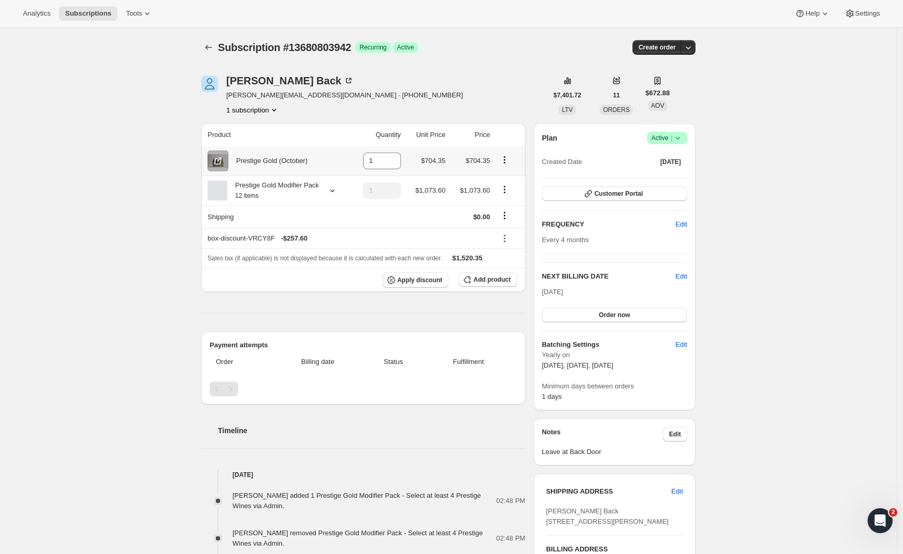
click at [507, 161] on icon "Product actions" at bounding box center [504, 160] width 10 height 10
click at [503, 175] on button "Remove" at bounding box center [506, 181] width 45 height 17
type input "0"
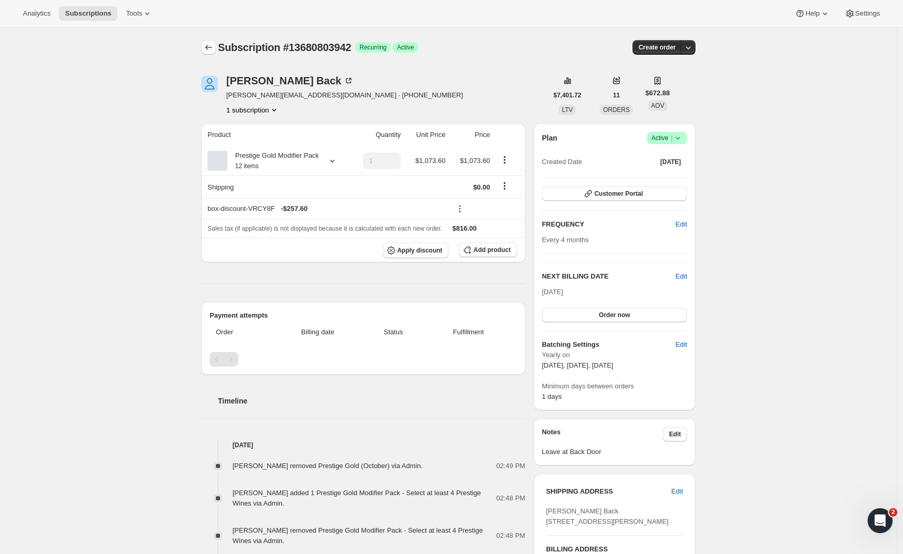
click at [210, 46] on icon "Subscriptions" at bounding box center [208, 47] width 10 height 10
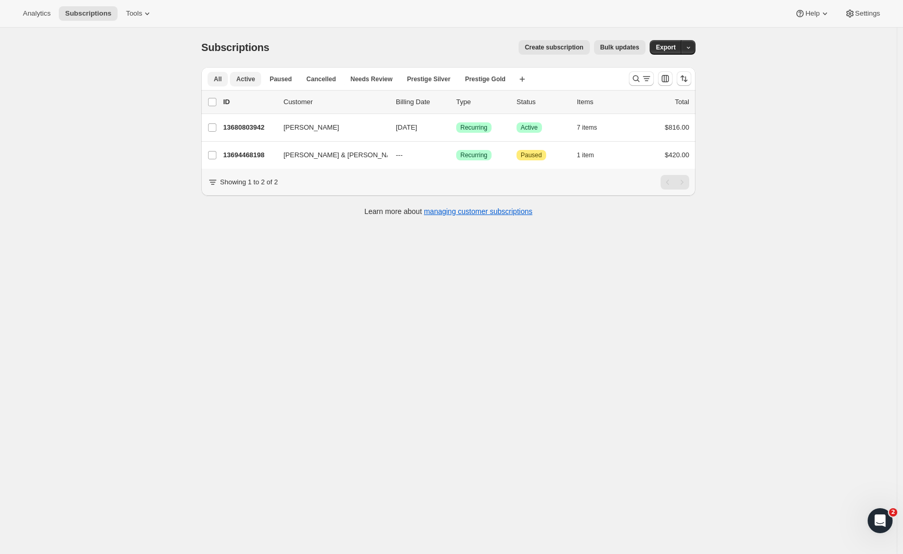
click at [249, 75] on span "Active" at bounding box center [245, 79] width 19 height 8
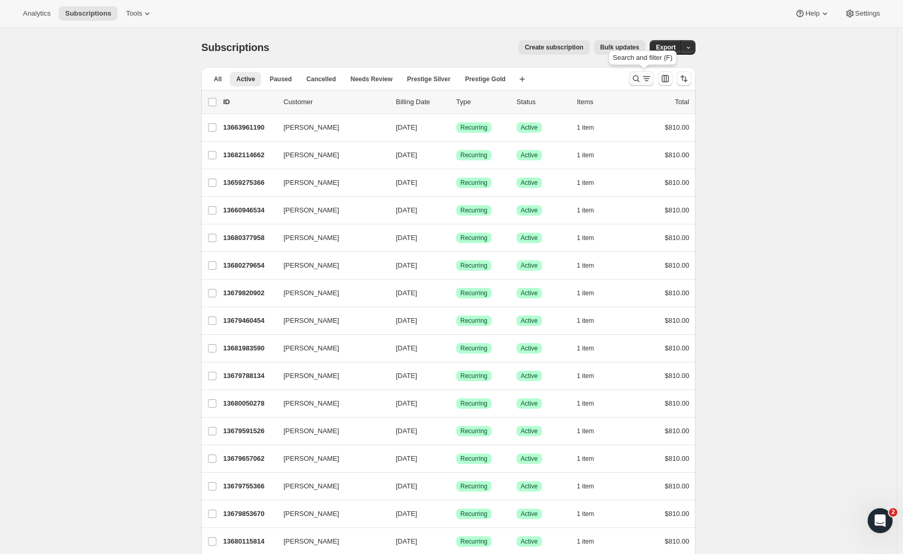
click at [642, 81] on icon "Search and filter results" at bounding box center [636, 78] width 10 height 10
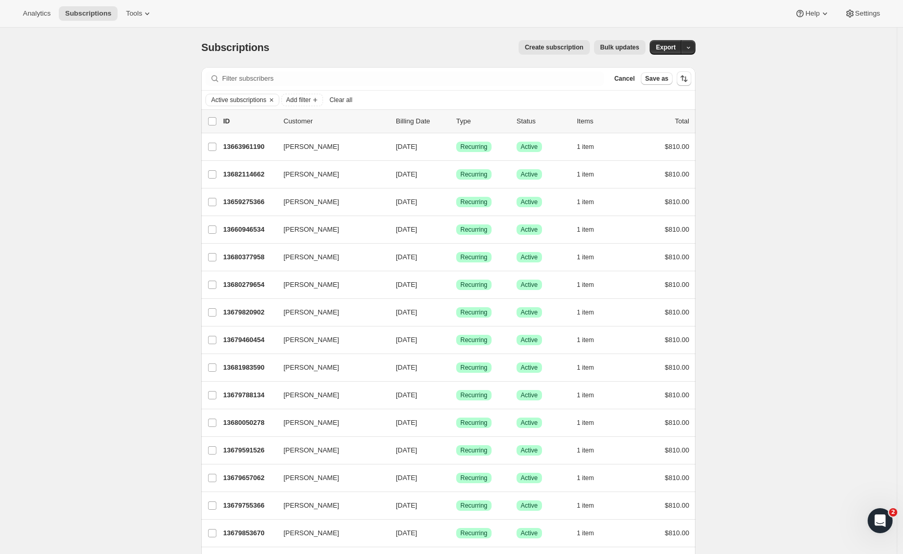
click at [311, 102] on span "Add filter" at bounding box center [298, 100] width 24 height 8
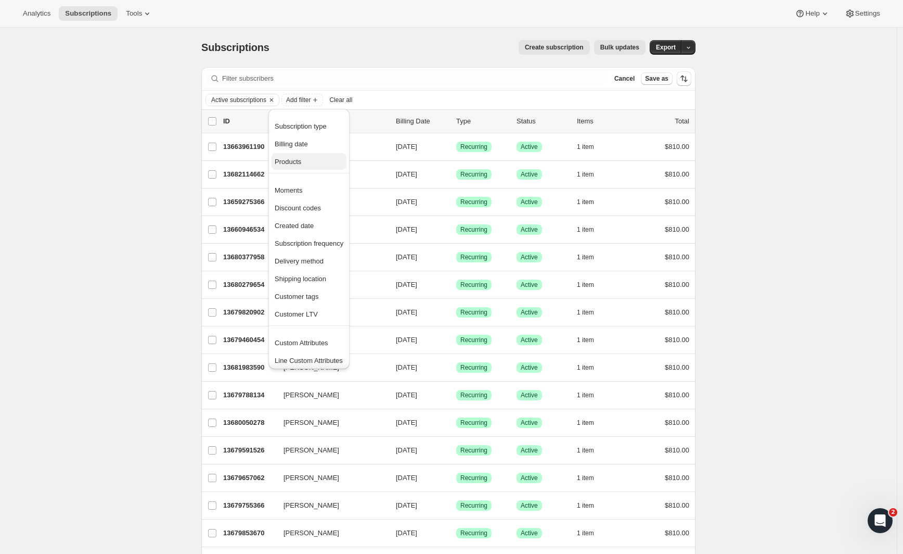
click at [301, 163] on span "Products" at bounding box center [288, 162] width 27 height 8
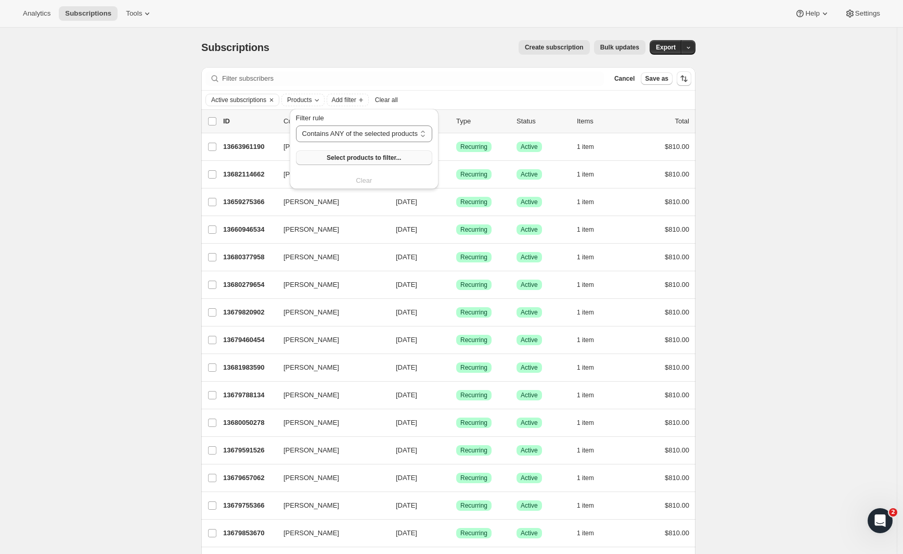
click at [351, 159] on span "Select products to filter..." at bounding box center [364, 157] width 74 height 8
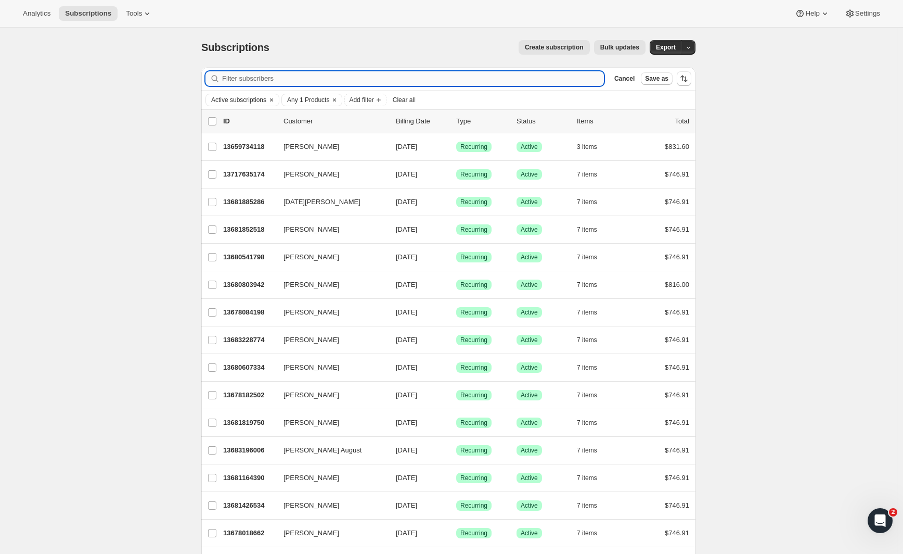
click at [263, 85] on input "Filter subscribers" at bounding box center [413, 78] width 382 height 15
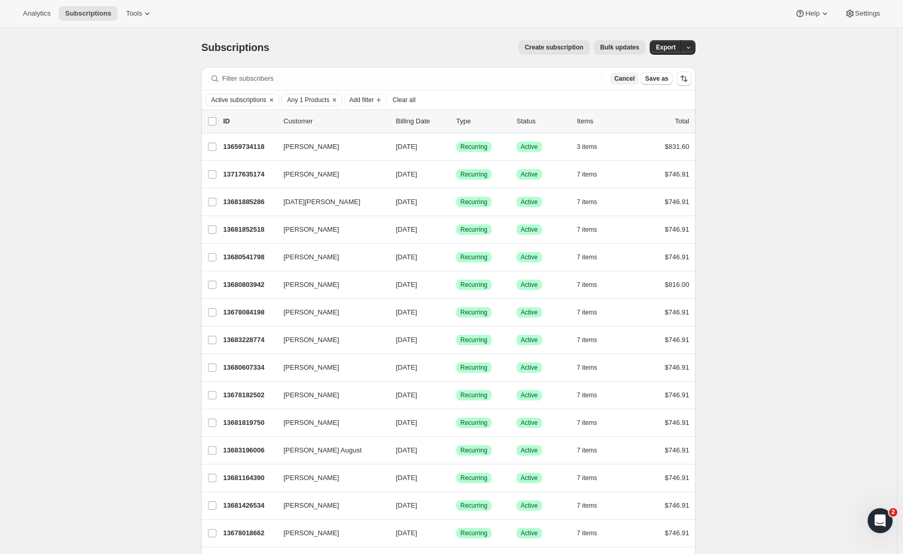
click at [639, 81] on button "Cancel" at bounding box center [624, 78] width 29 height 12
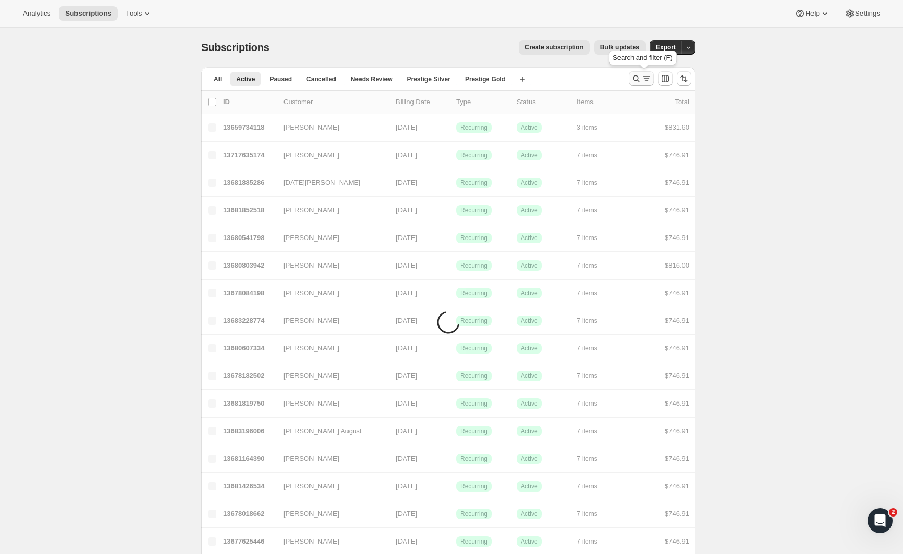
click at [645, 77] on icon "Search and filter results" at bounding box center [647, 78] width 10 height 10
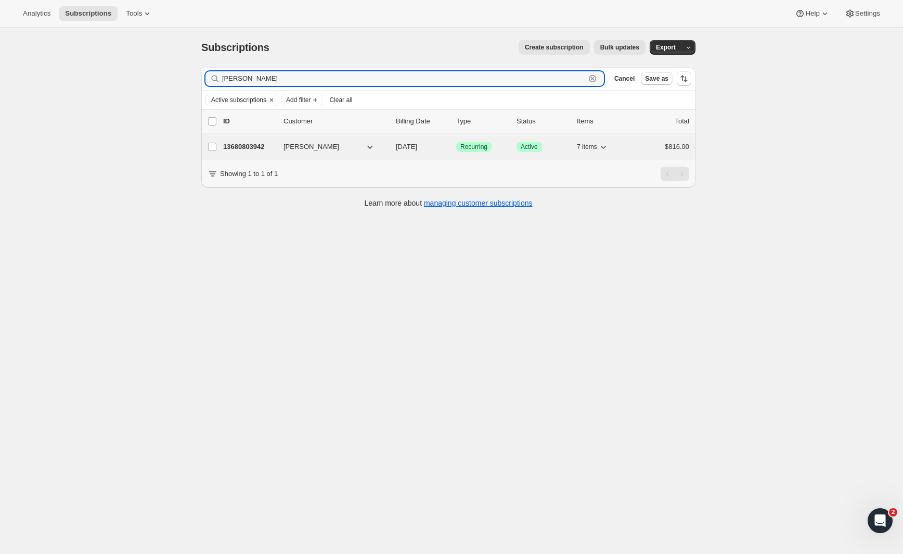
type input "[PERSON_NAME]"
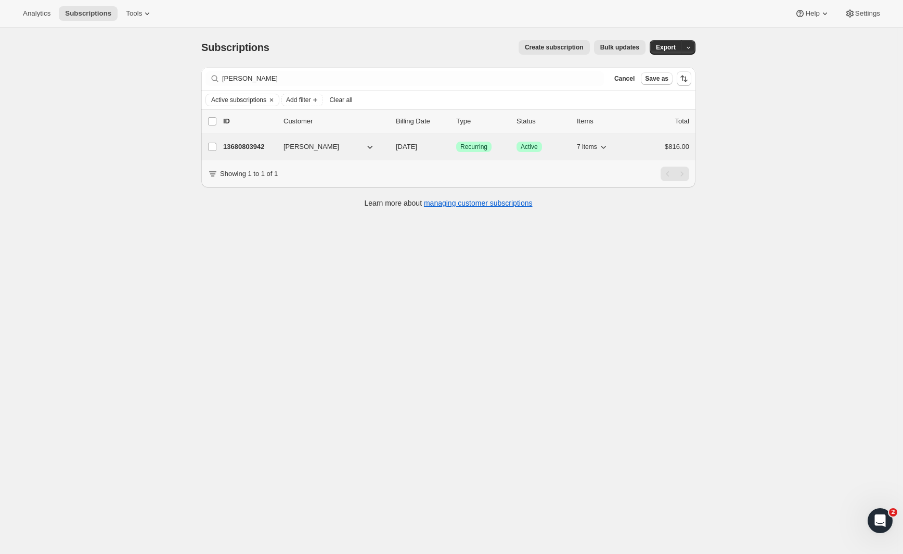
click at [250, 149] on p "13680803942" at bounding box center [249, 147] width 52 height 10
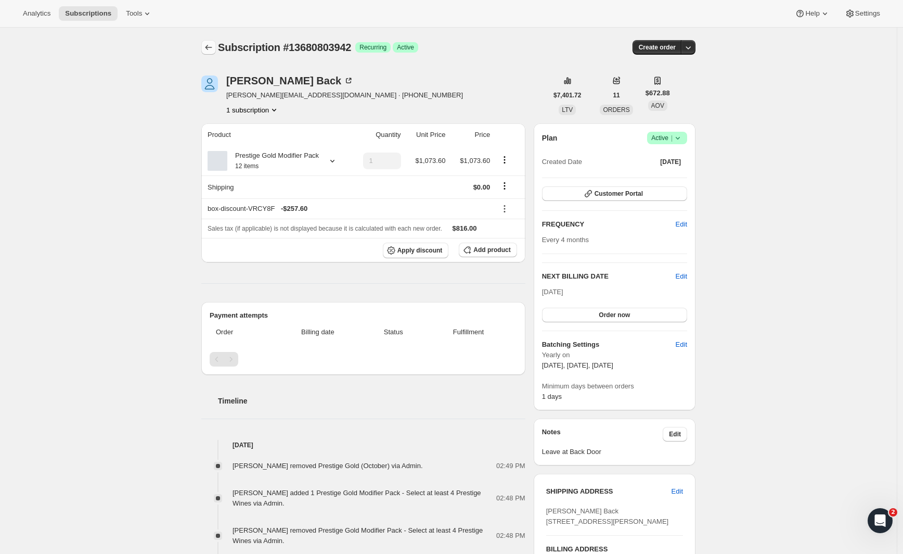
click at [214, 46] on icon "Subscriptions" at bounding box center [208, 47] width 10 height 10
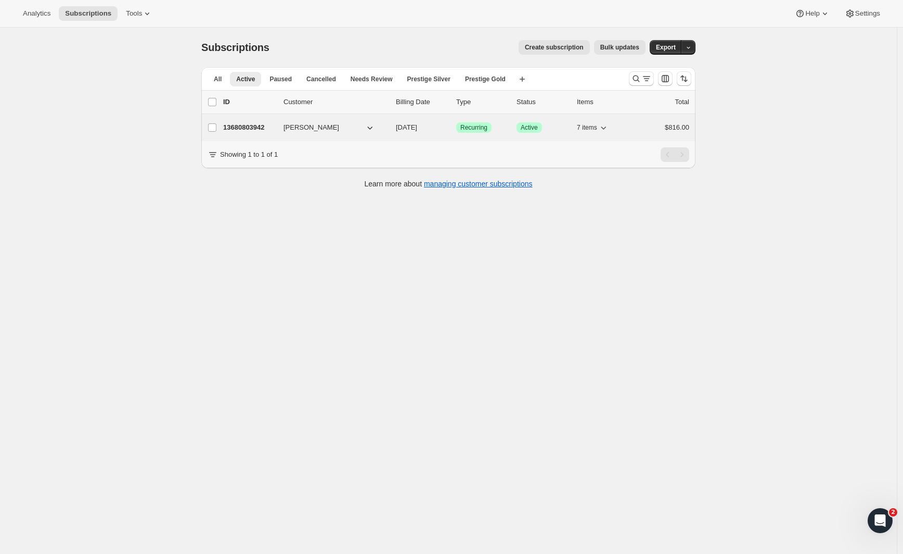
click at [255, 132] on p "13680803942" at bounding box center [249, 127] width 52 height 10
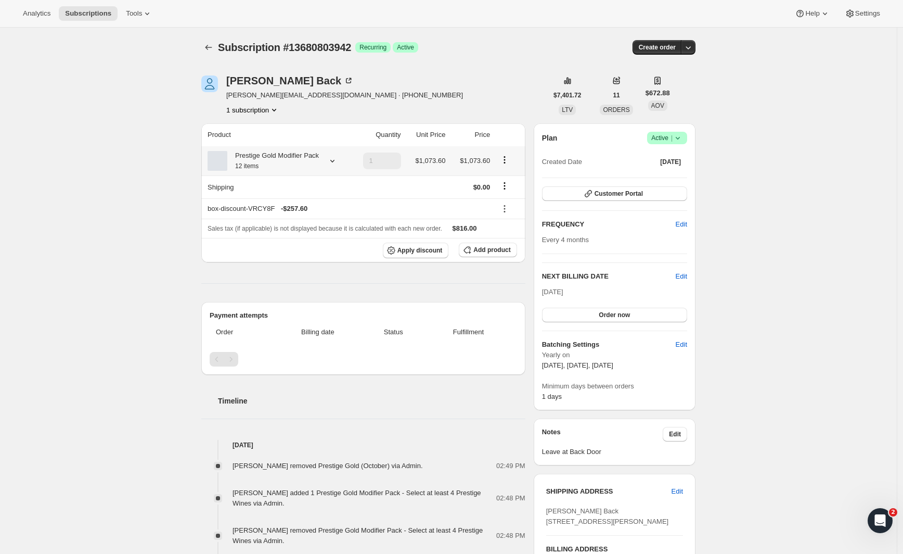
click at [504, 165] on icon "Product actions" at bounding box center [504, 160] width 10 height 10
click at [505, 181] on button "Edit box" at bounding box center [507, 186] width 31 height 17
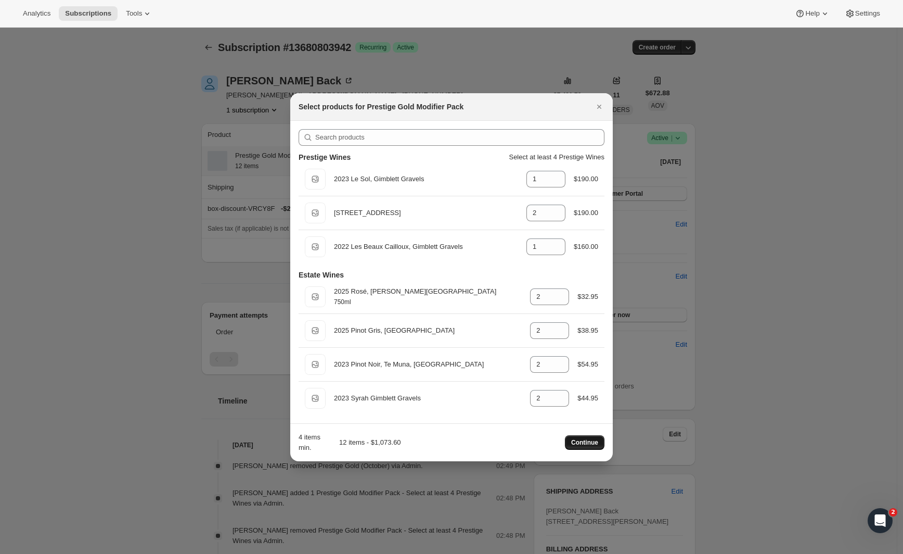
click at [577, 441] on span "Continue" at bounding box center [584, 442] width 27 height 8
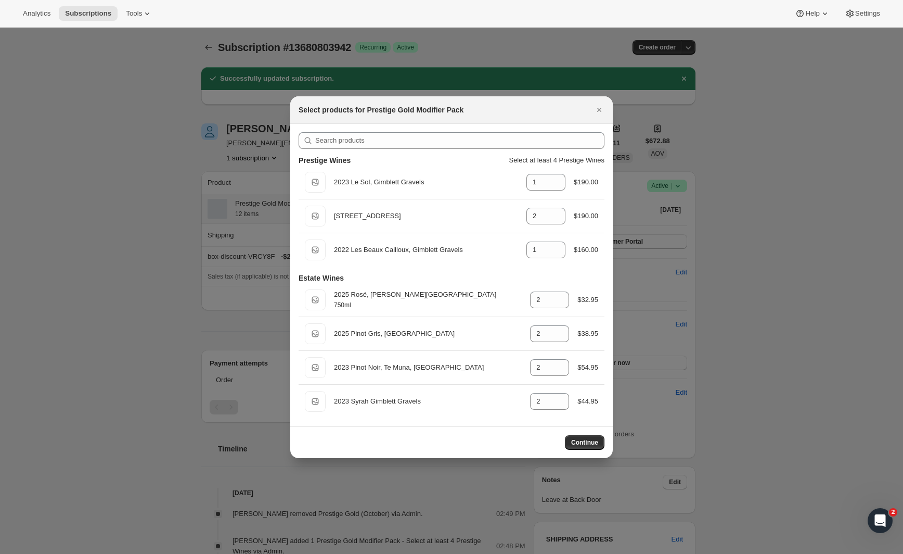
click at [601, 110] on icon "Close" at bounding box center [599, 110] width 4 height 4
